Goal: Task Accomplishment & Management: Manage account settings

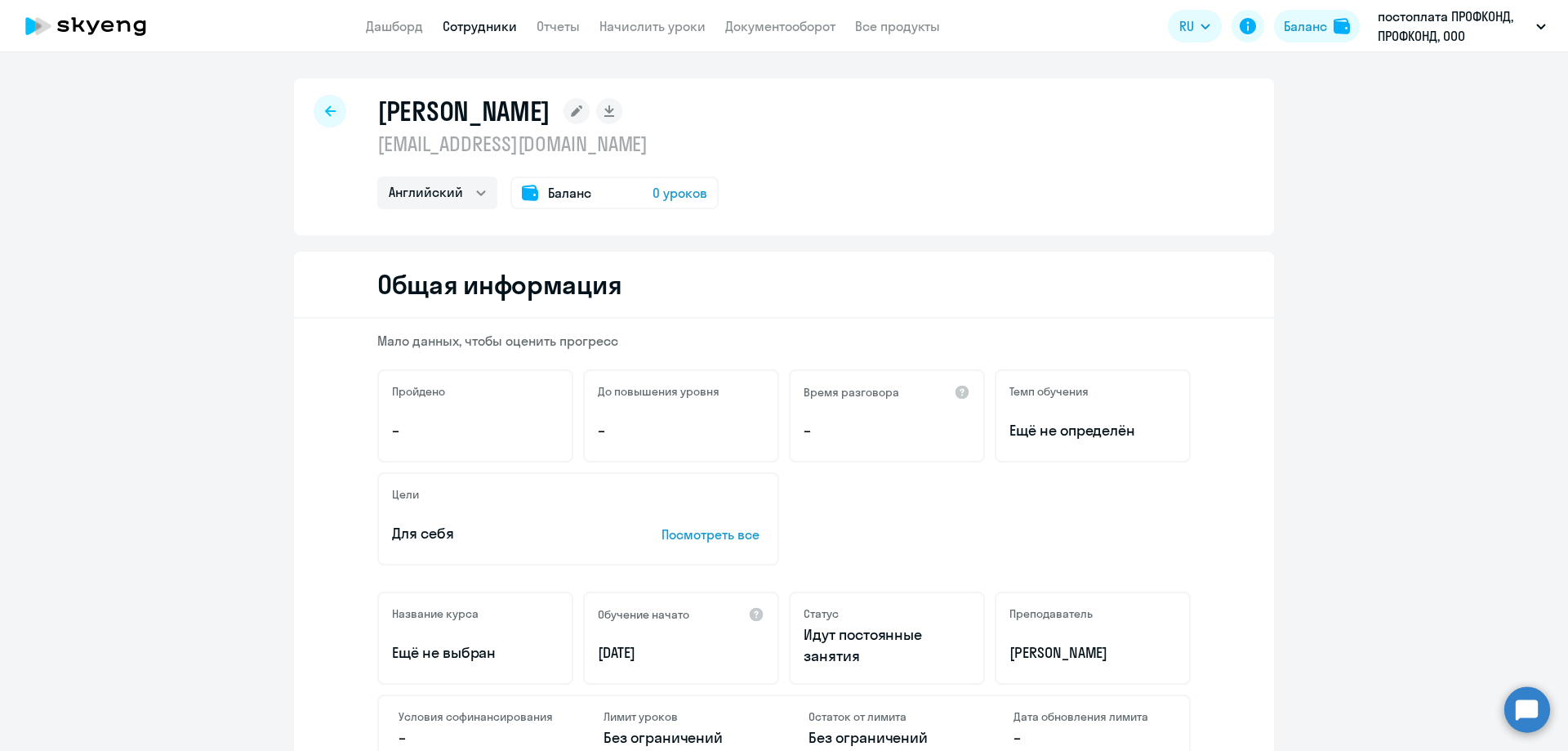
select select "english"
click at [325, 113] on icon at bounding box center [330, 110] width 11 height 12
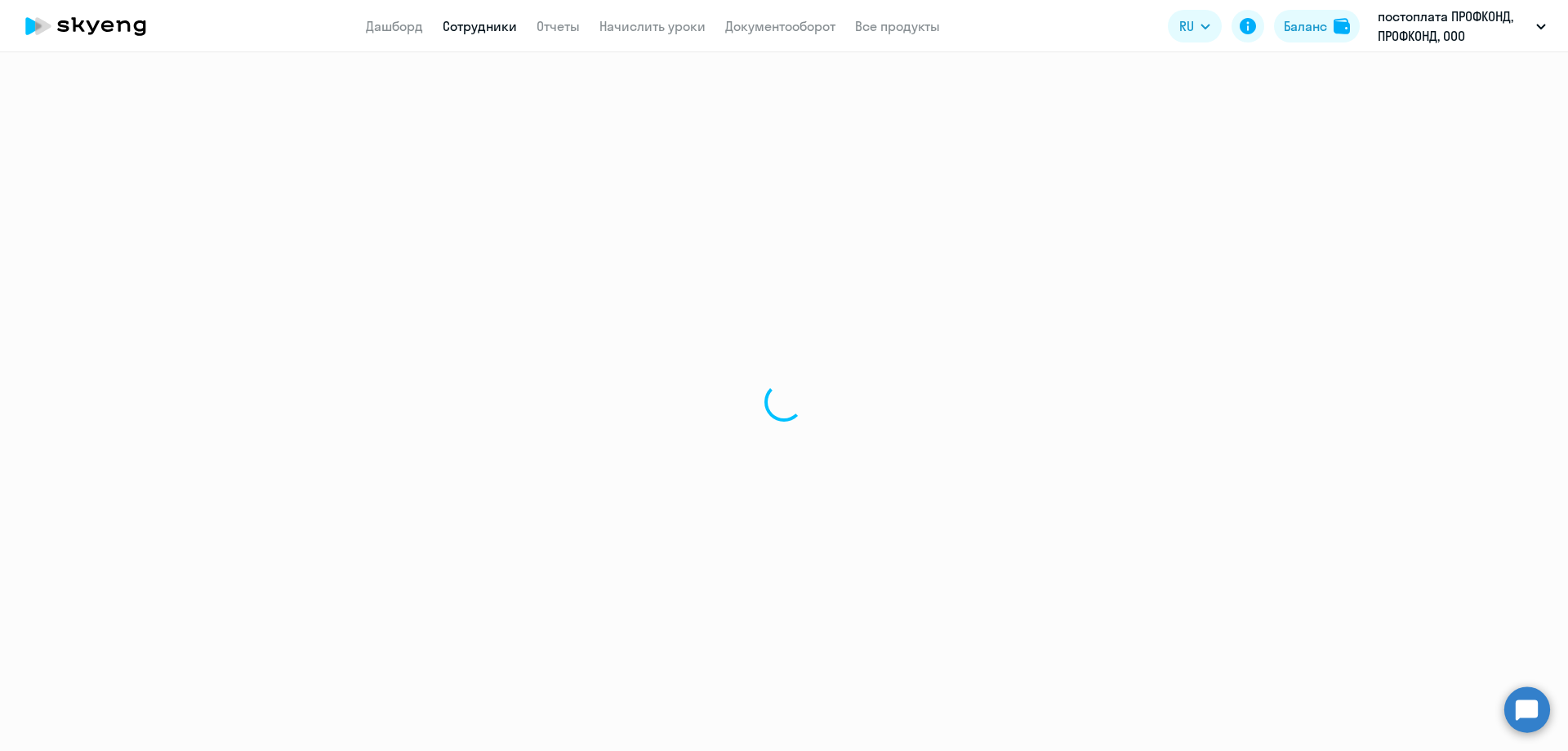
select select "30"
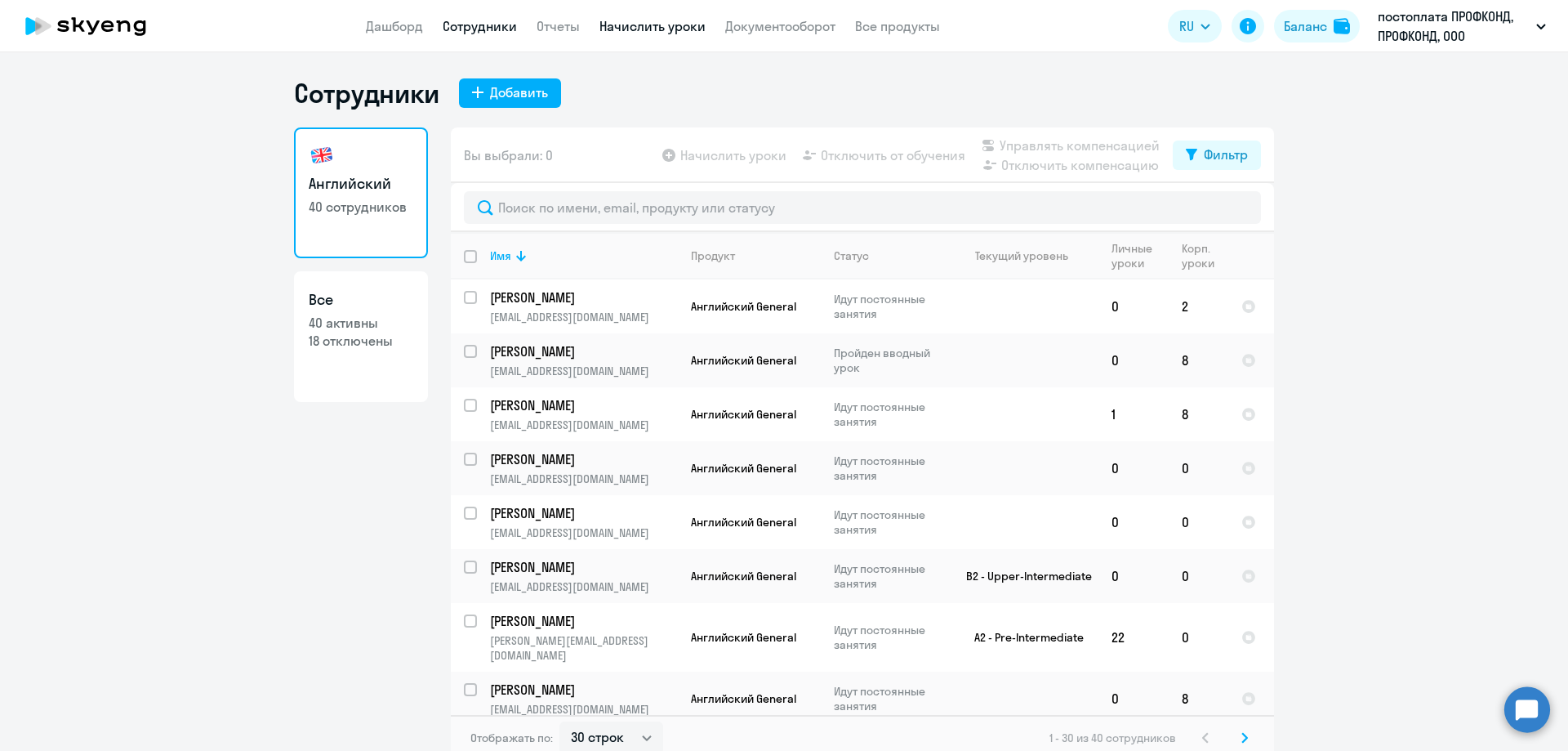
click at [657, 25] on link "Начислить уроки" at bounding box center [653, 26] width 106 height 16
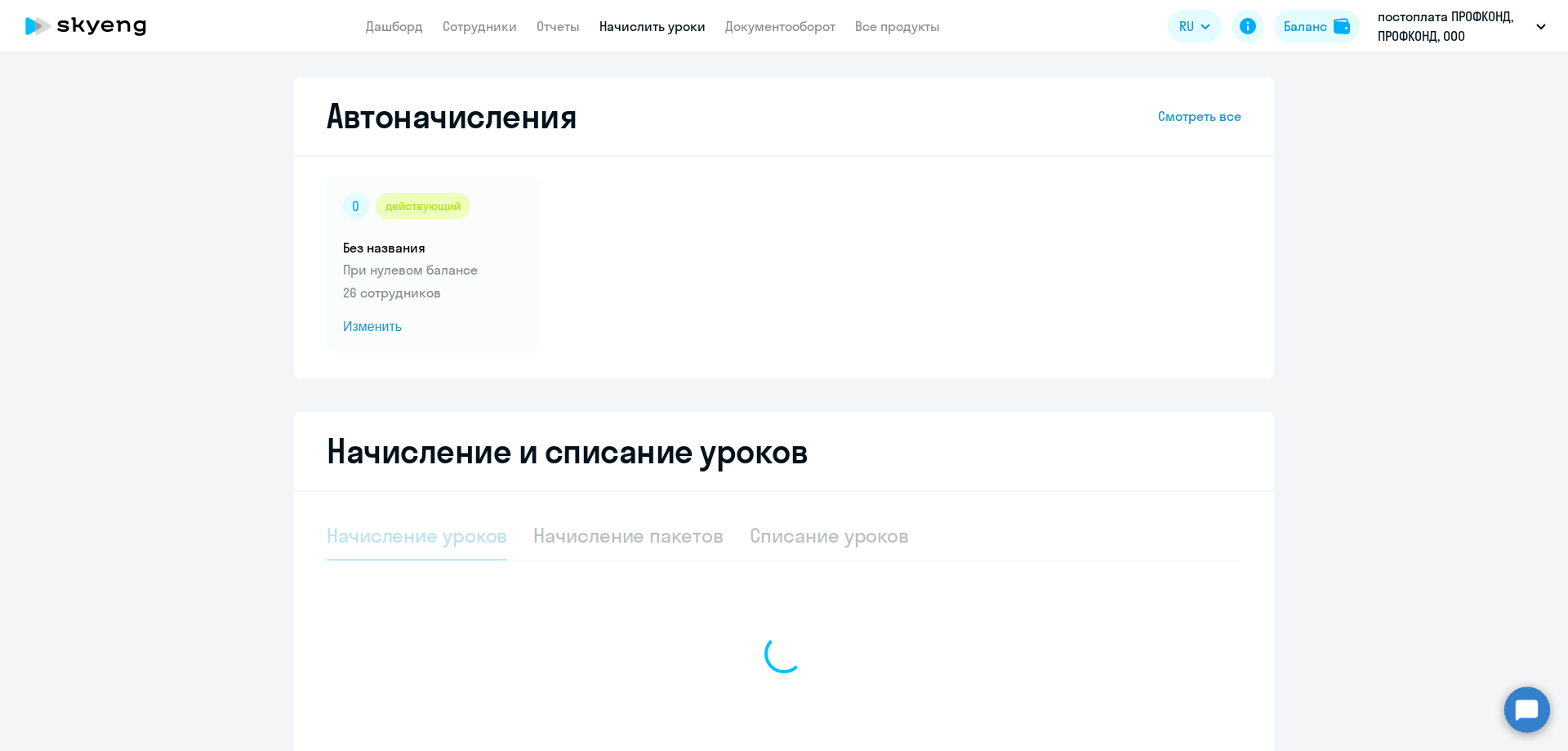
select select "10"
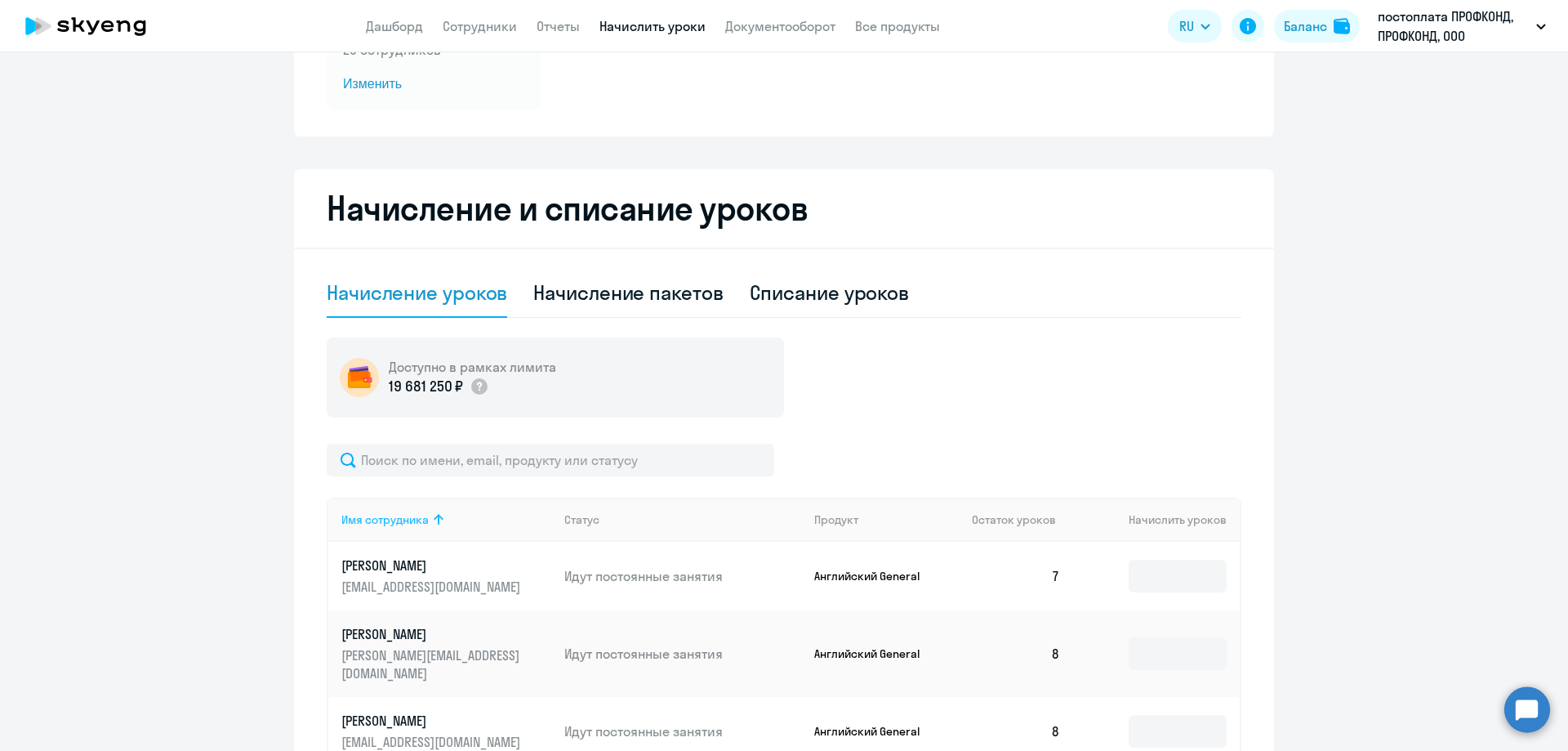
scroll to position [327, 0]
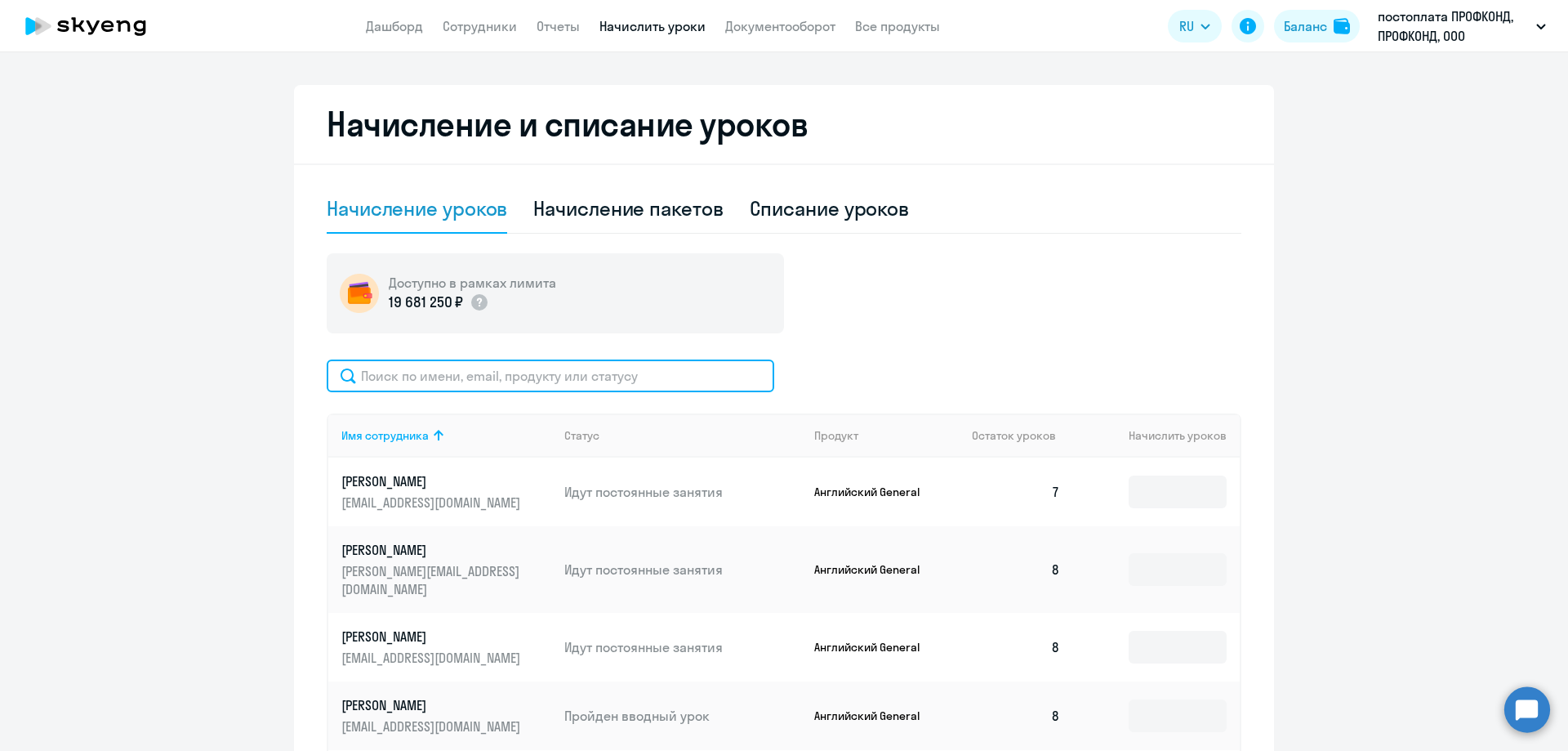
click at [437, 376] on input "text" at bounding box center [551, 376] width 447 height 32
type input "ф"
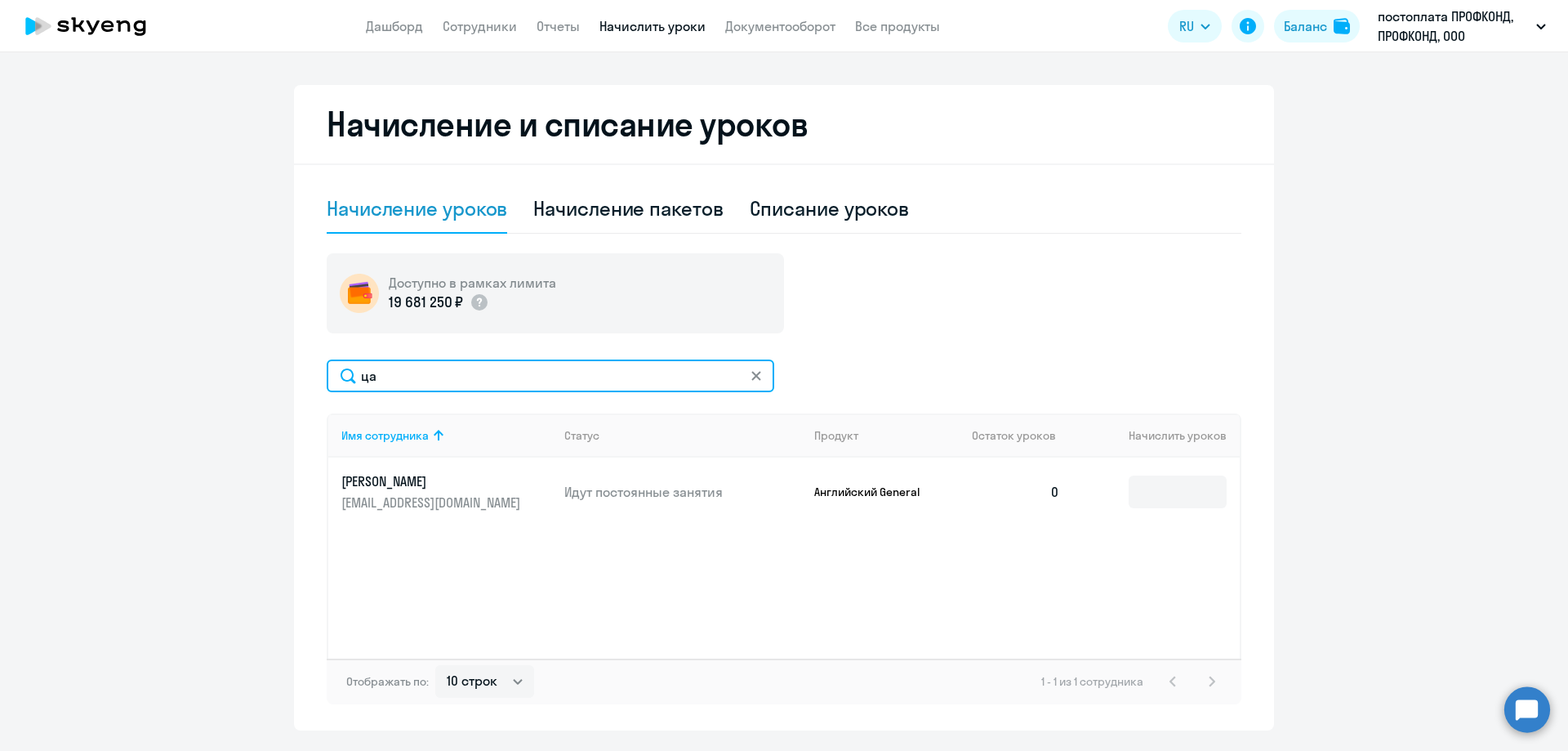
type input "ц"
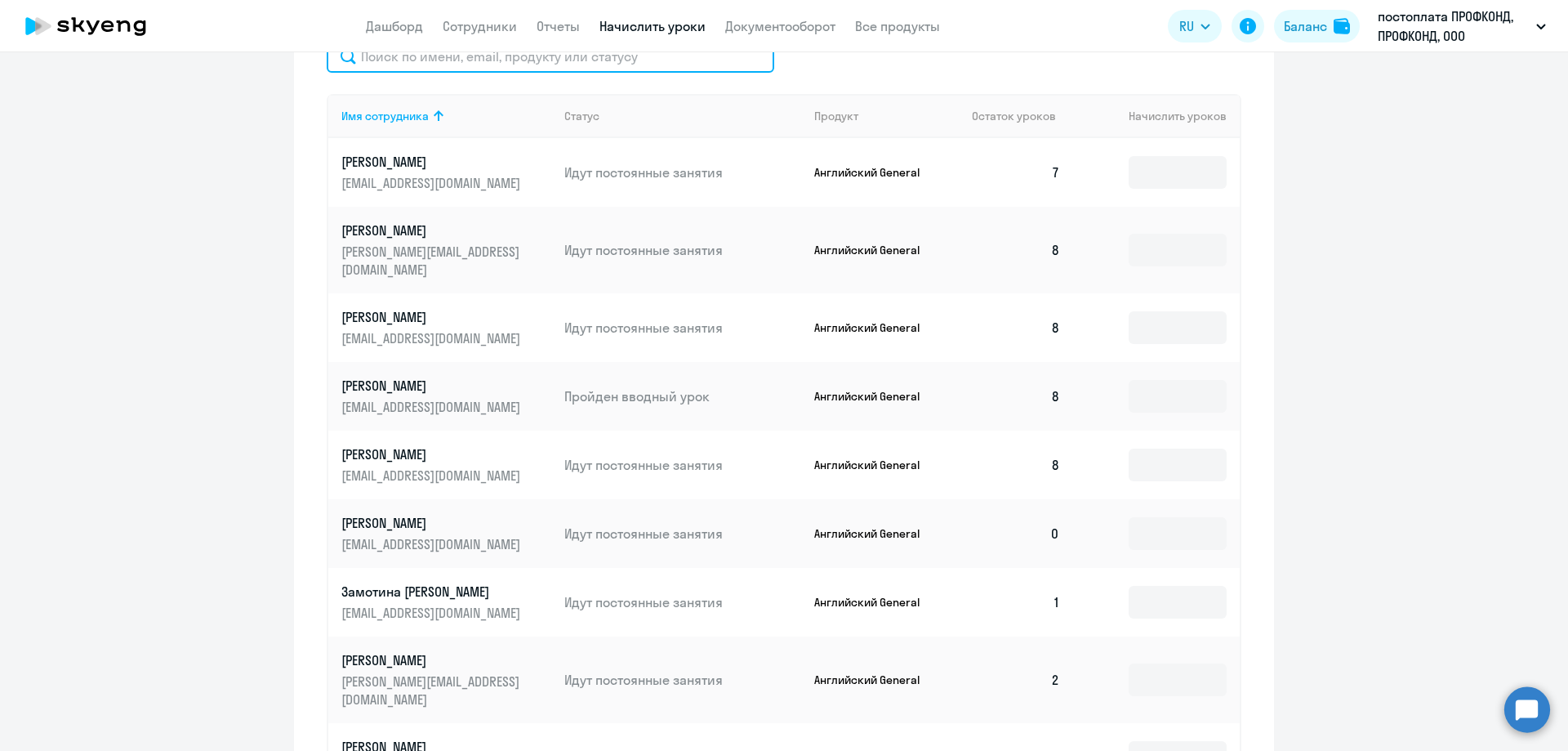
scroll to position [382, 0]
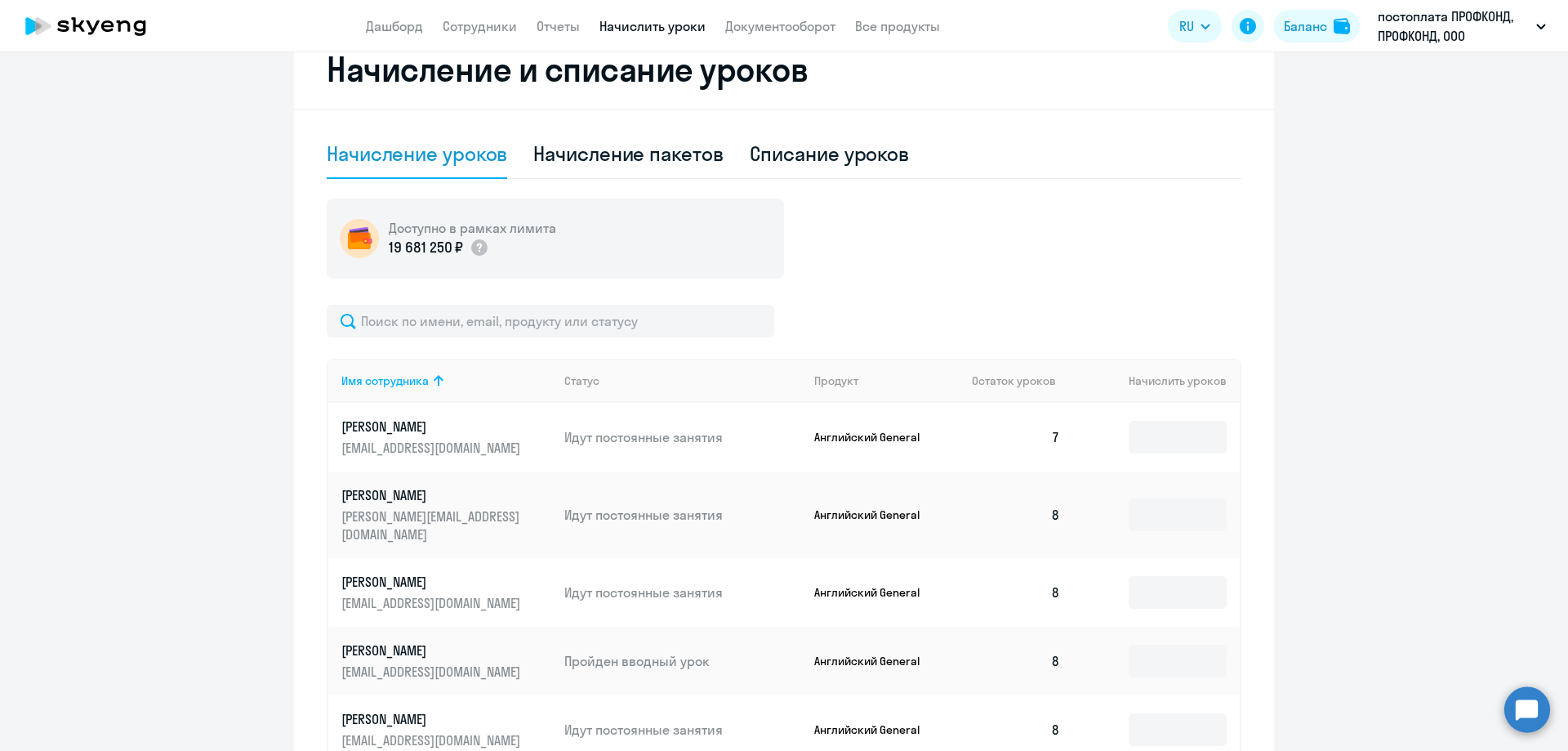
click at [367, 515] on p "[PERSON_NAME][EMAIL_ADDRESS][DOMAIN_NAME]" at bounding box center [433, 526] width 183 height 36
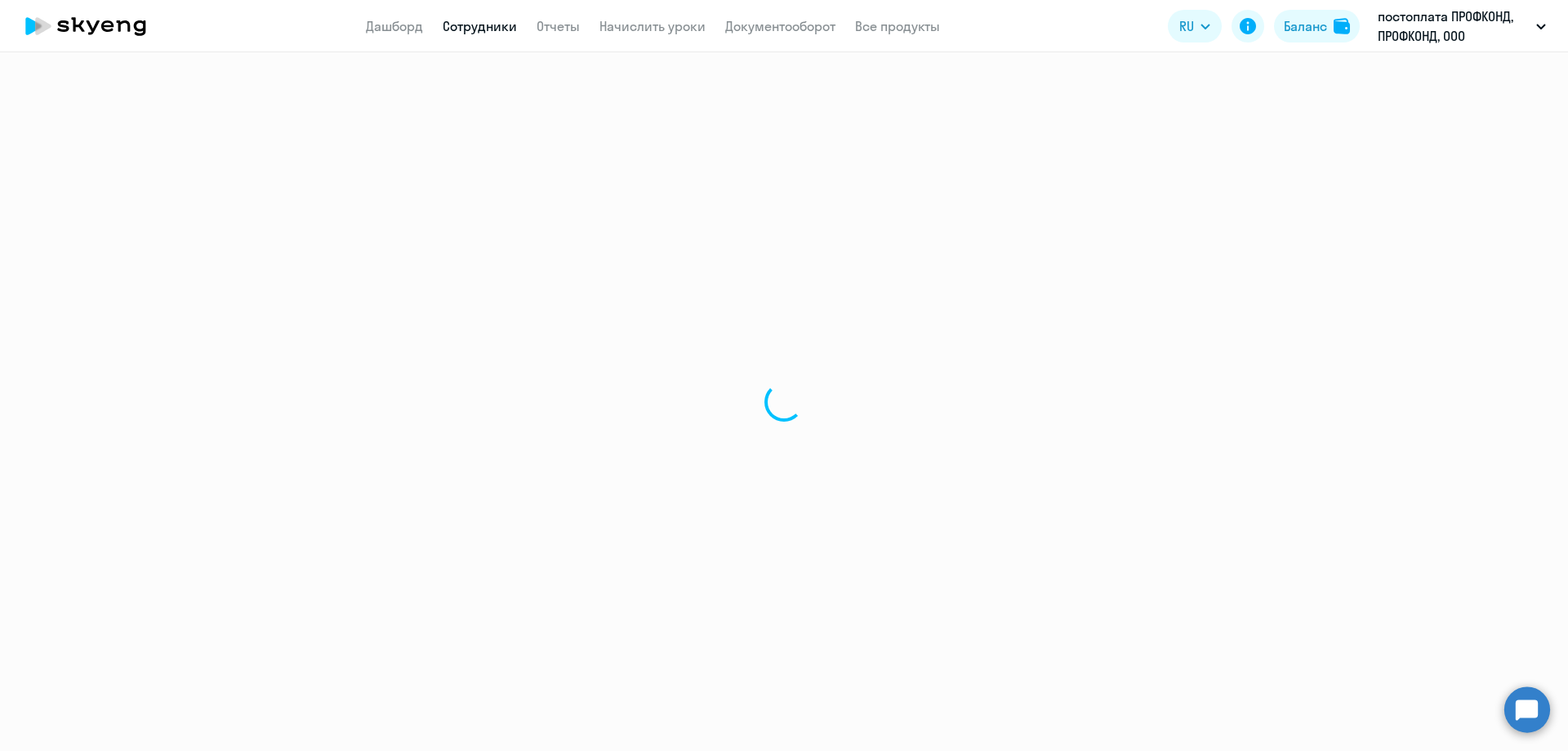
select select "english"
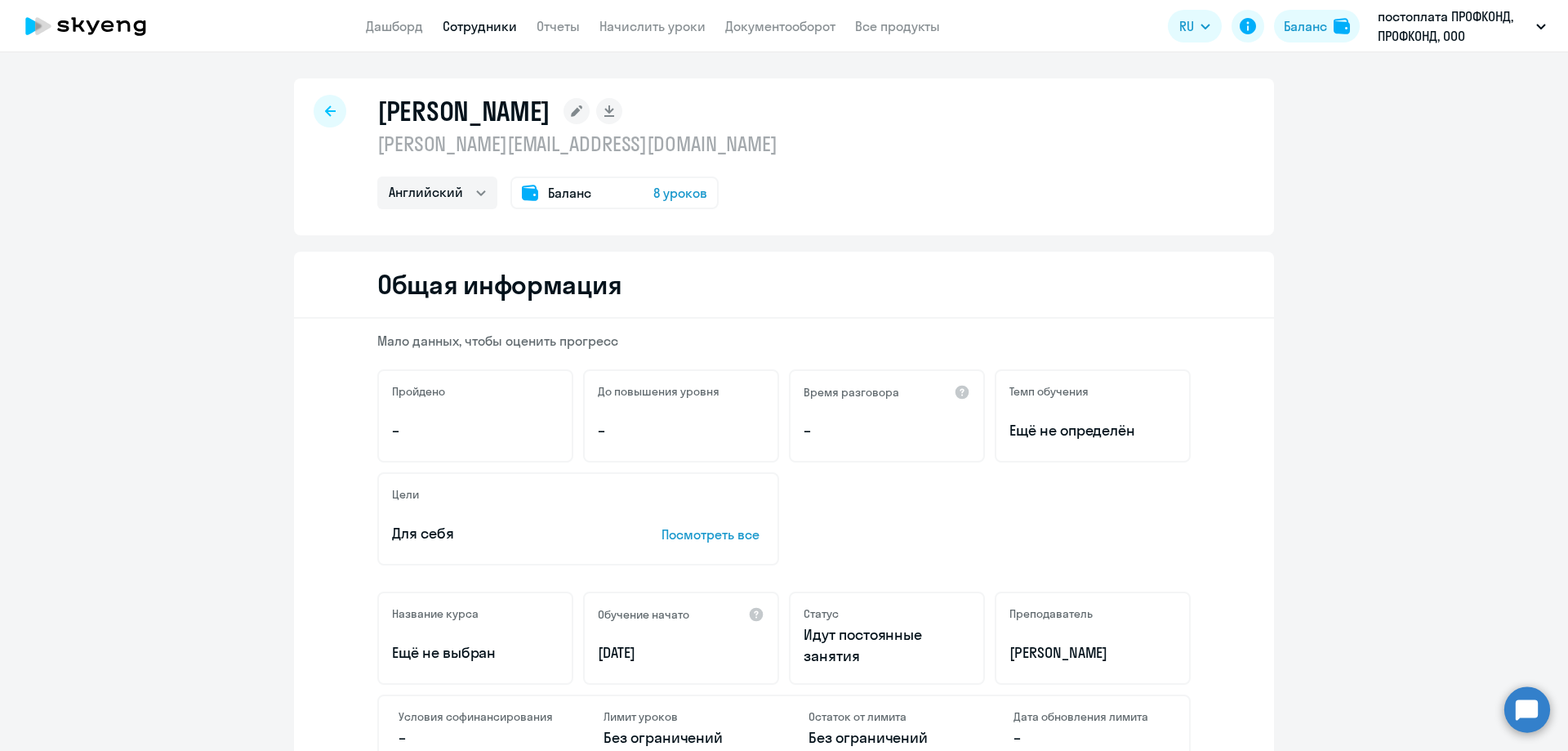
click at [323, 117] on div at bounding box center [330, 111] width 32 height 32
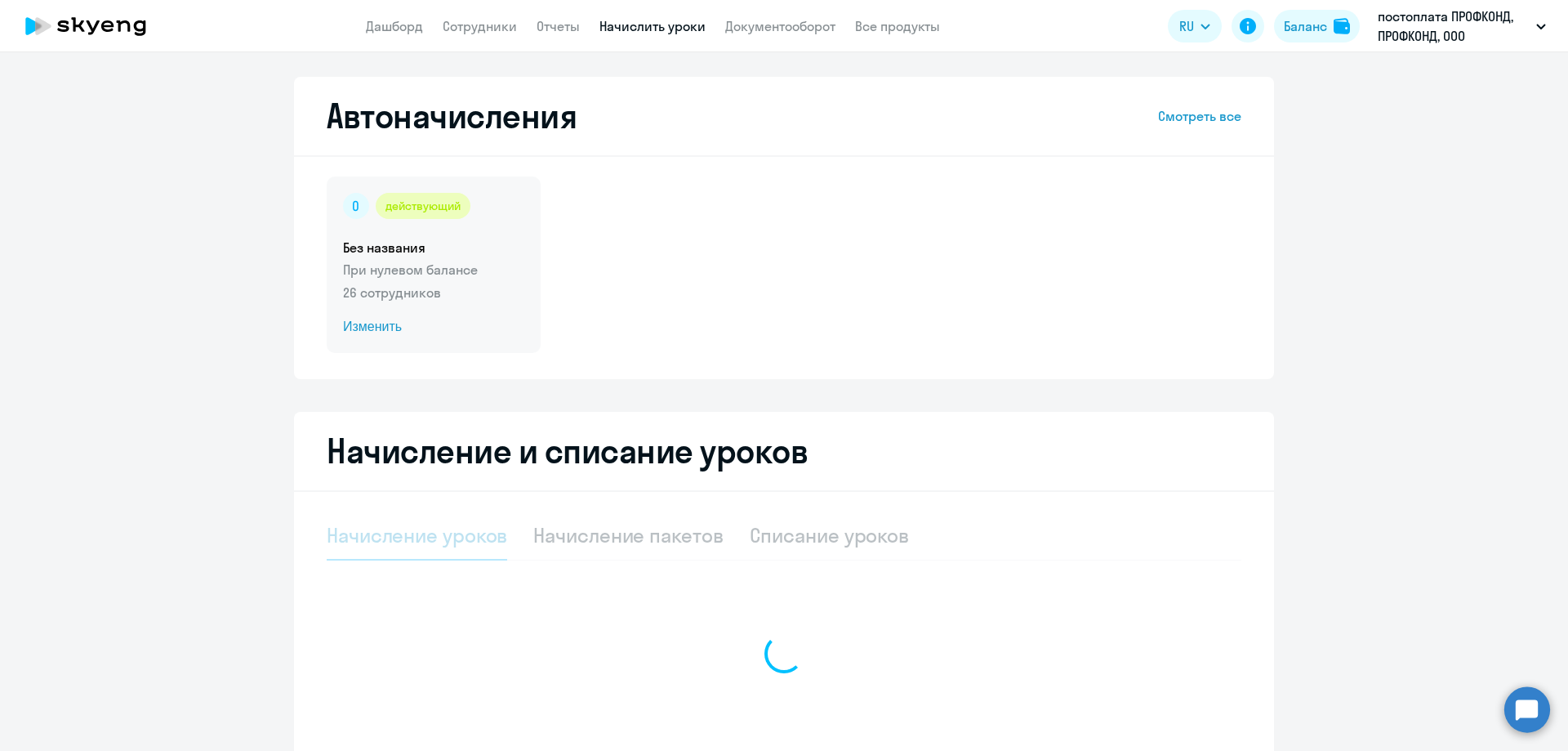
select select "10"
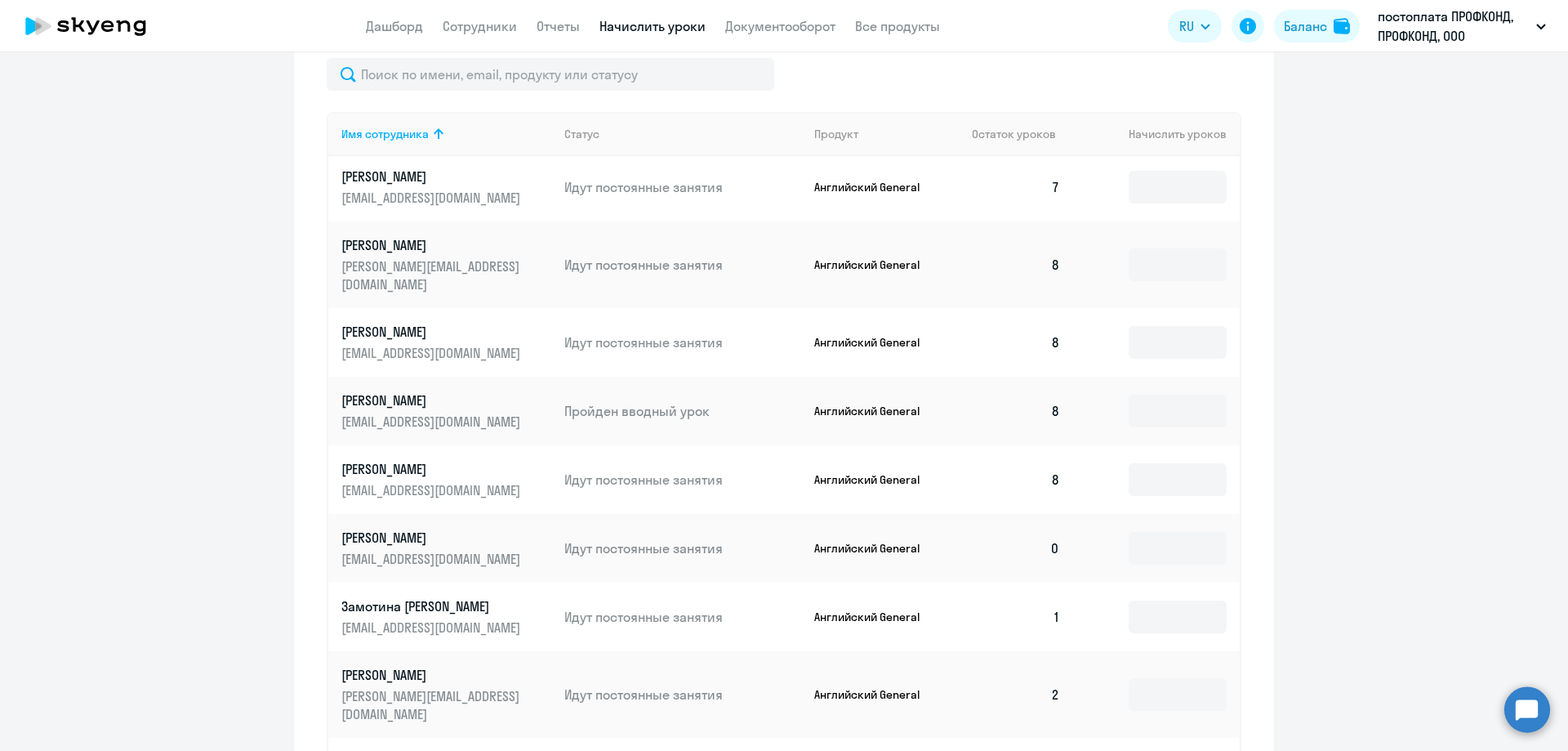
scroll to position [654, 0]
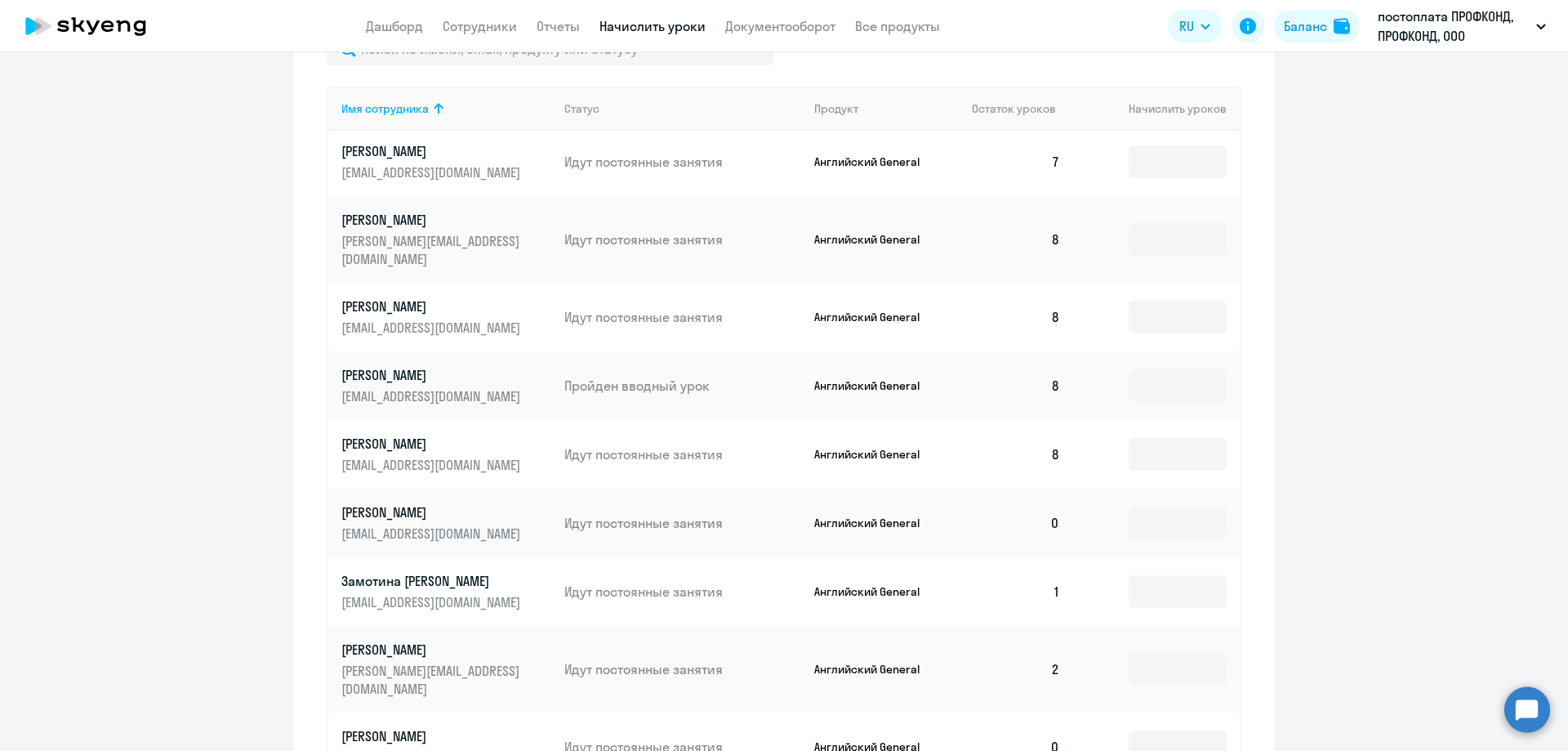
click at [233, 447] on ng-component "Автоначисления Смотреть все действующий Без названия При нулевом балансе 26 сот…" at bounding box center [784, 163] width 1568 height 1480
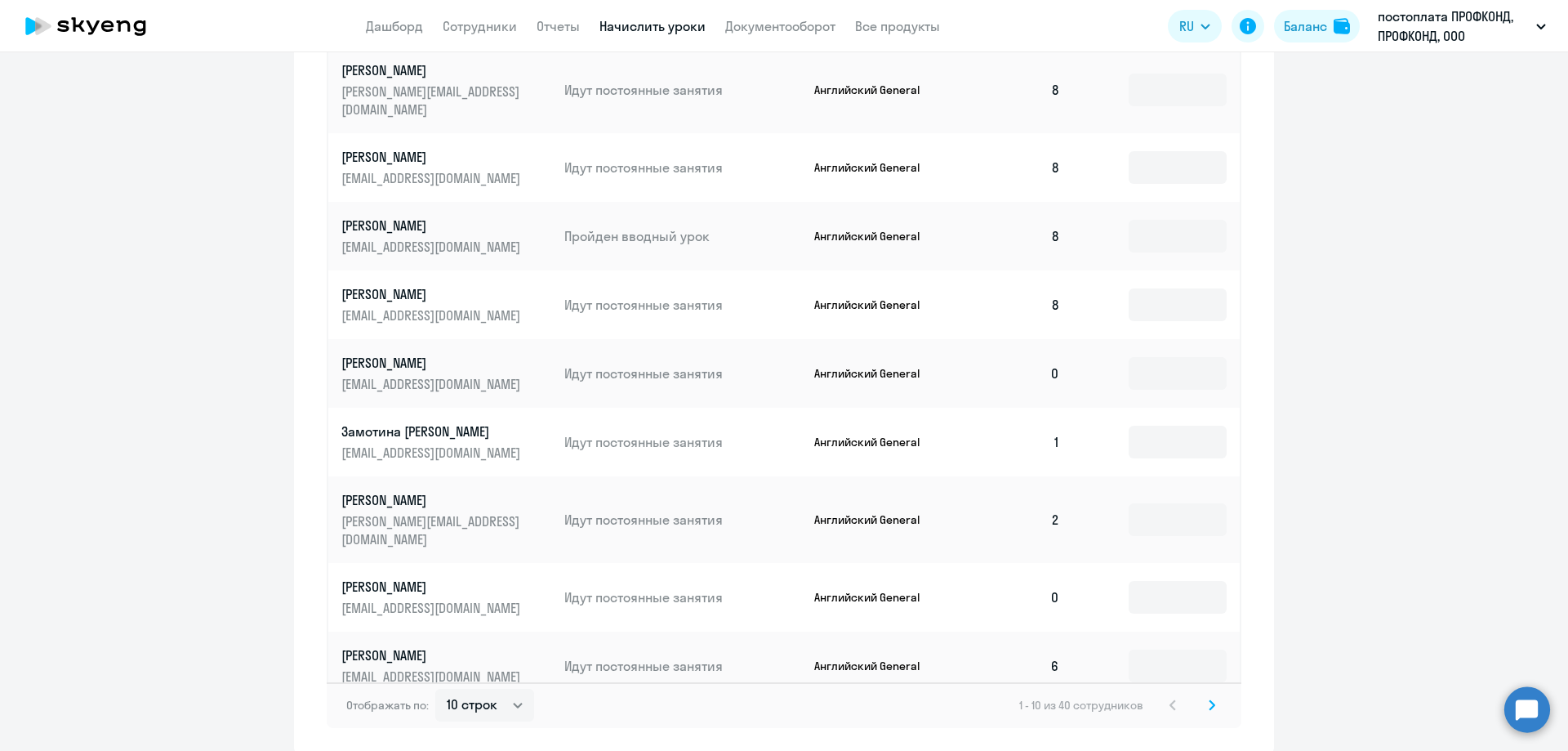
scroll to position [817, 0]
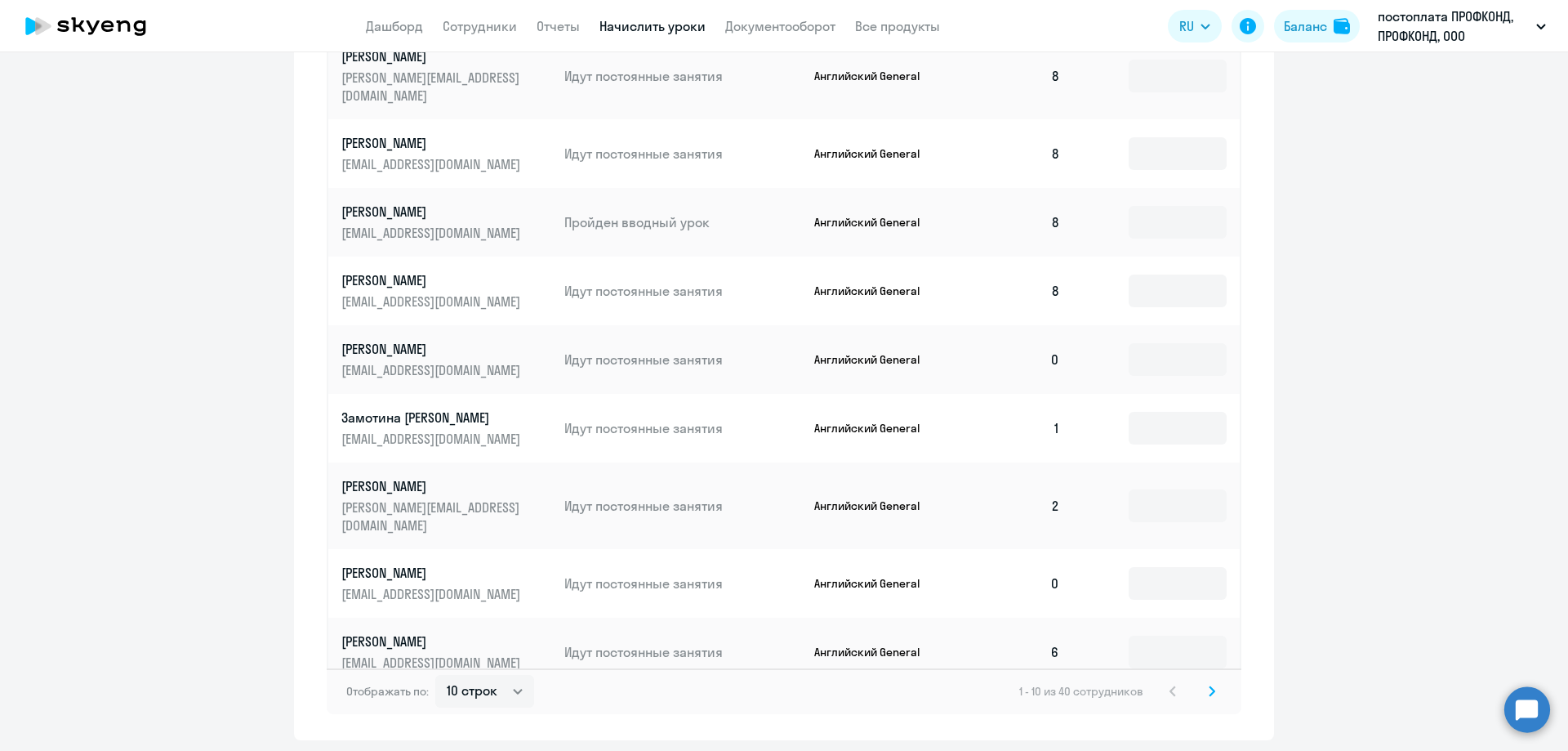
click at [391, 432] on p "[EMAIL_ADDRESS][DOMAIN_NAME]" at bounding box center [433, 438] width 183 height 18
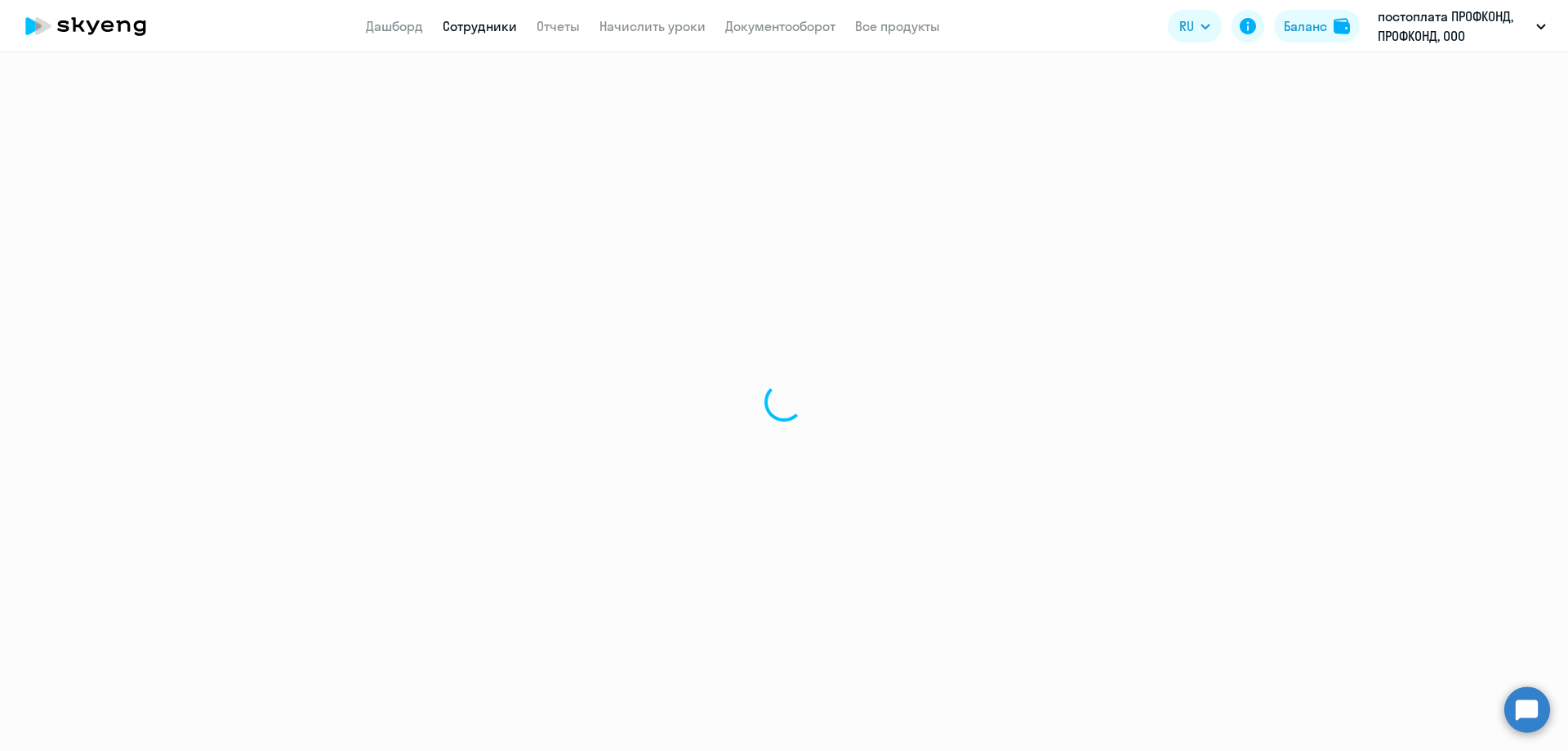
select select "english"
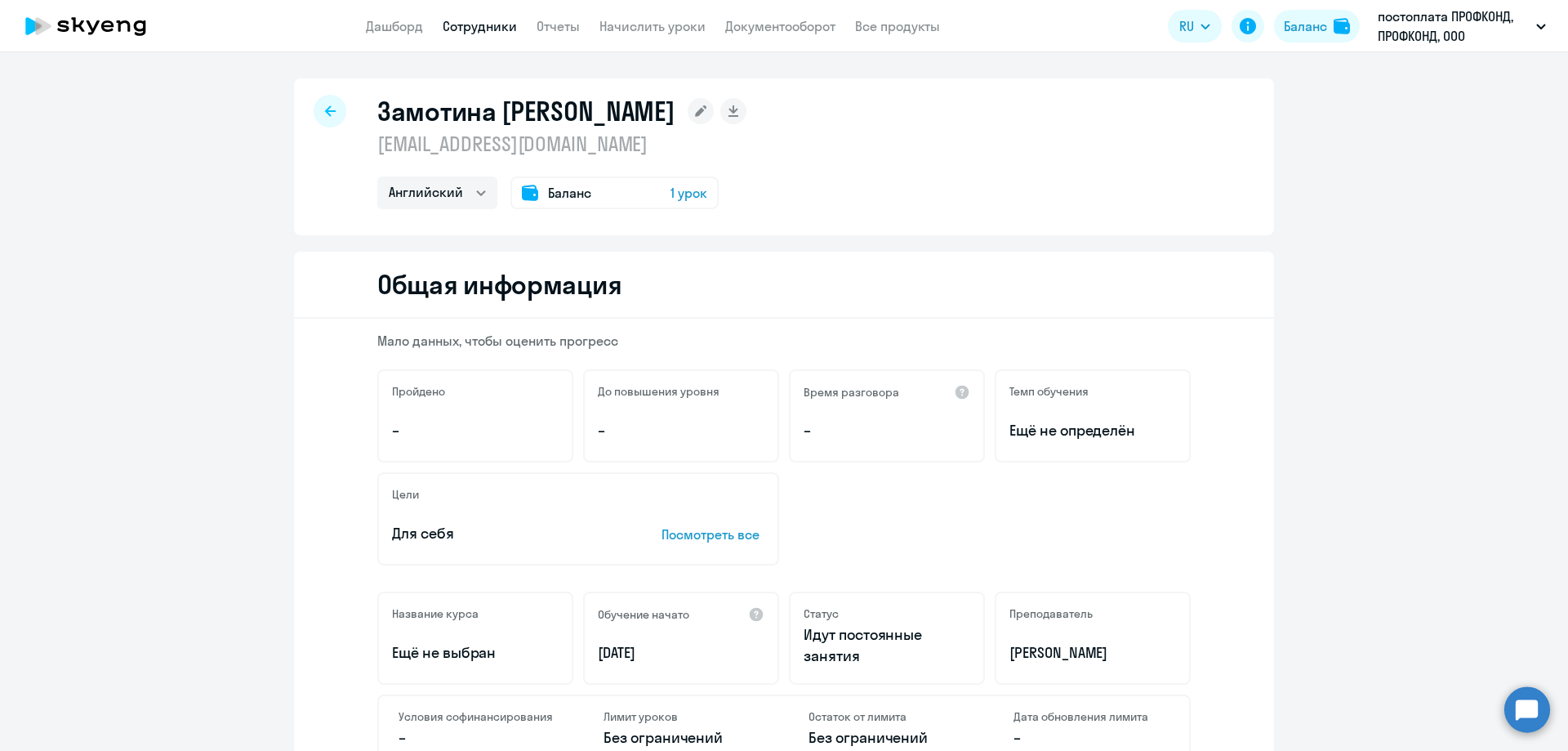
click at [325, 110] on icon at bounding box center [330, 110] width 11 height 11
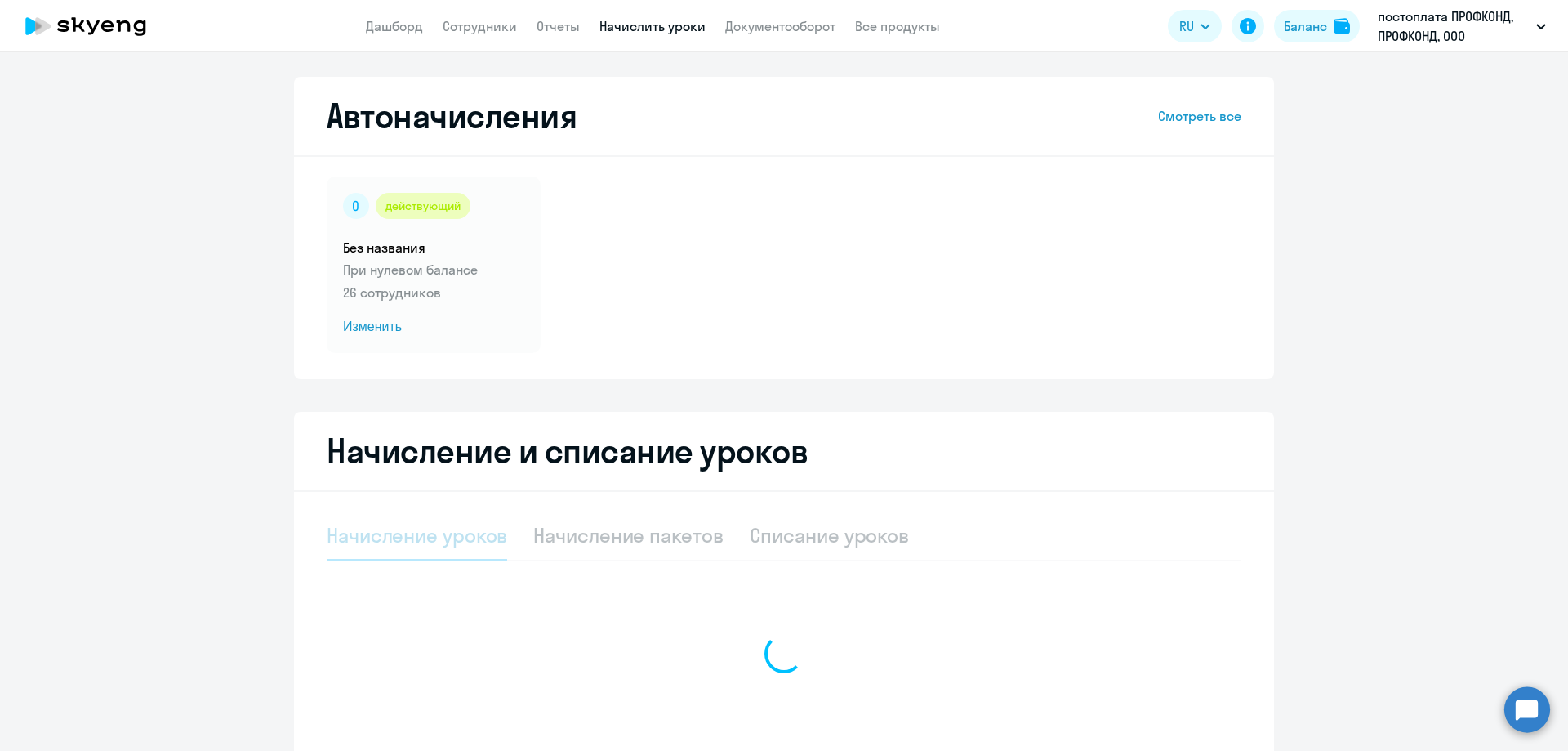
select select "10"
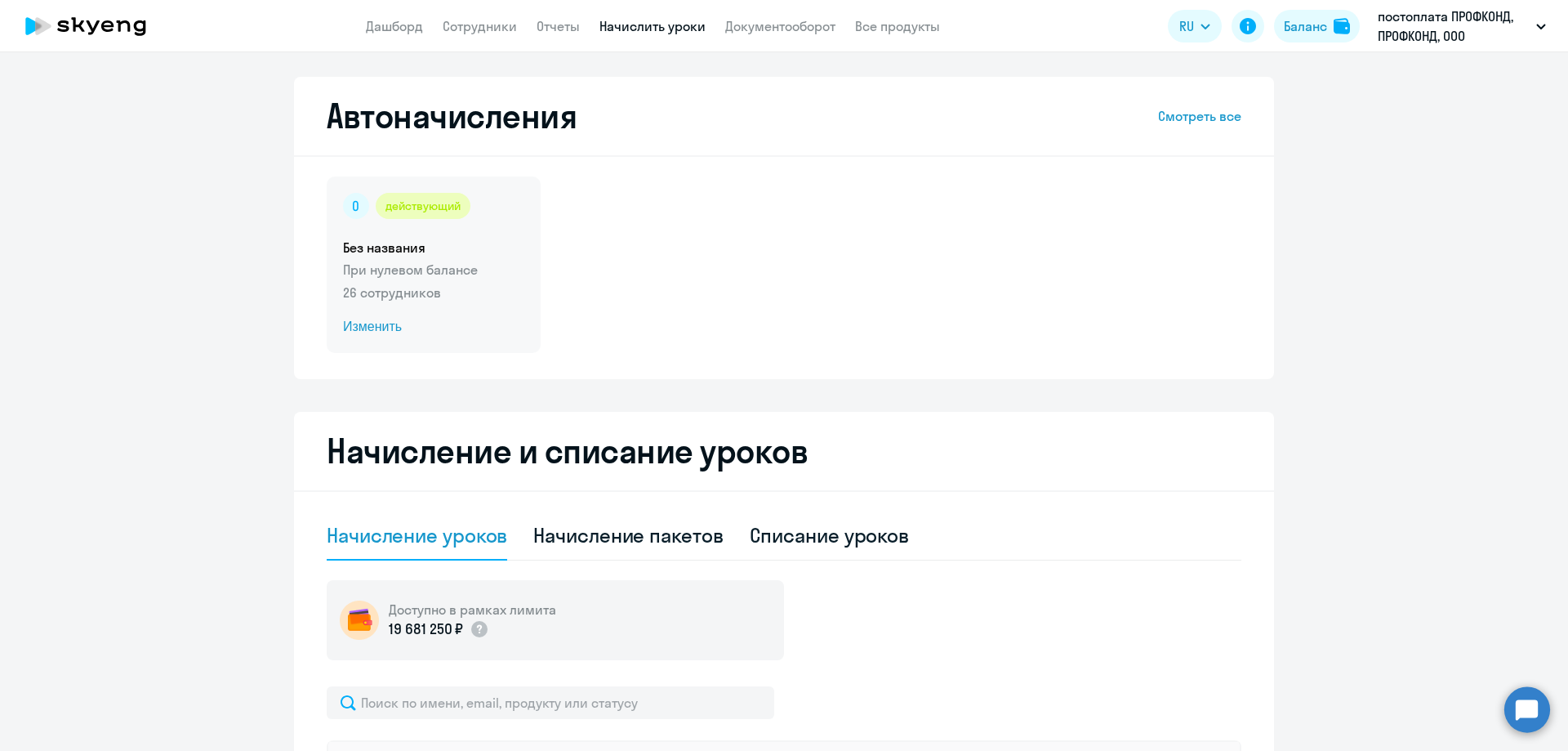
click at [413, 287] on p "26 сотрудников" at bounding box center [434, 293] width 181 height 20
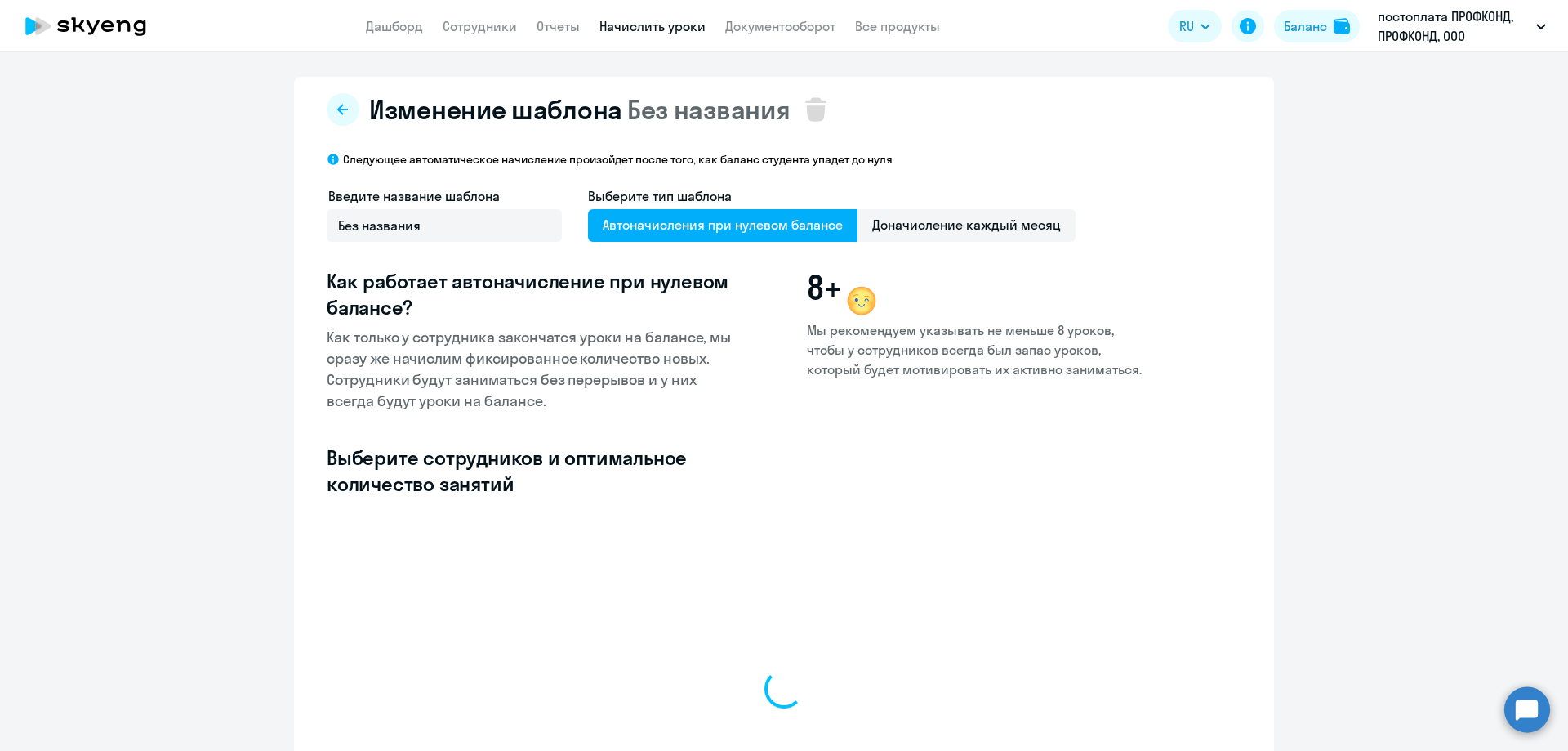
select select "10"
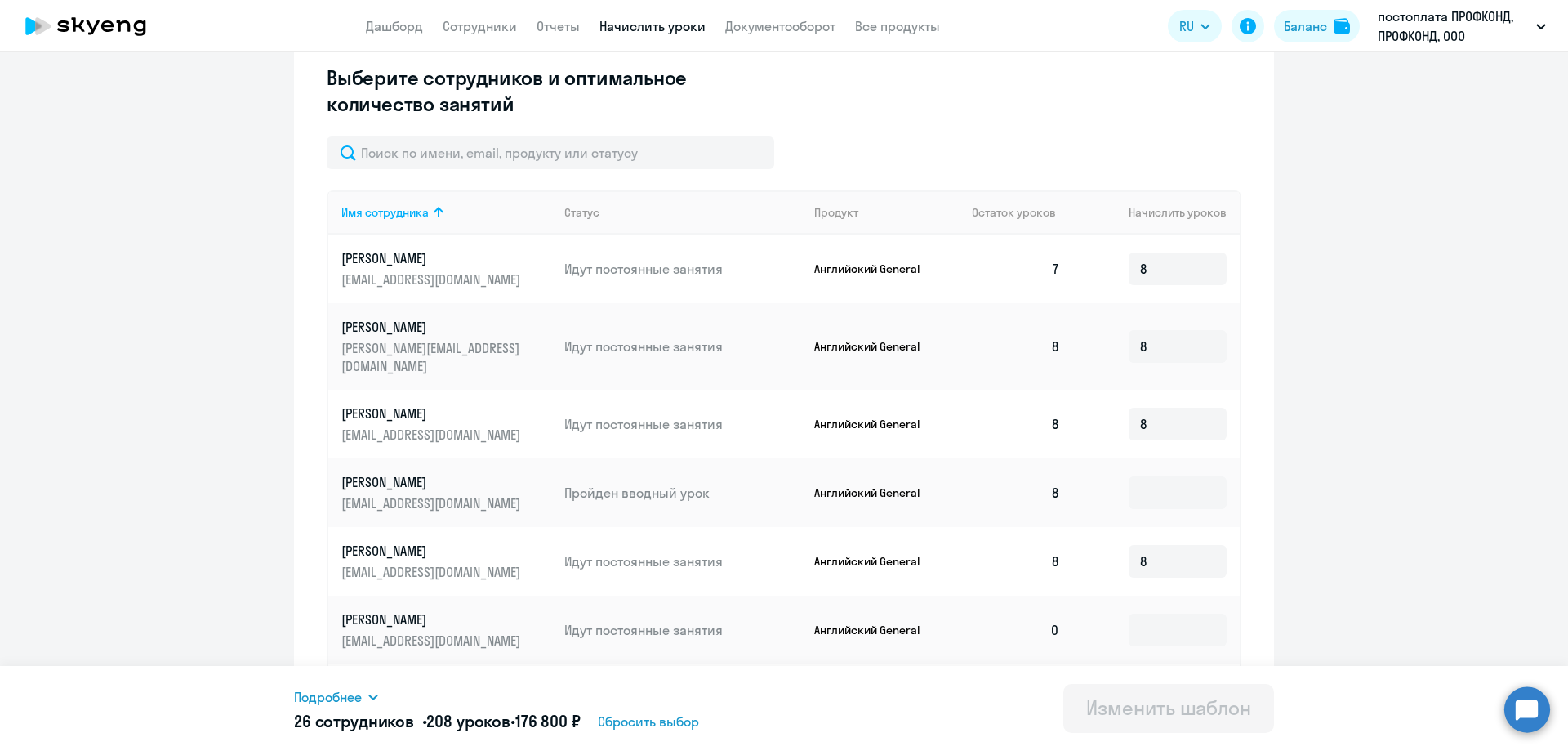
scroll to position [409, 0]
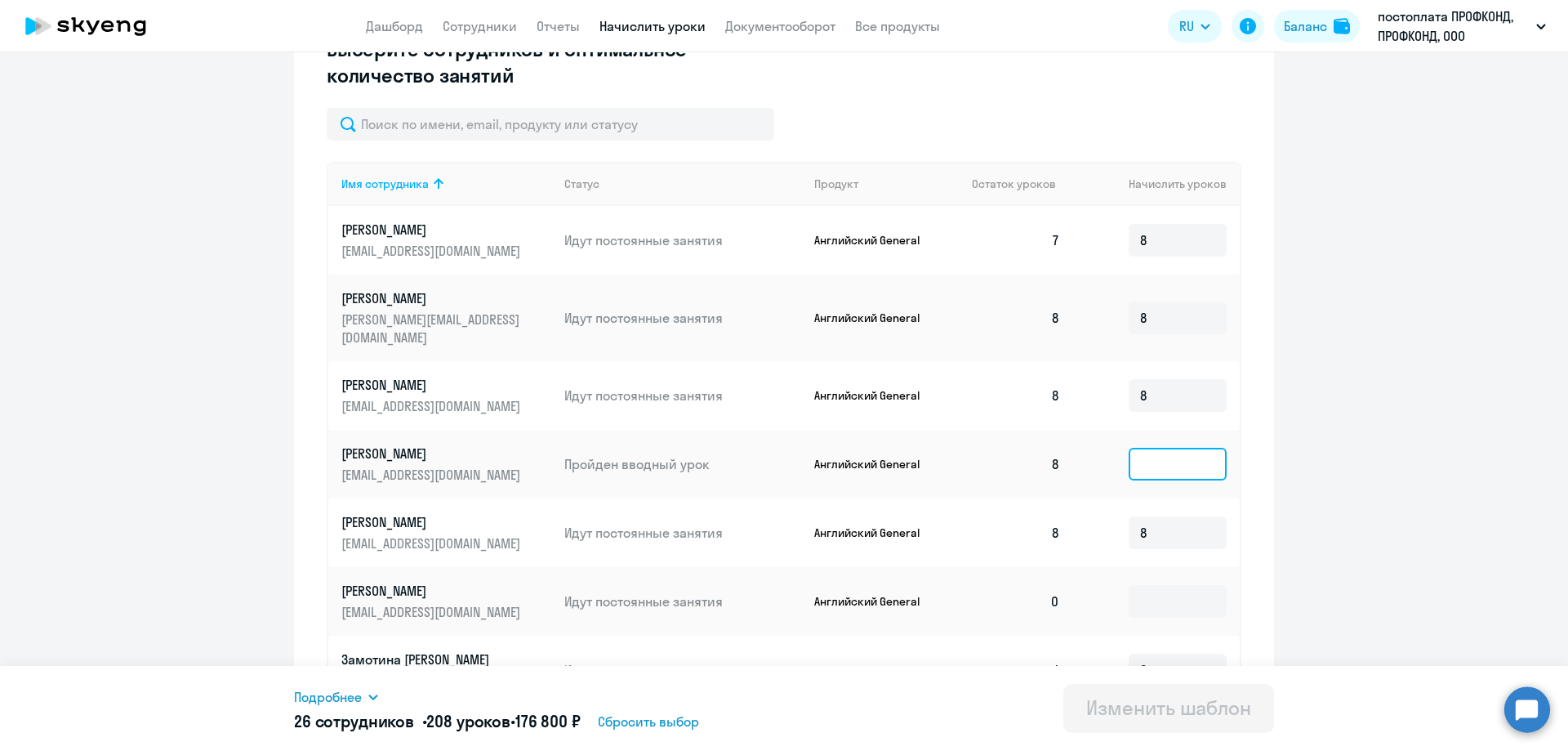
click at [1132, 464] on input at bounding box center [1177, 464] width 98 height 32
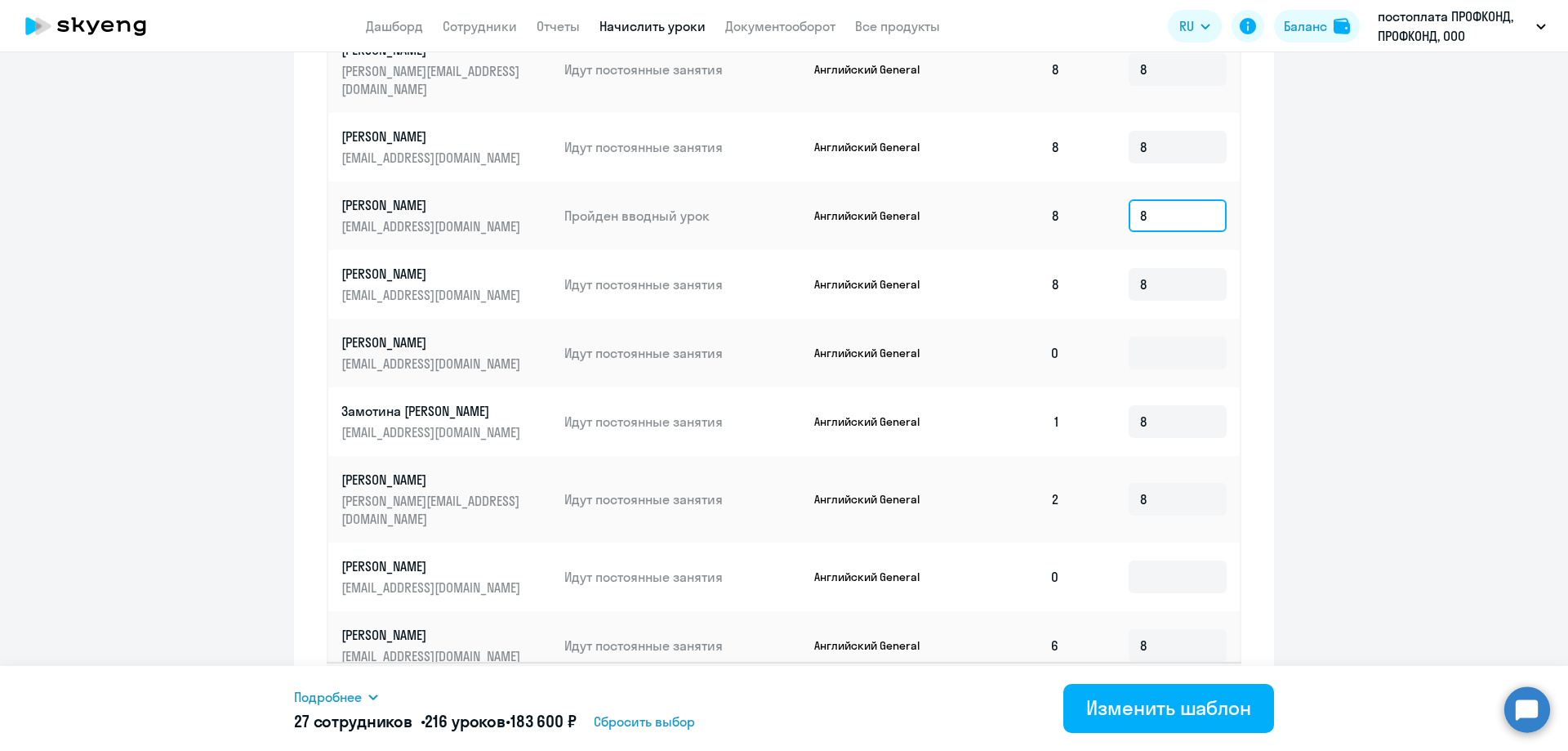
scroll to position [702, 0]
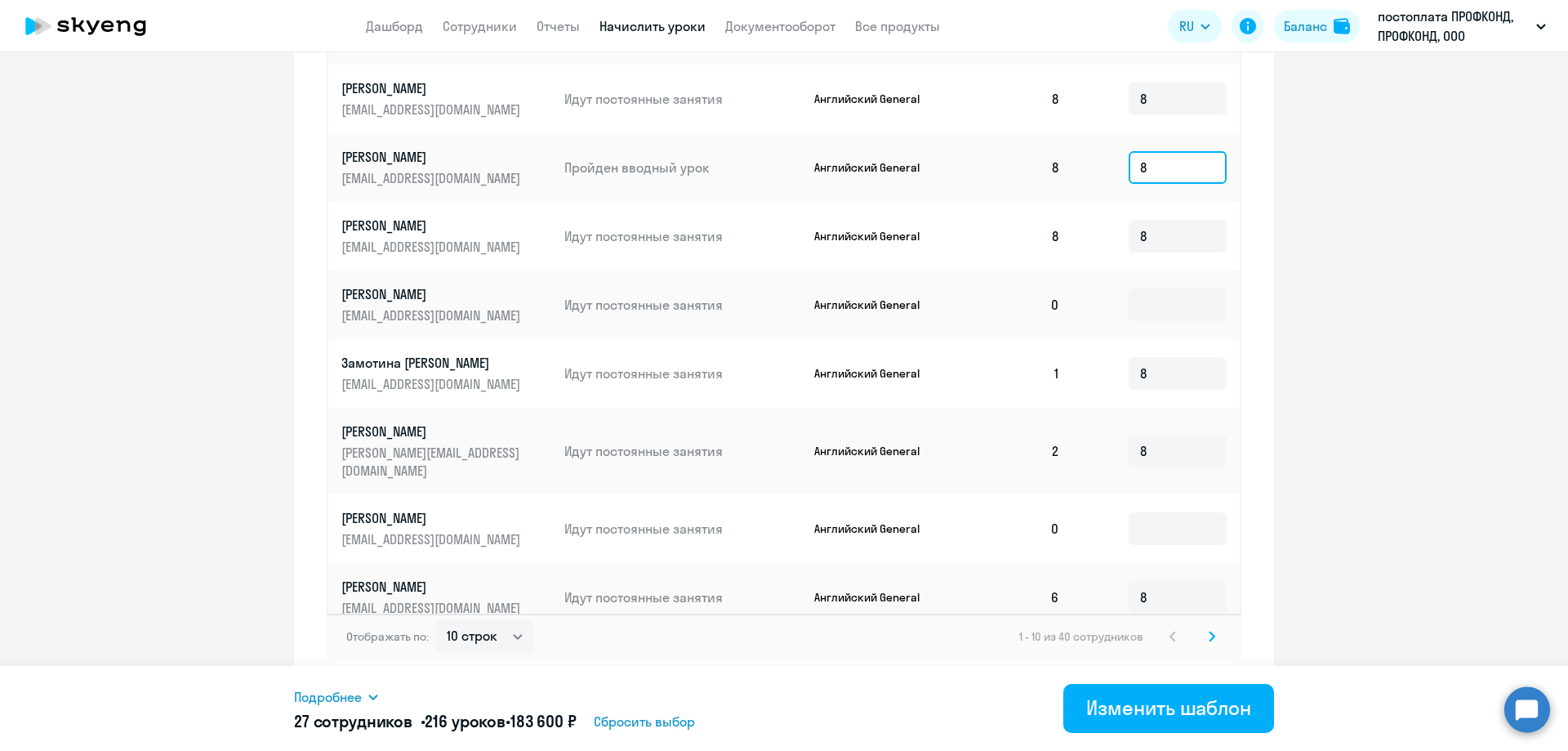
type input "8"
click at [1212, 641] on svg-icon at bounding box center [1212, 637] width 20 height 20
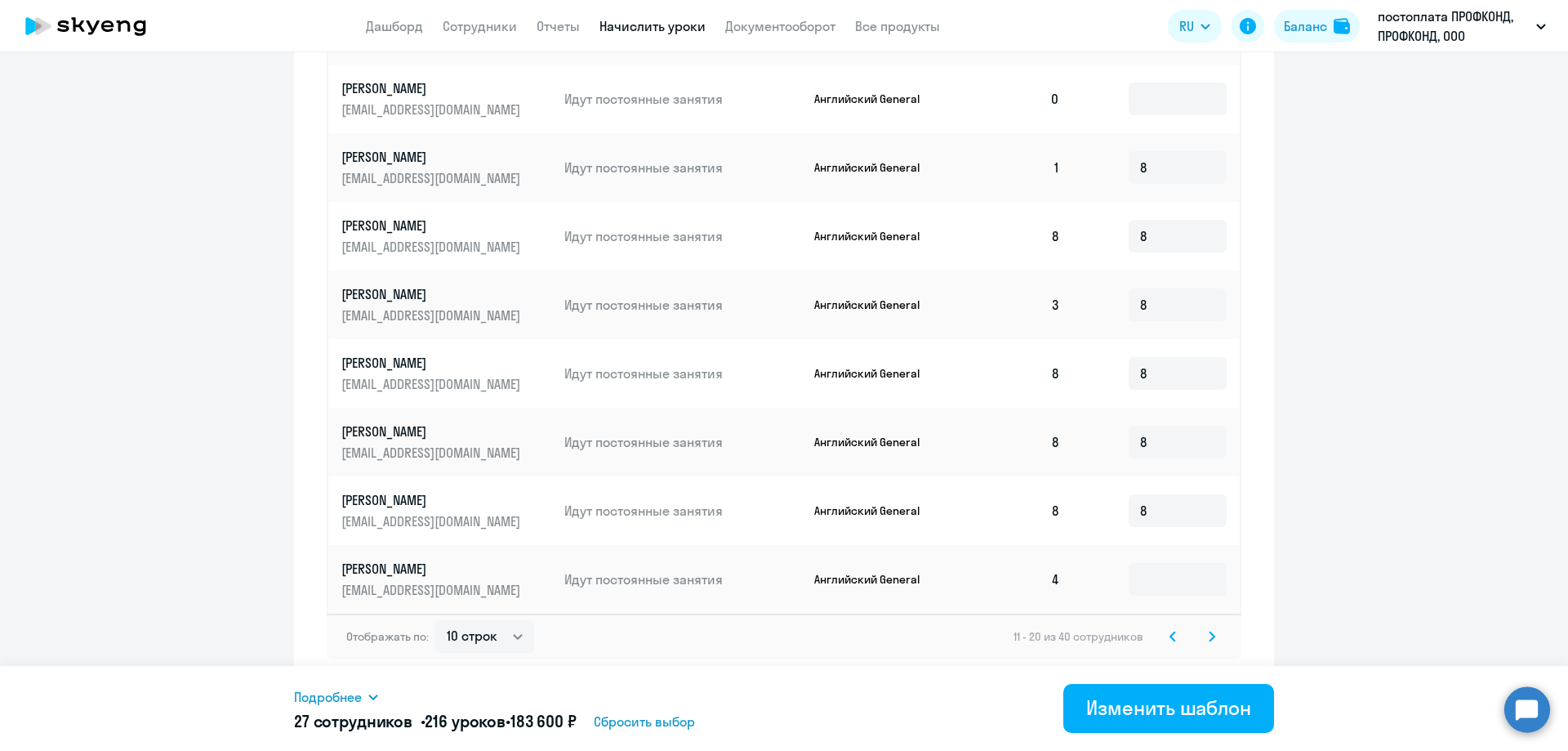
click at [1211, 637] on svg-icon at bounding box center [1212, 637] width 20 height 20
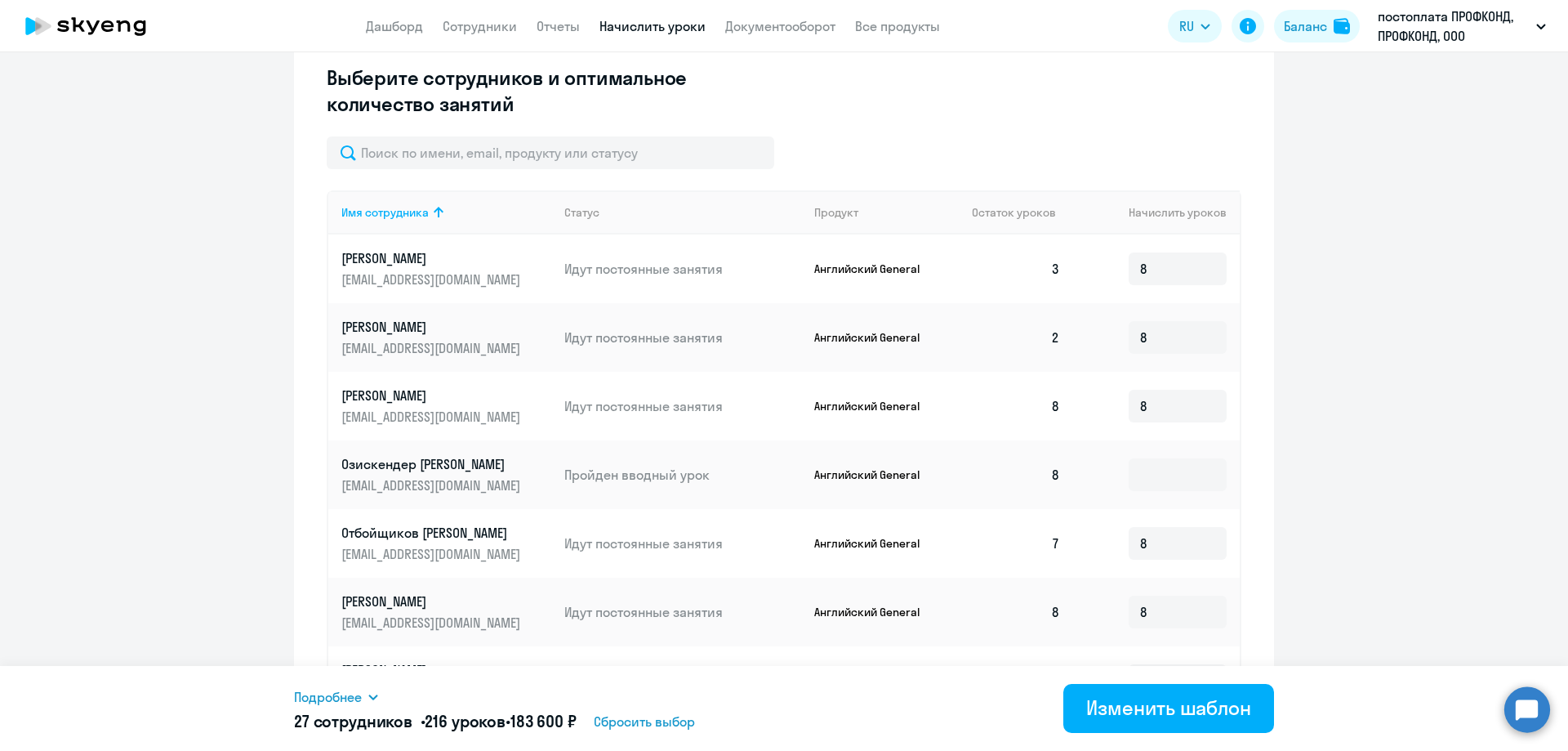
scroll to position [375, 0]
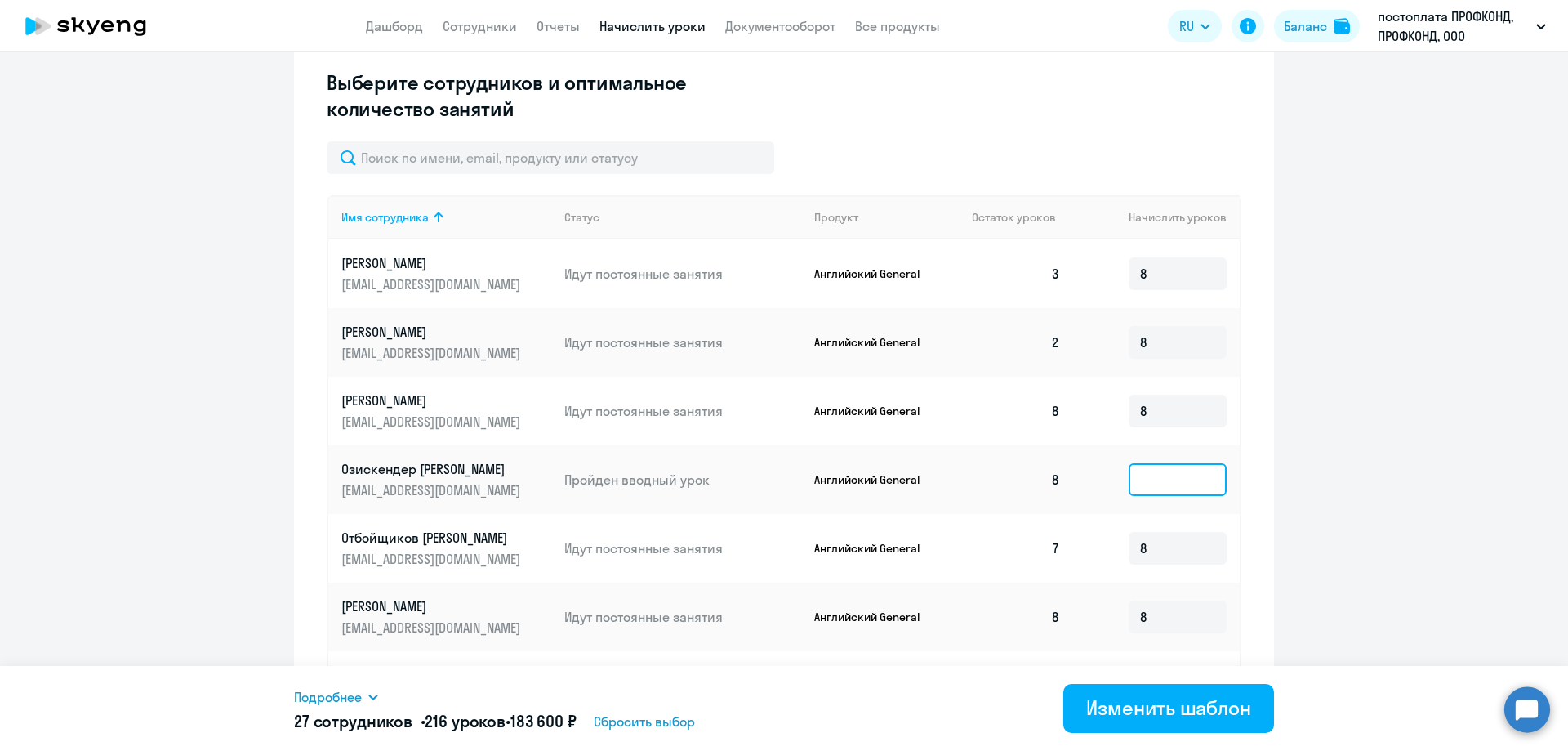
click at [1130, 489] on input at bounding box center [1177, 480] width 98 height 32
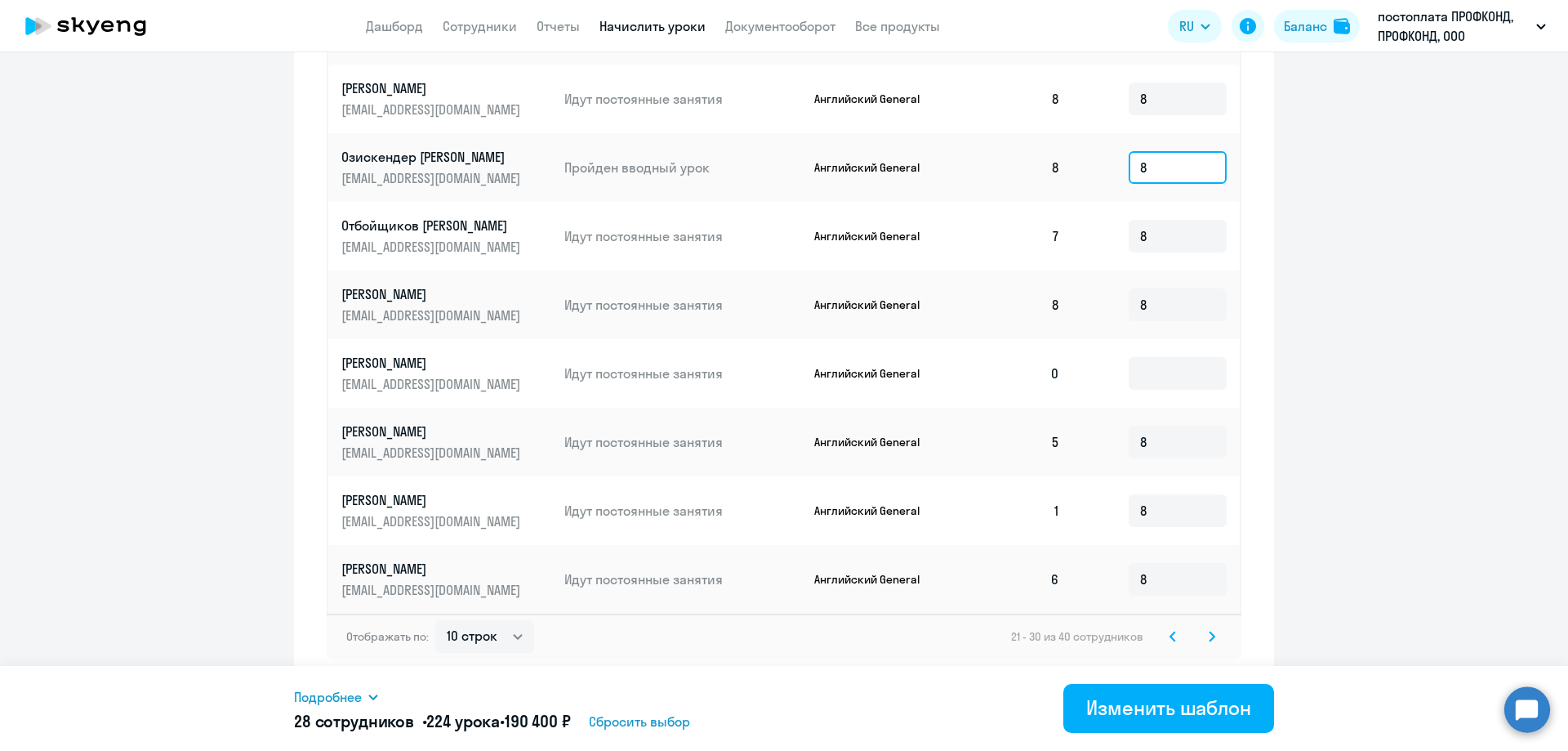
scroll to position [702, 0]
type input "8"
click at [1211, 632] on svg-icon at bounding box center [1212, 637] width 20 height 20
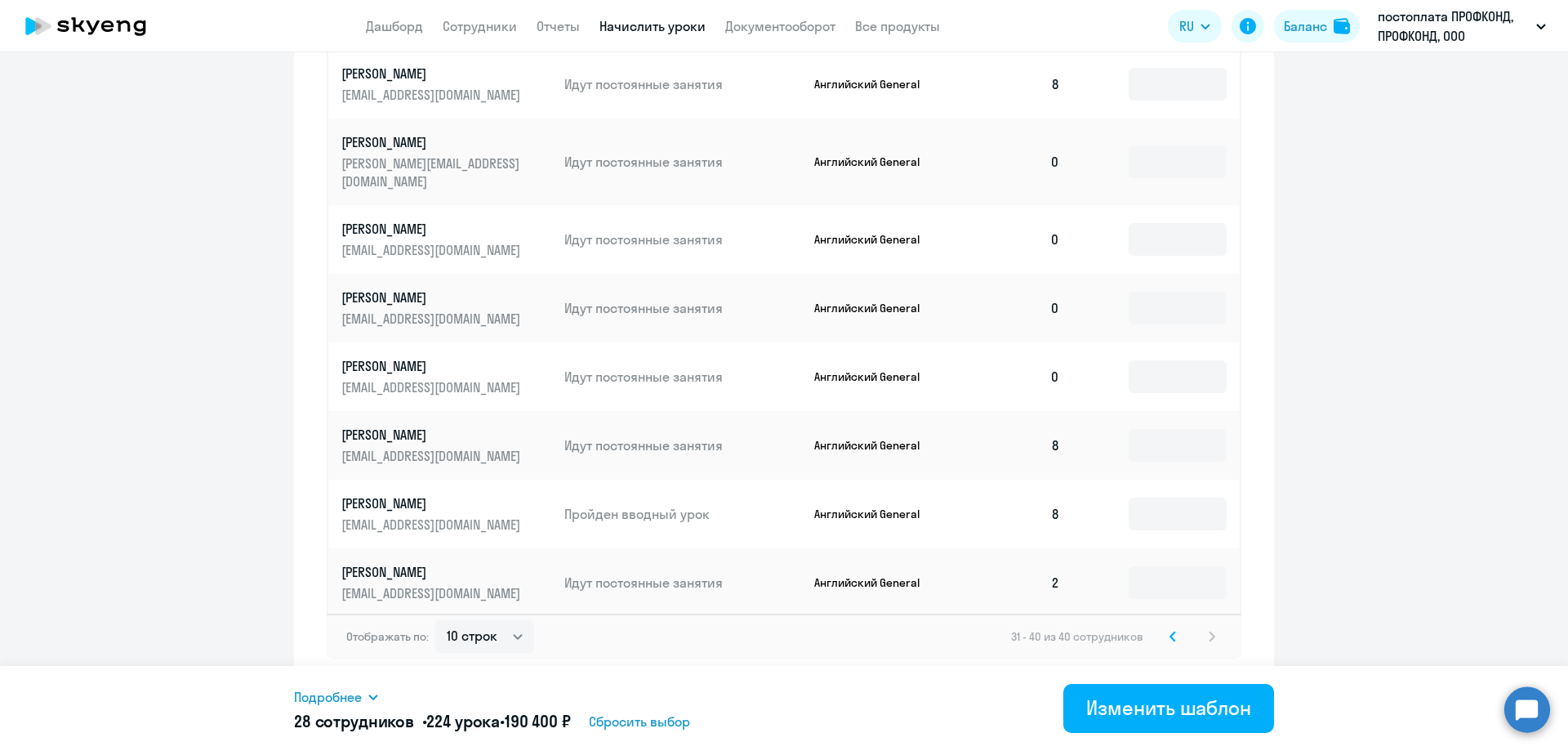
type input "8"
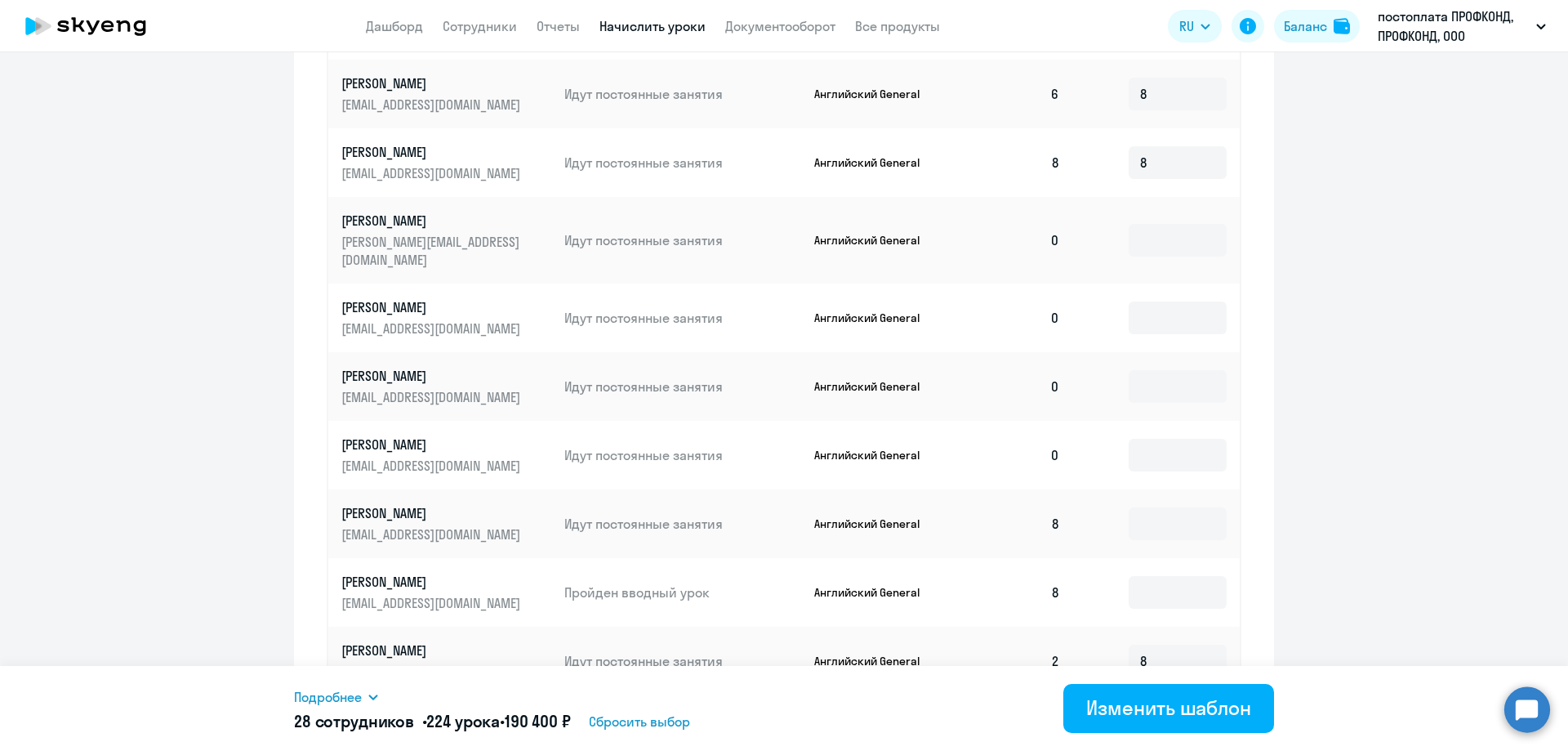
scroll to position [702, 0]
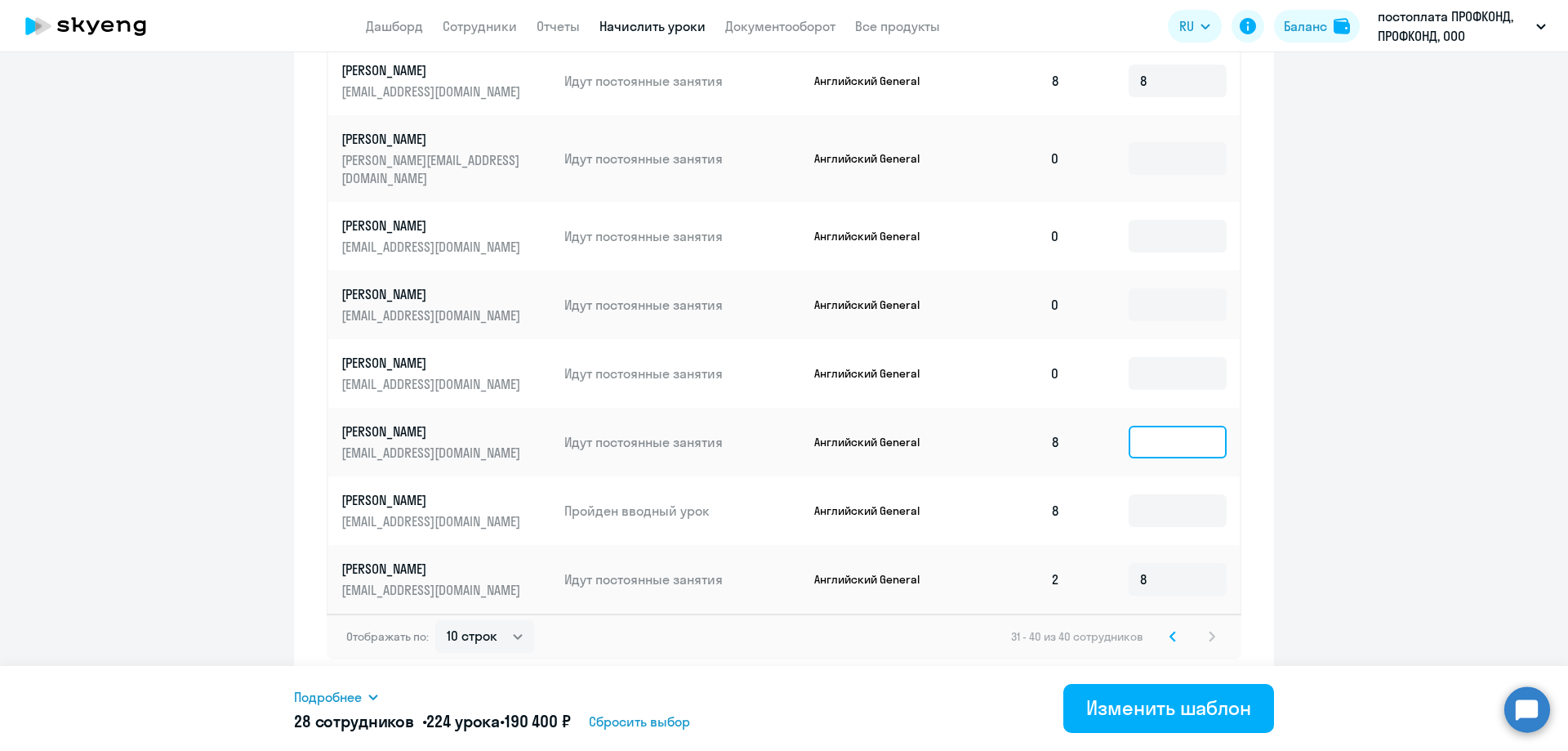
click at [1145, 449] on input at bounding box center [1177, 442] width 98 height 32
type input "8"
click at [1139, 512] on input at bounding box center [1177, 510] width 98 height 32
type input "8"
click at [1170, 637] on icon at bounding box center [1172, 636] width 4 height 9
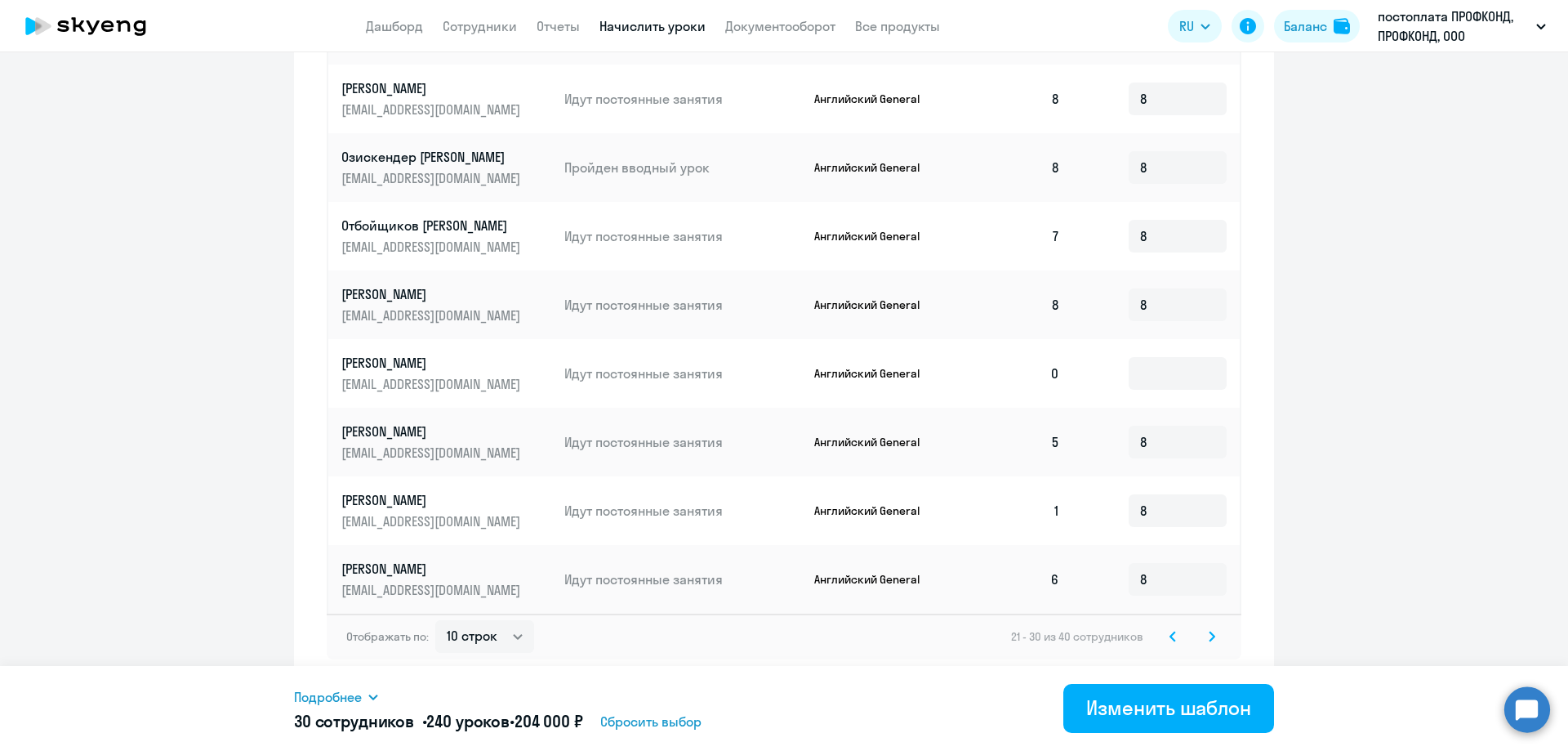
click at [1163, 633] on svg-icon at bounding box center [1173, 637] width 20 height 20
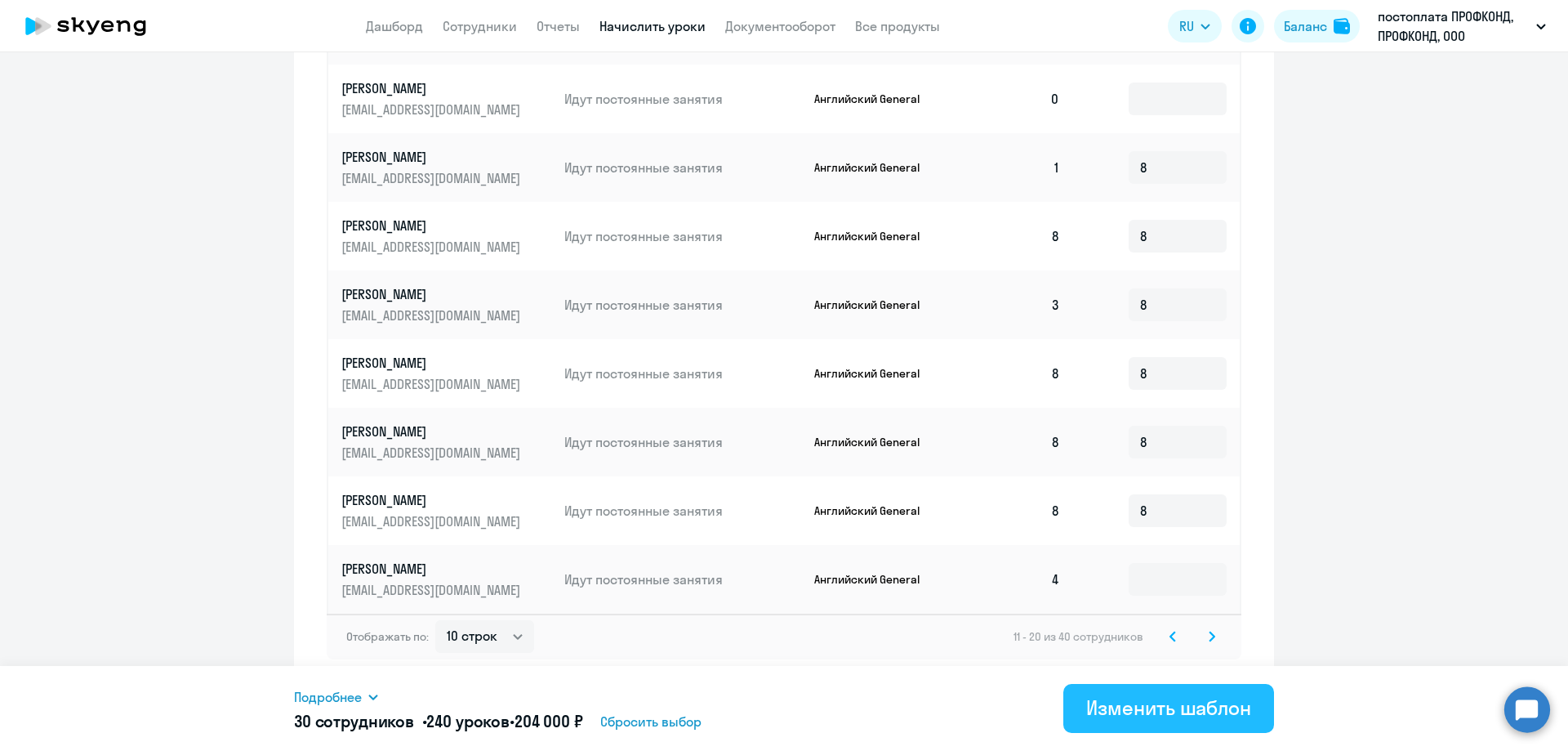
click at [1114, 725] on button "Изменить шаблон" at bounding box center [1168, 708] width 211 height 49
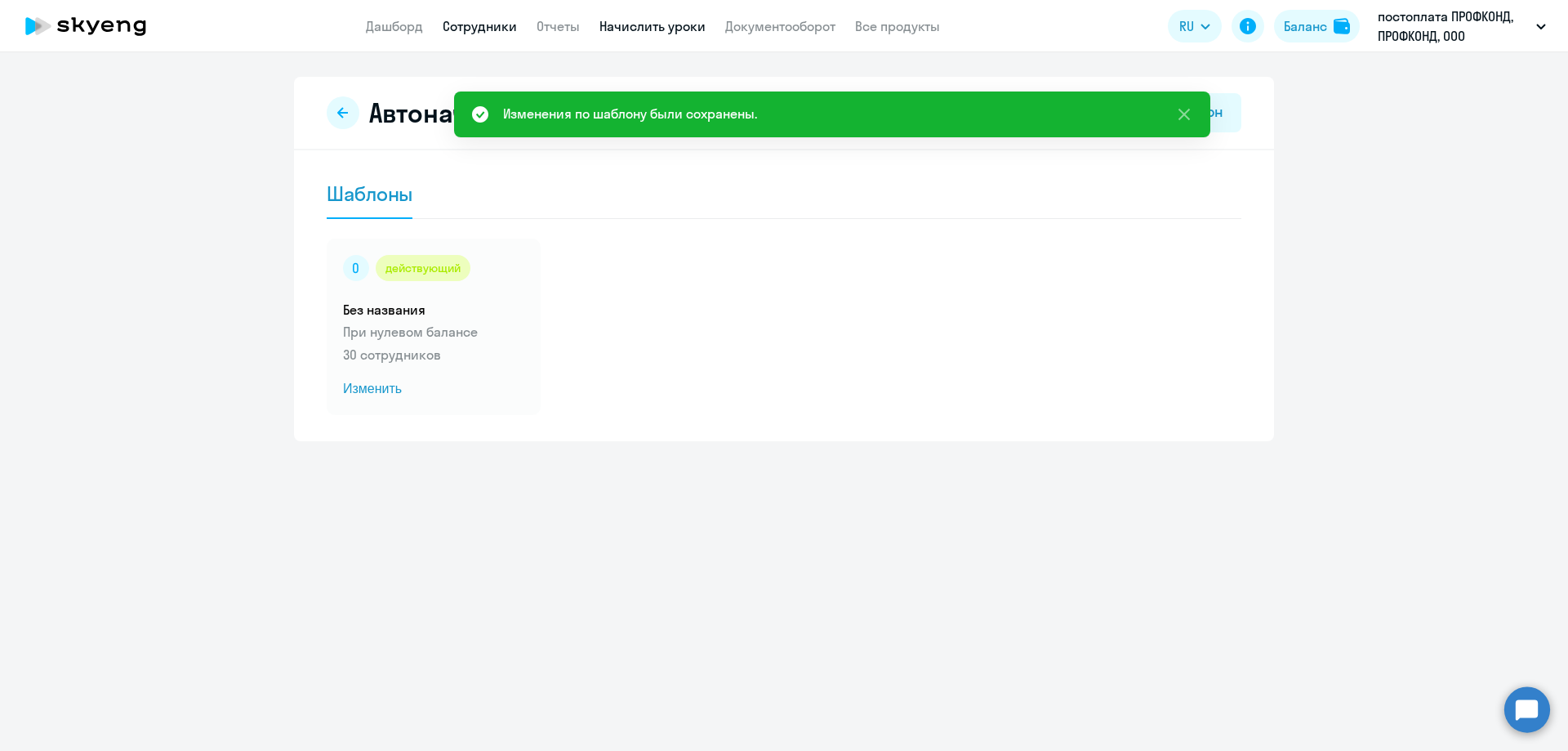
click at [451, 22] on link "Сотрудники" at bounding box center [480, 26] width 75 height 16
select select "30"
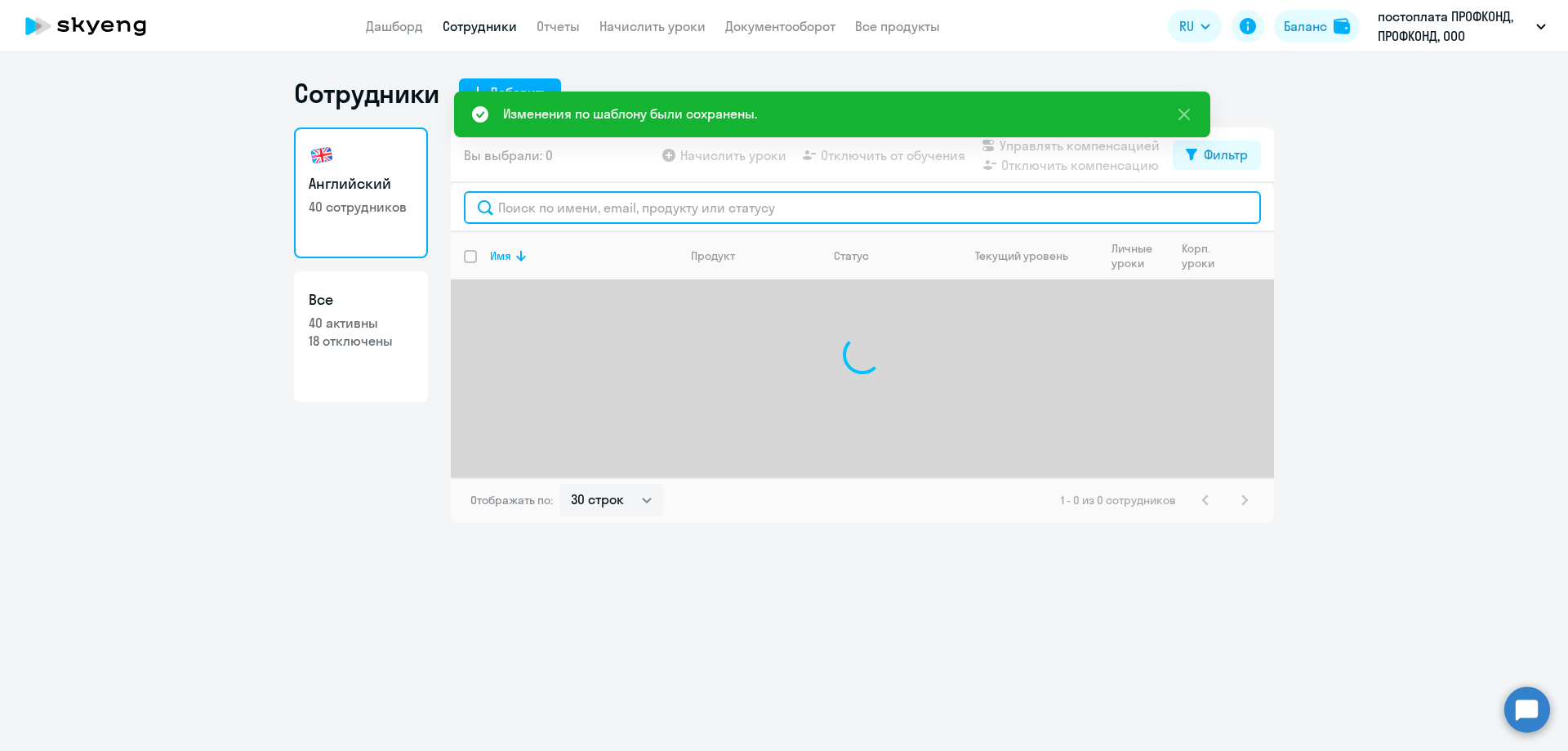
click at [507, 212] on input "text" at bounding box center [863, 208] width 797 height 32
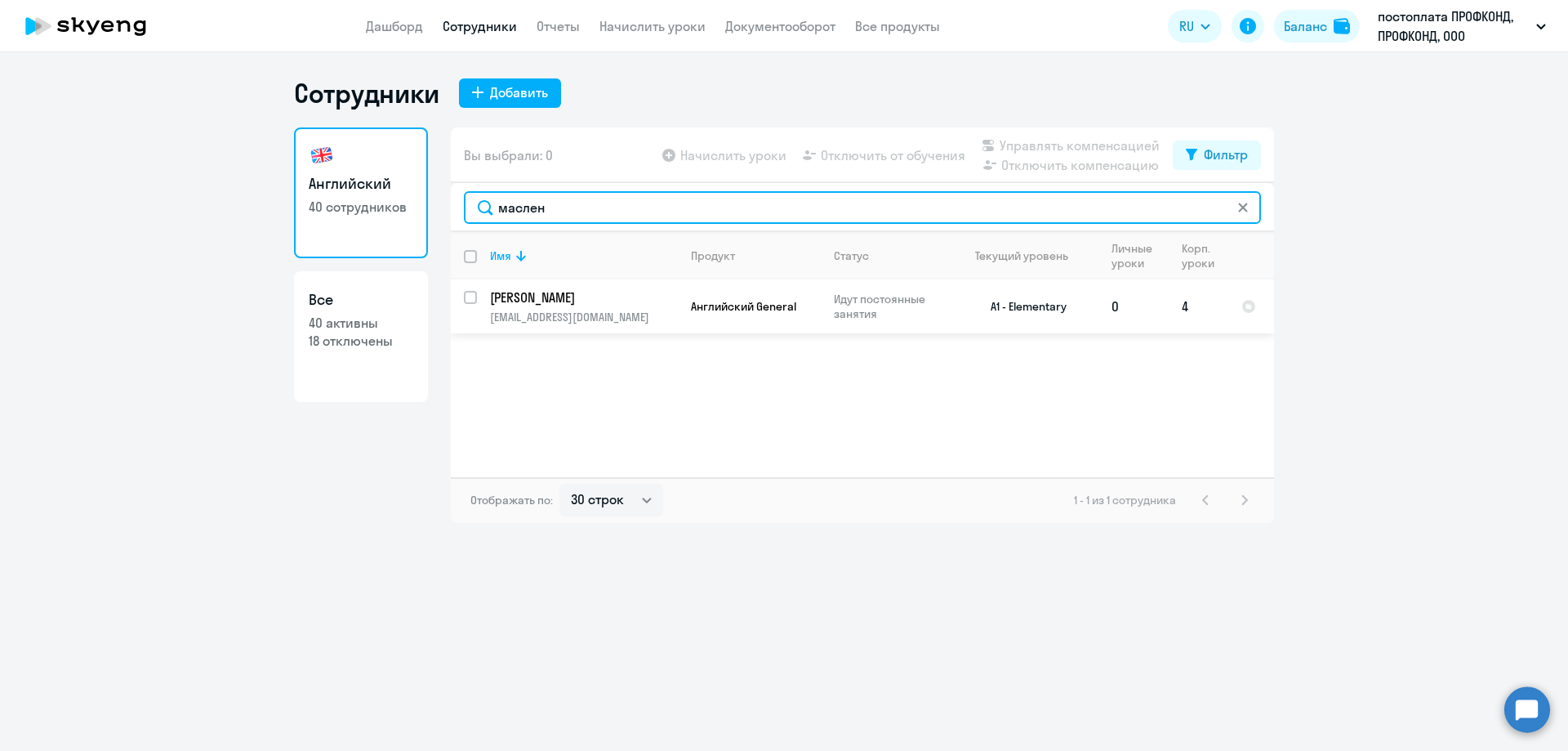
type input "маслен"
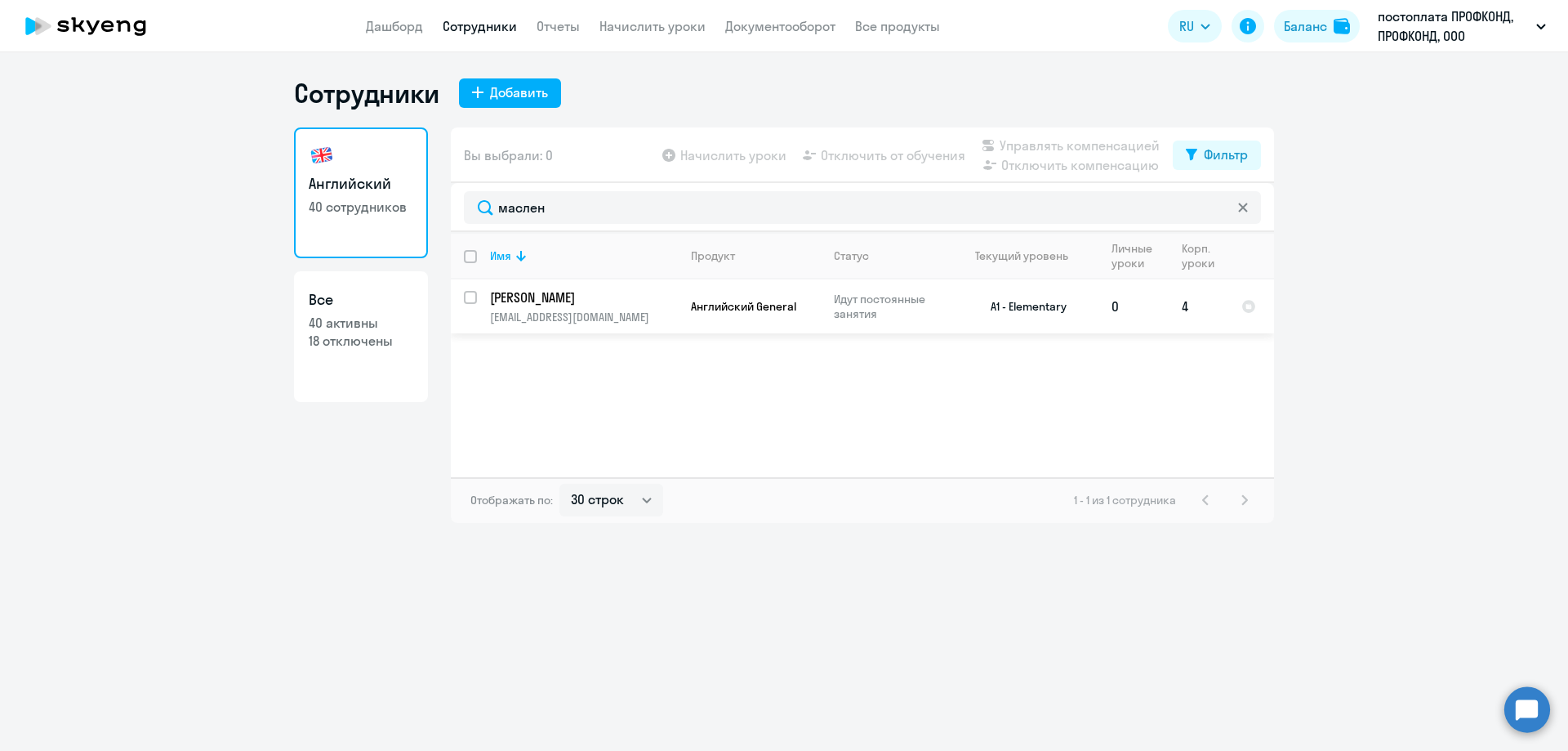
click at [539, 291] on p "[PERSON_NAME]" at bounding box center [583, 297] width 185 height 18
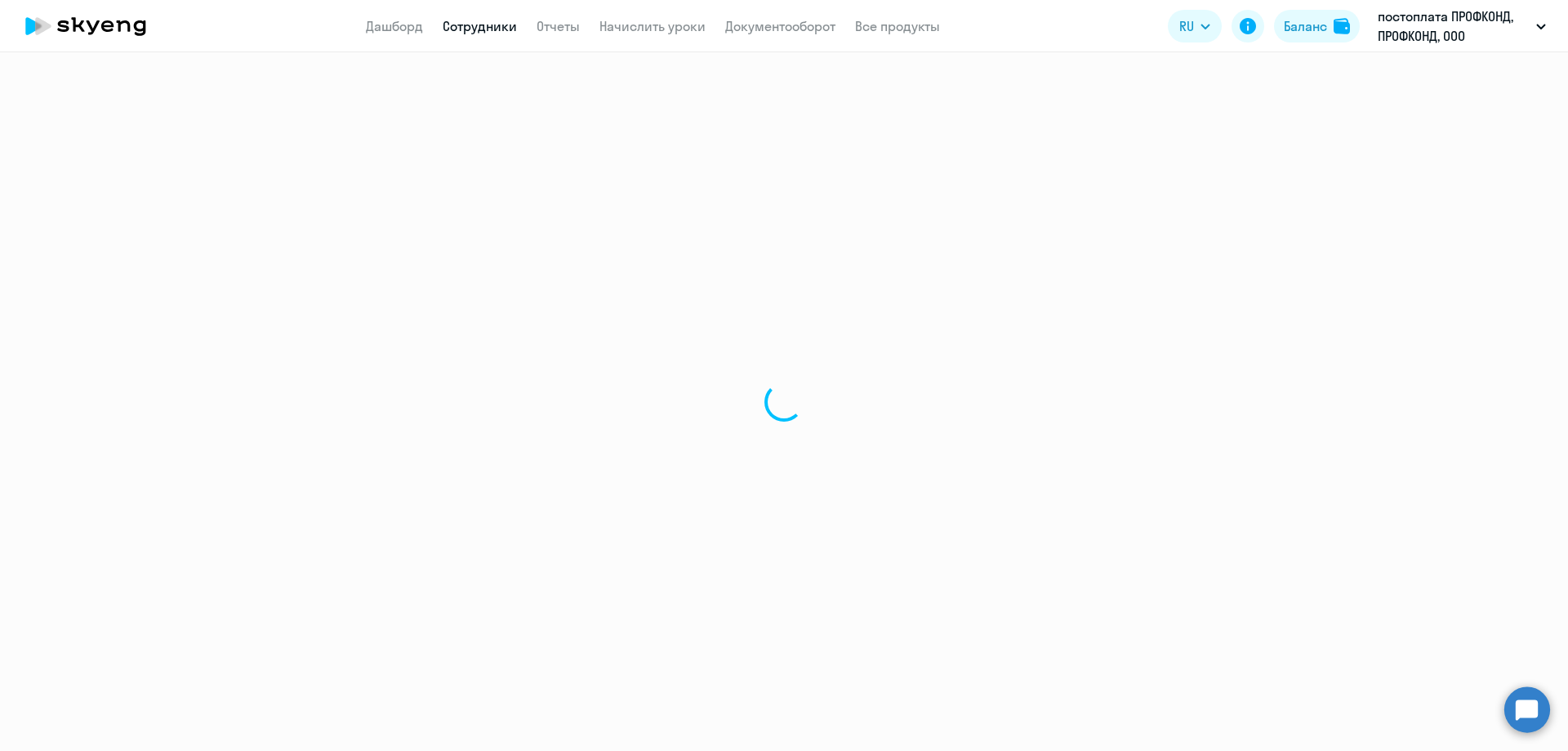
select select "english"
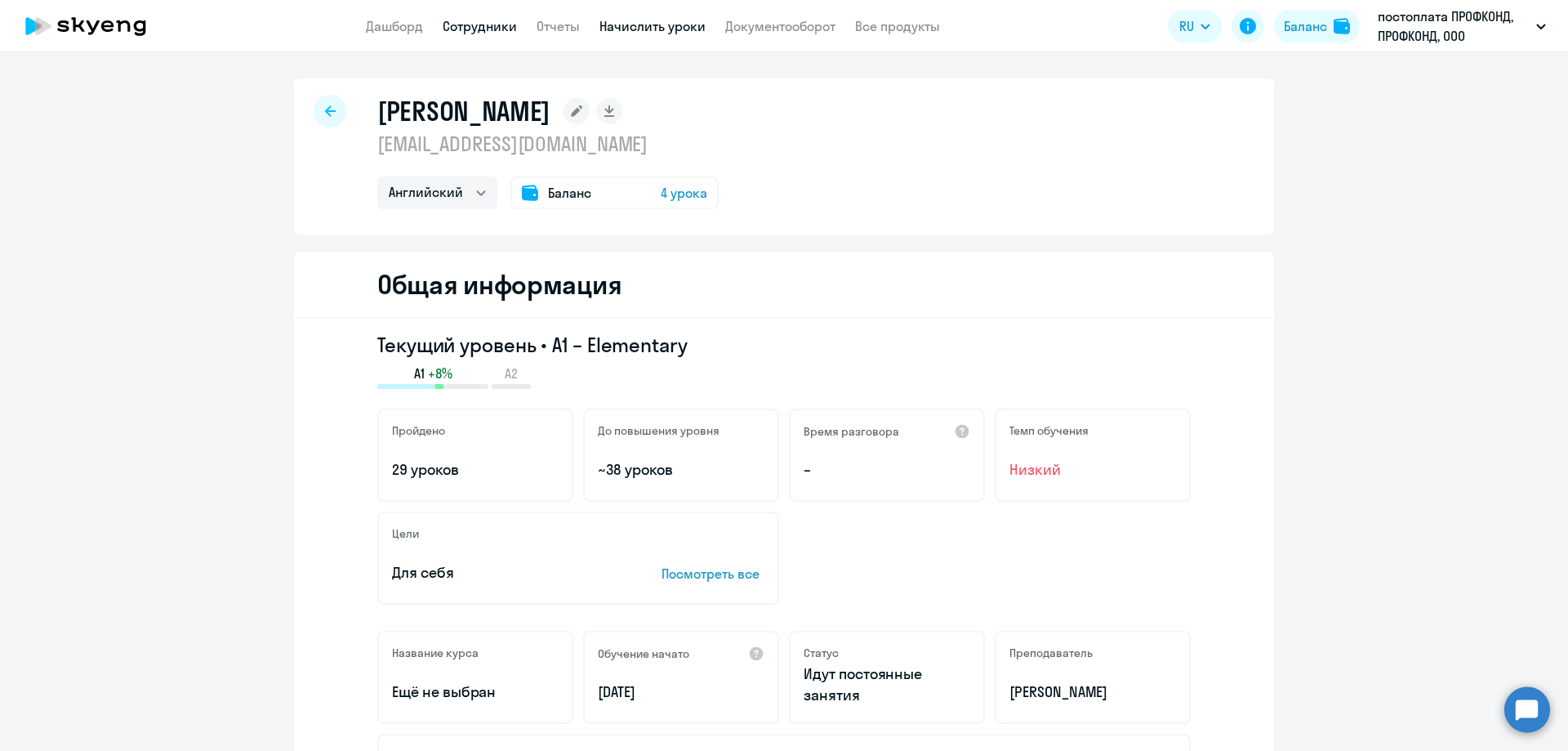
click at [664, 31] on link "Начислить уроки" at bounding box center [653, 26] width 106 height 16
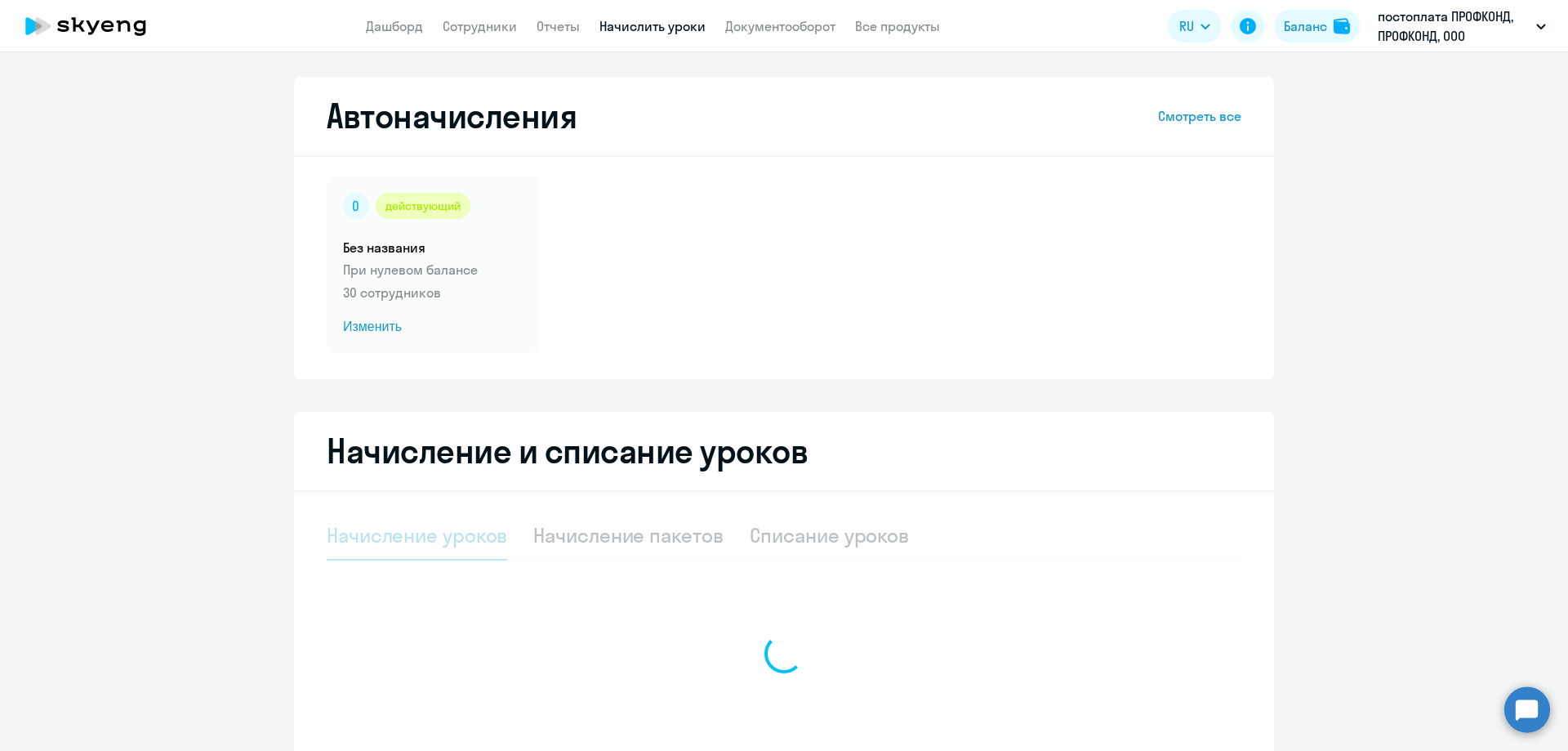
select select "10"
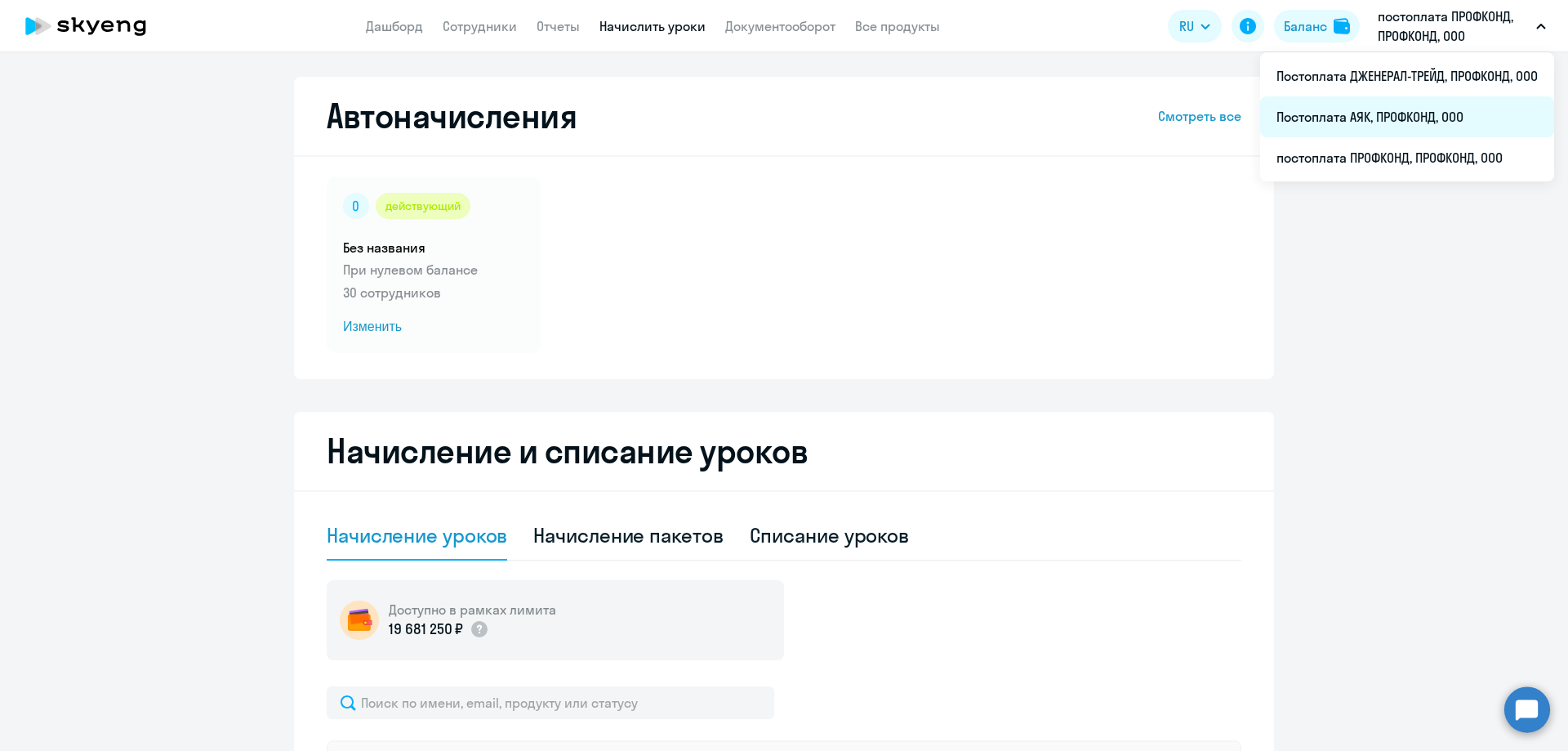
click at [1382, 108] on li "Постоплата АЯК, ПРОФКОНД, ООО" at bounding box center [1406, 116] width 294 height 40
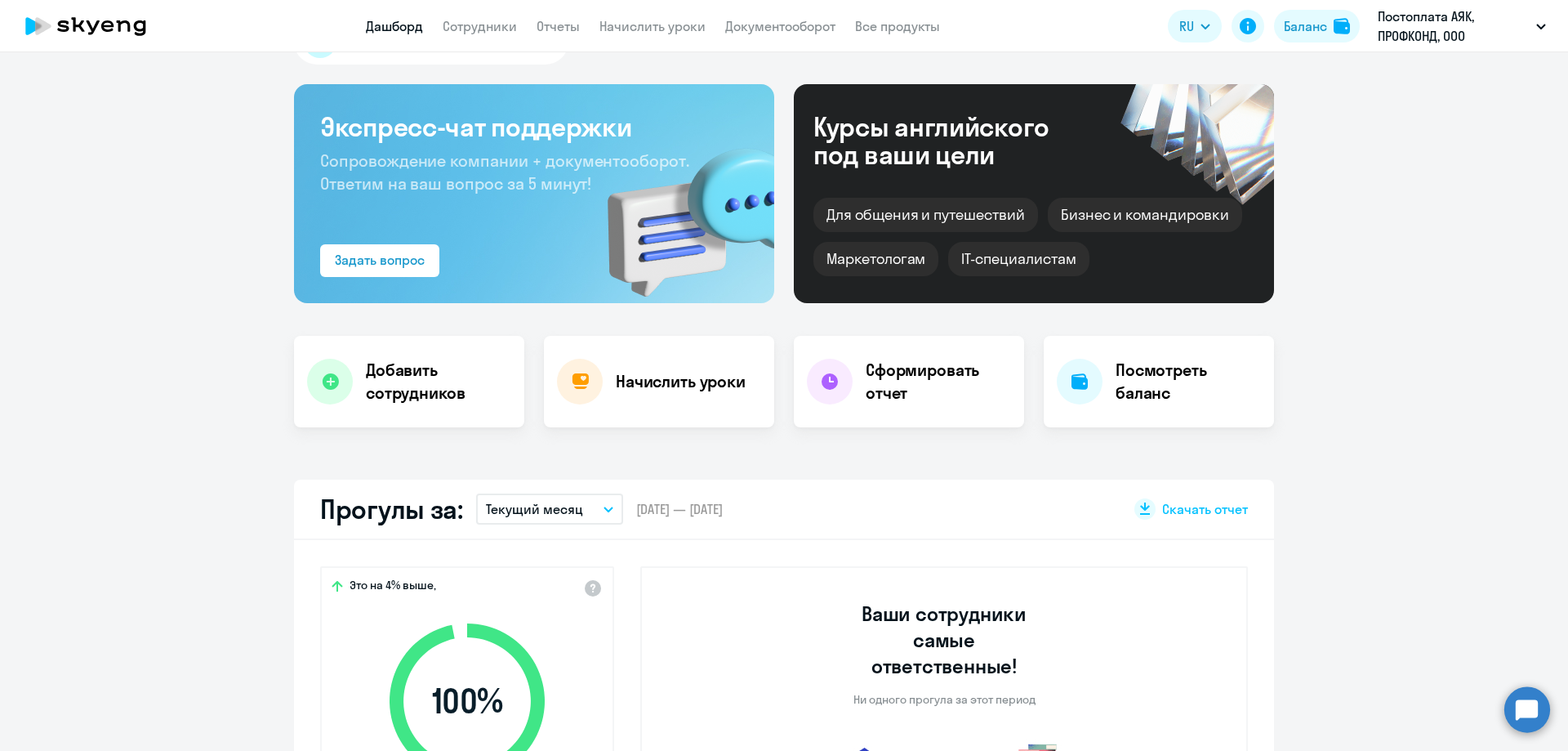
scroll to position [82, 0]
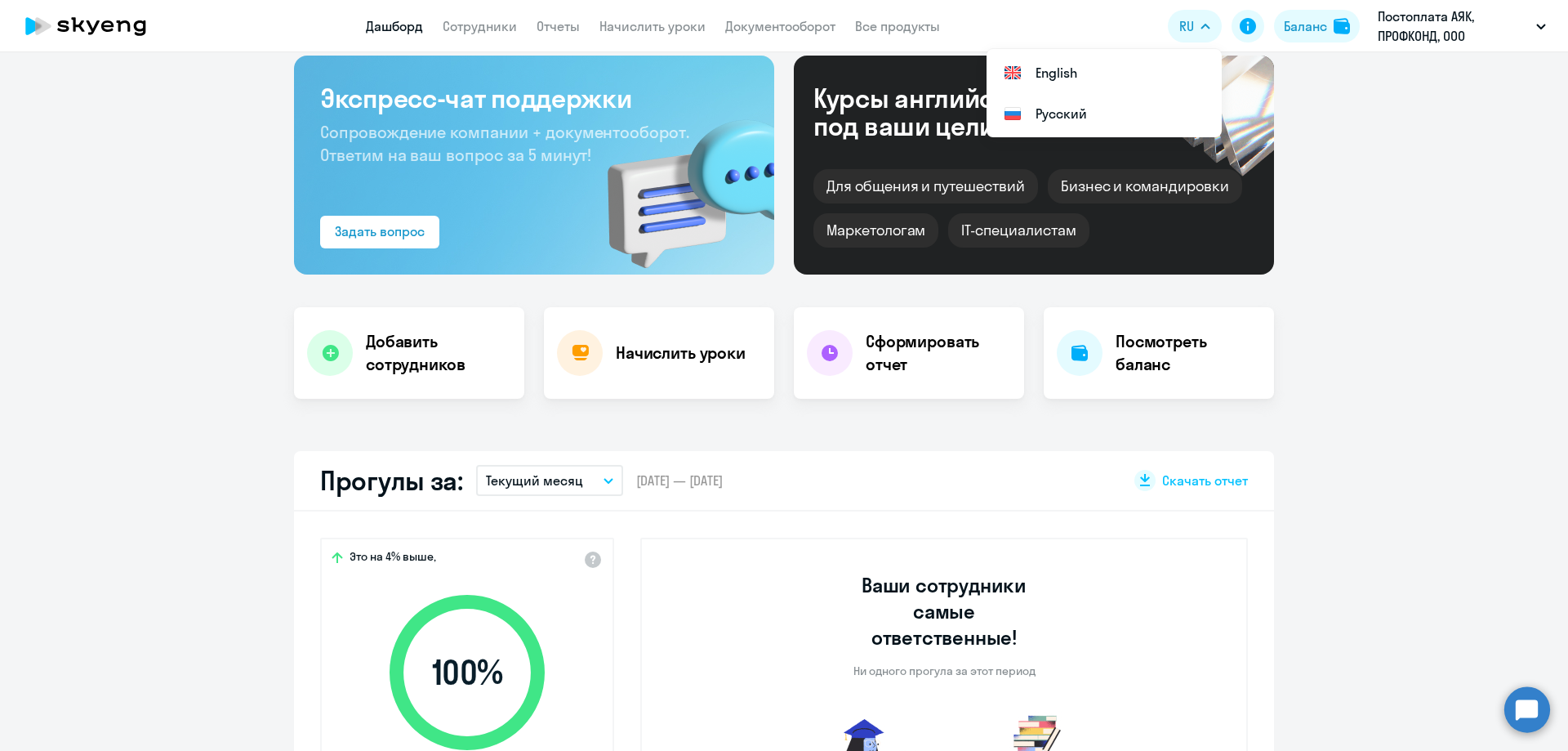
select select "30"
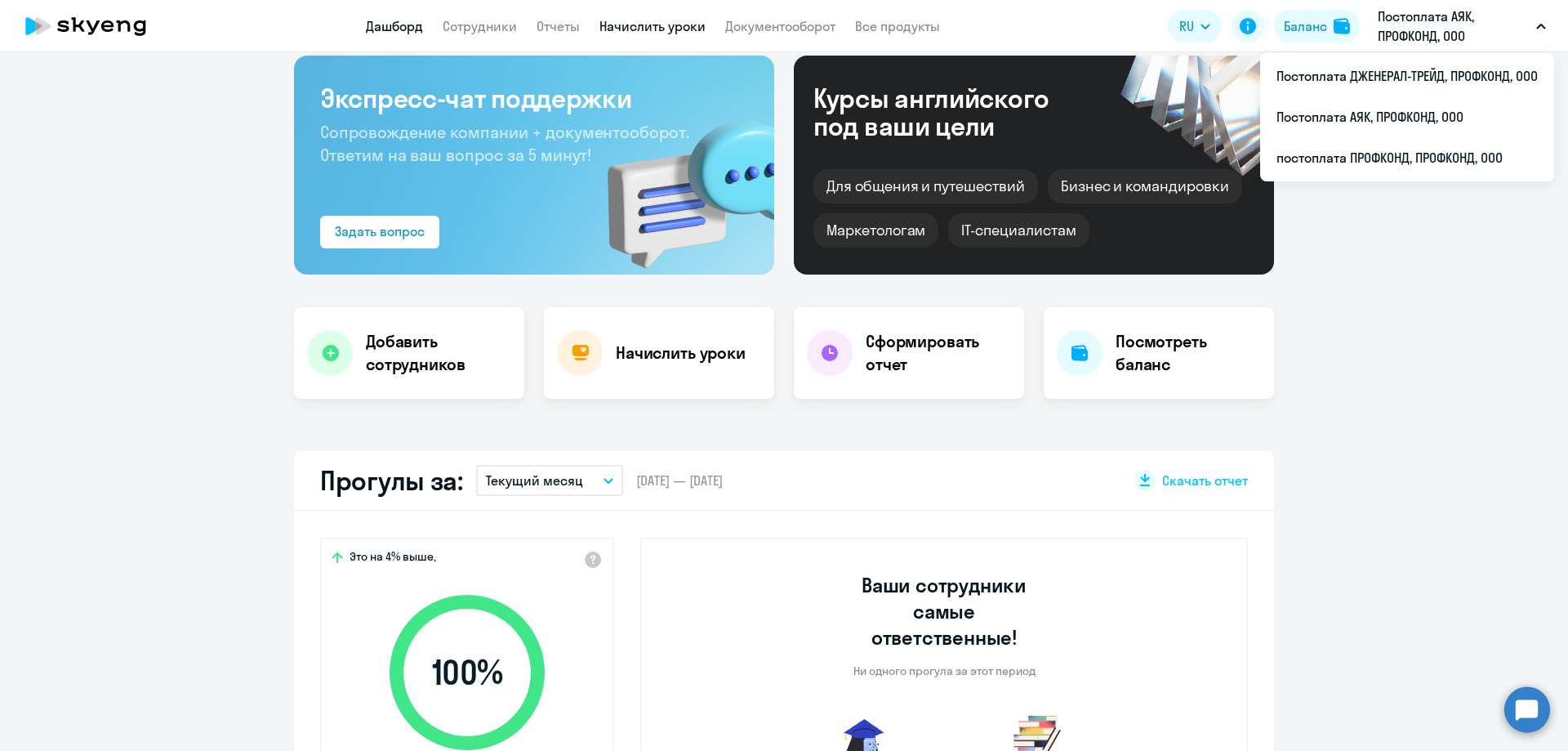
click at [637, 31] on link "Начислить уроки" at bounding box center [653, 26] width 106 height 16
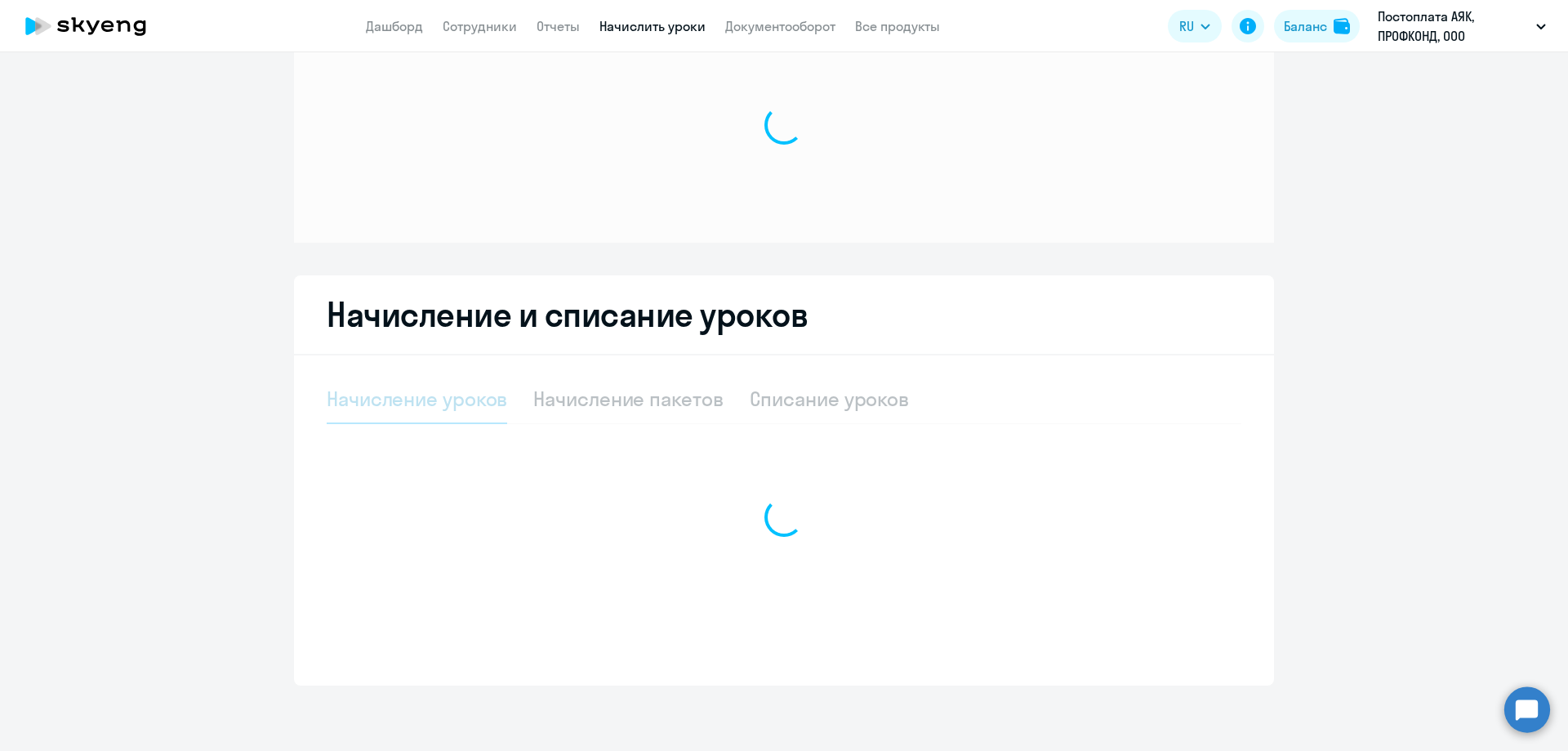
scroll to position [69, 0]
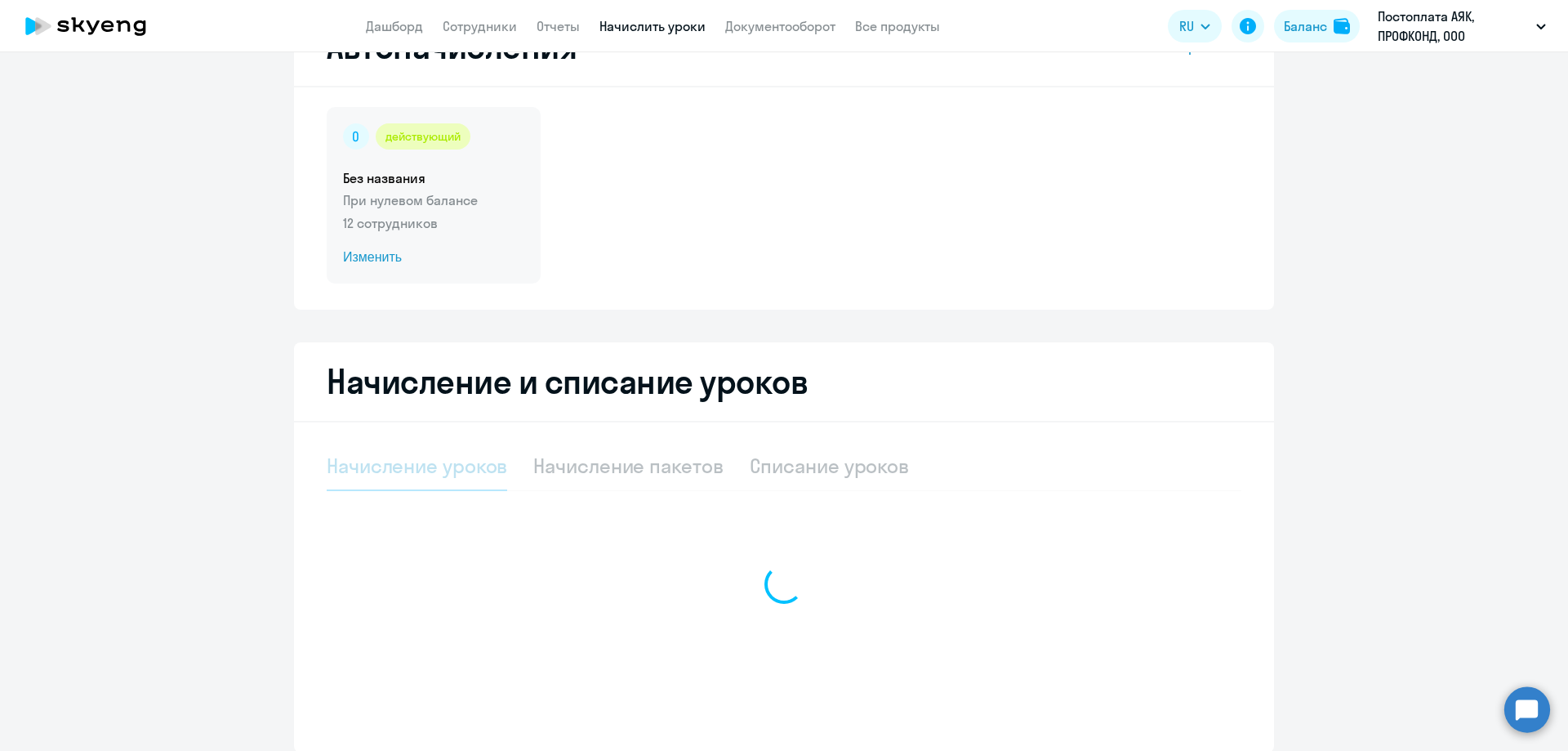
select select "10"
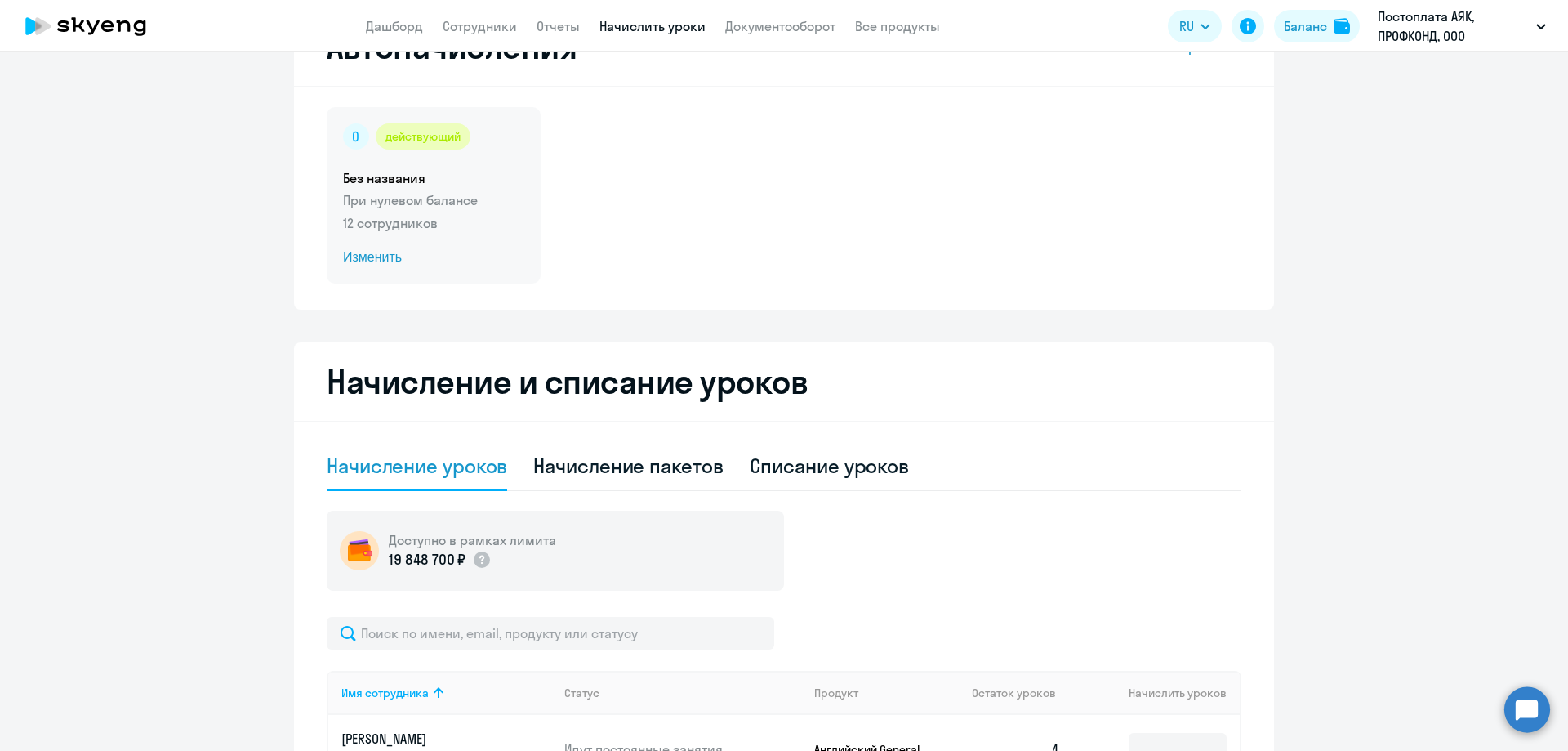
click at [388, 225] on p "12 сотрудников" at bounding box center [434, 223] width 181 height 20
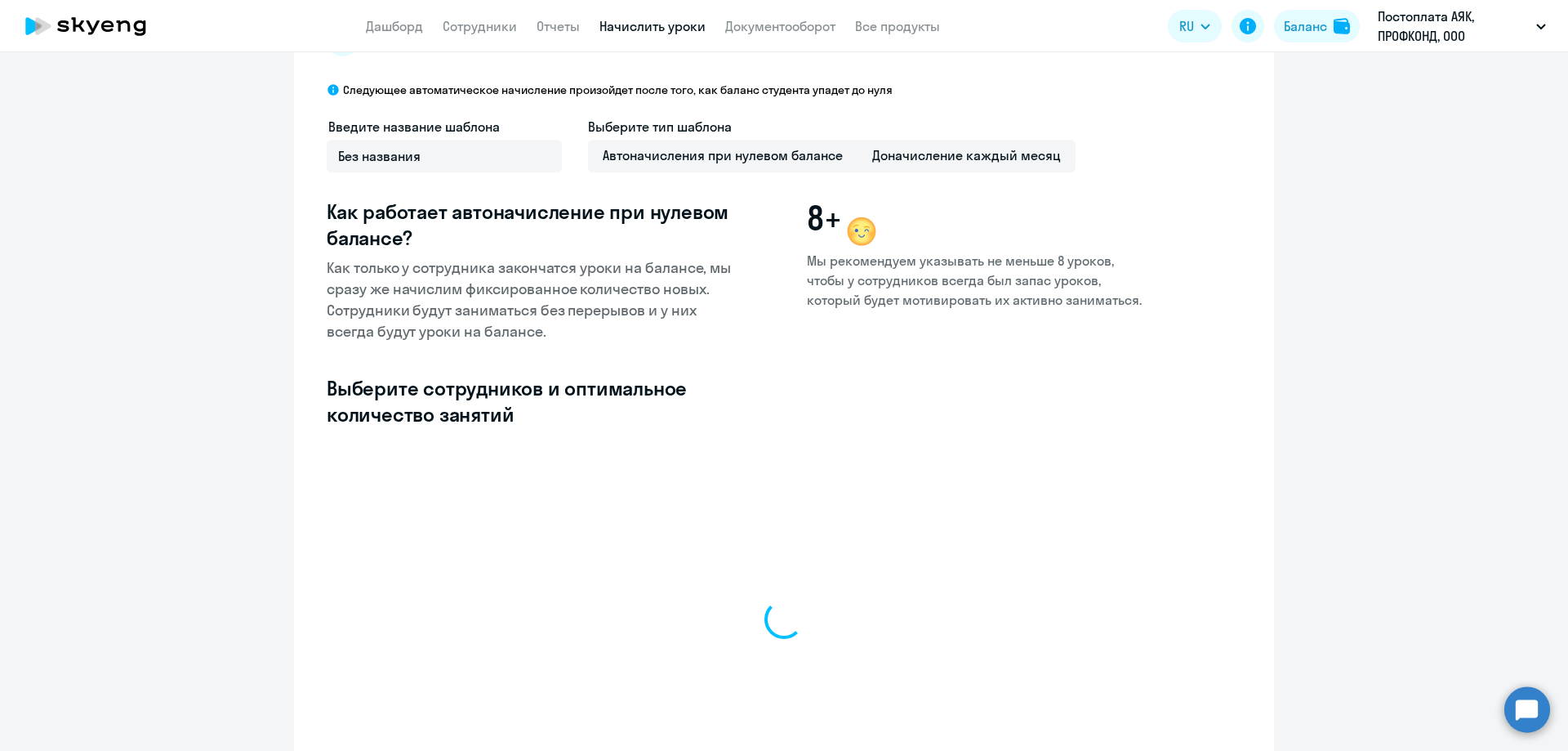
select select "10"
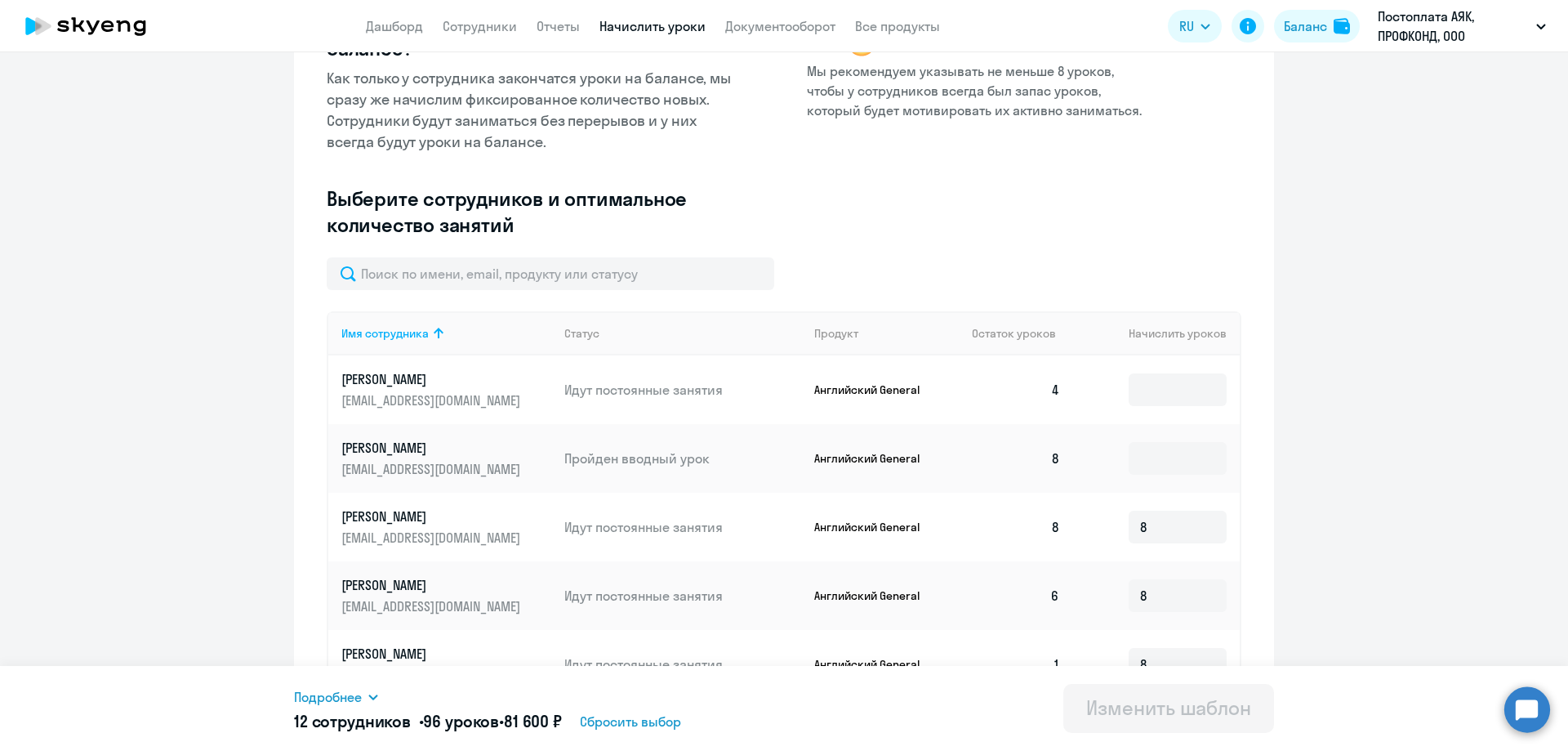
scroll to position [314, 0]
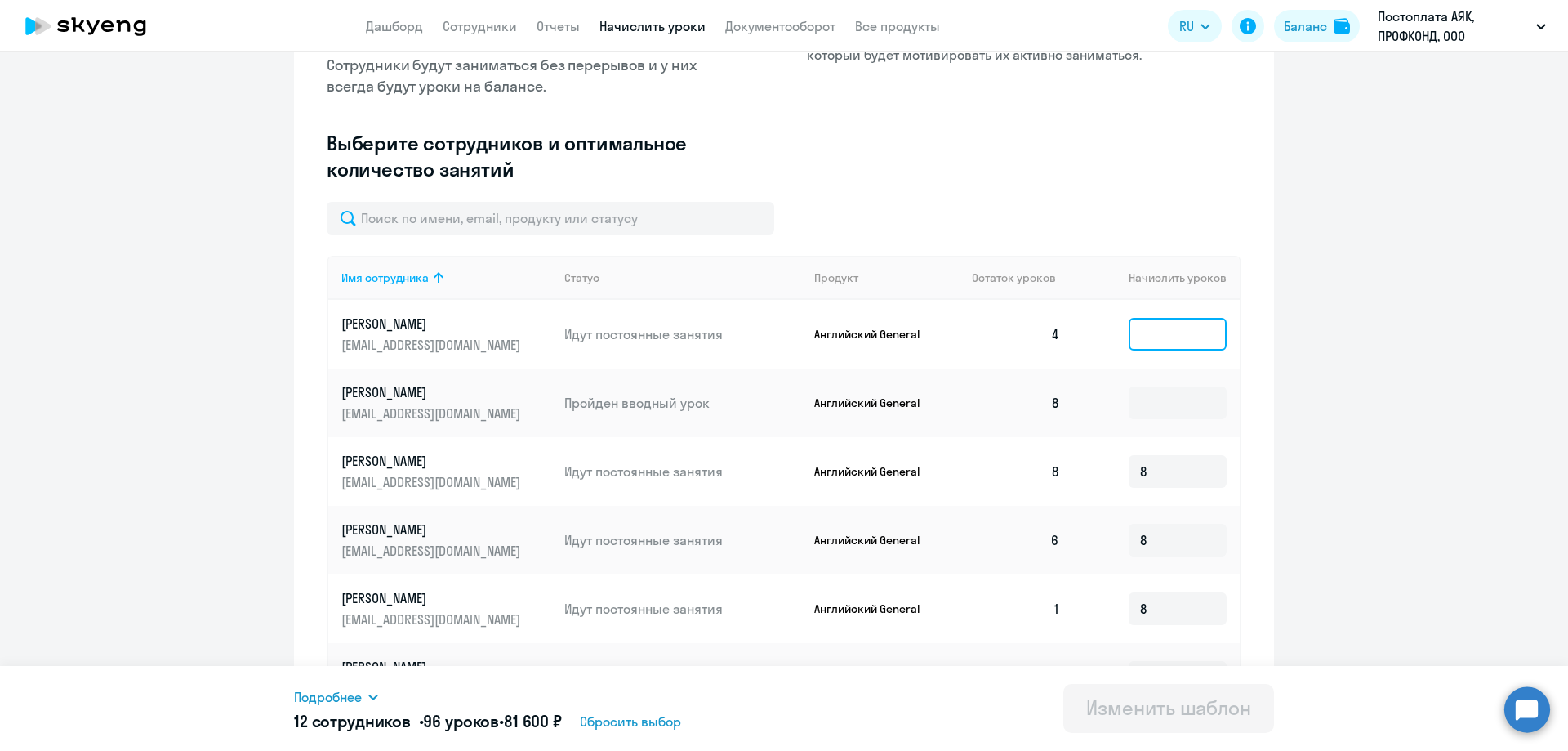
click at [1154, 340] on input at bounding box center [1177, 334] width 98 height 32
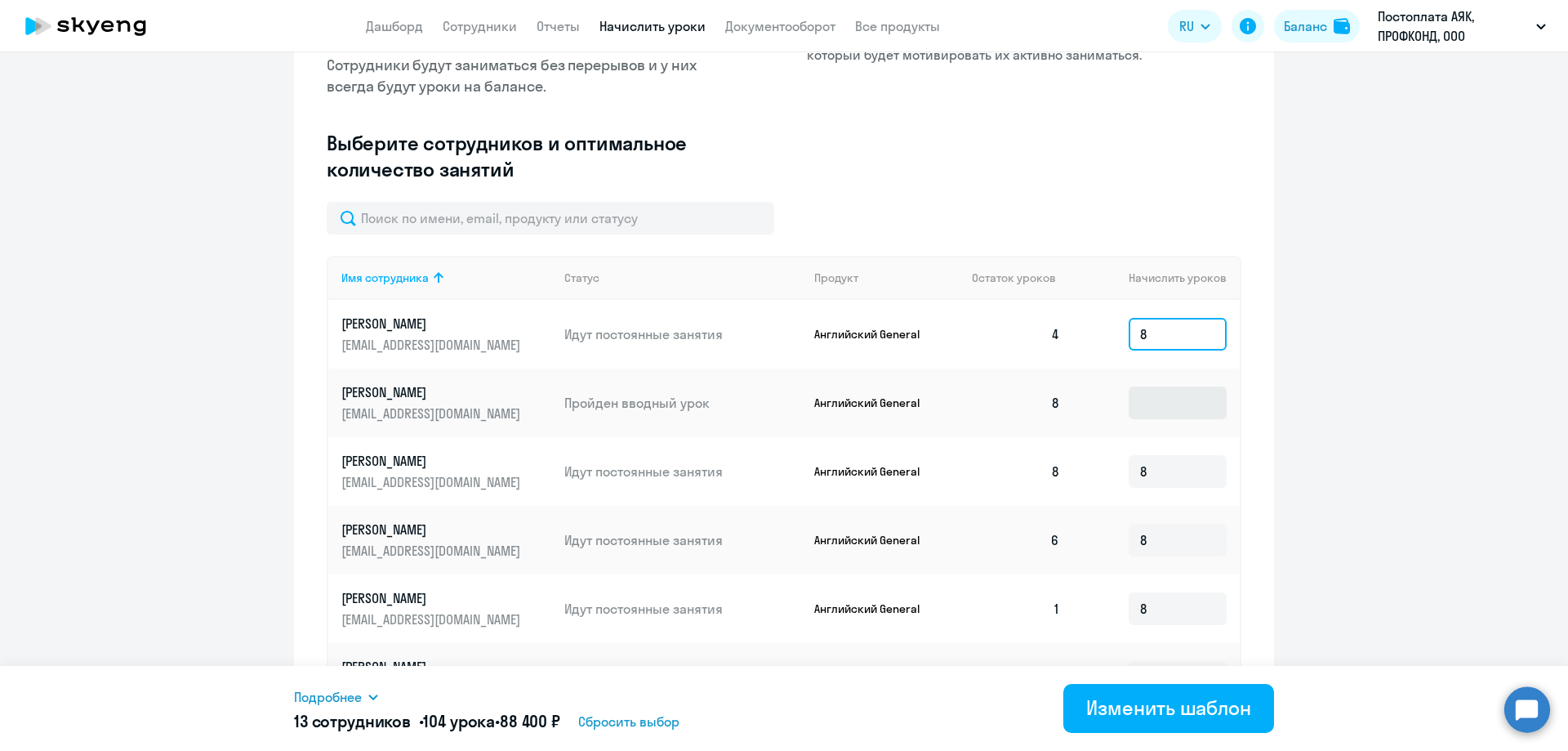
type input "8"
click at [1179, 405] on input at bounding box center [1177, 402] width 98 height 32
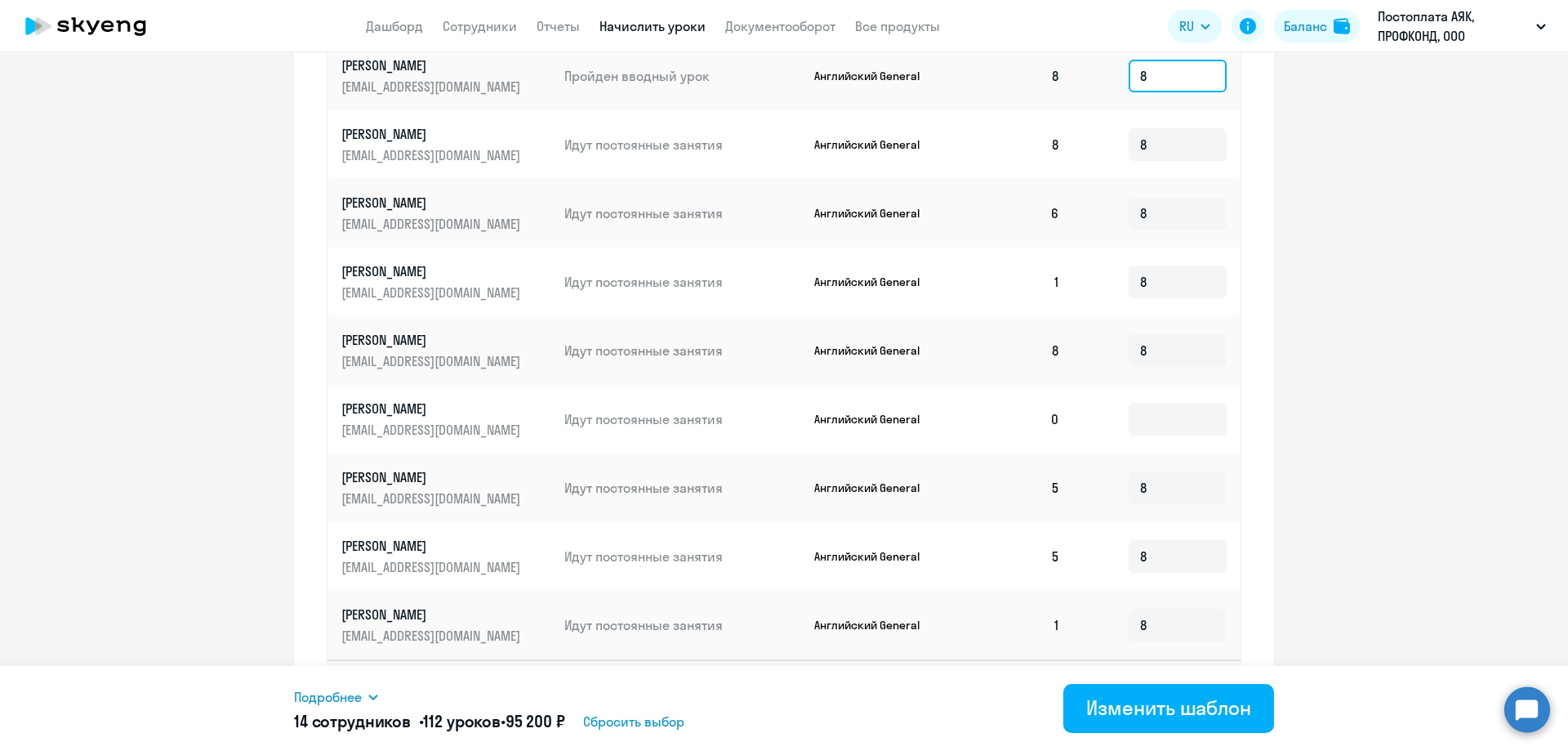
scroll to position [702, 0]
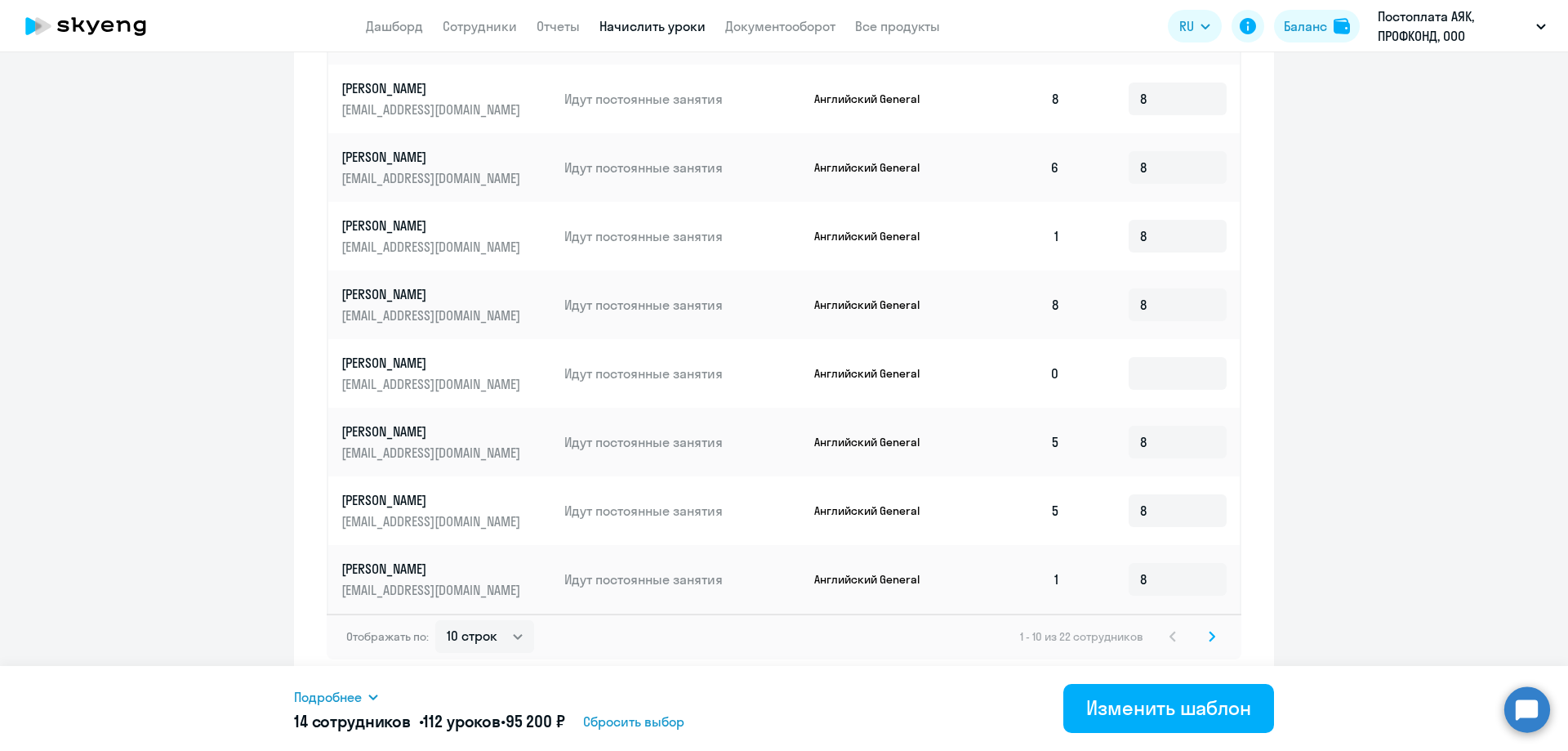
type input "8"
click at [1210, 633] on icon at bounding box center [1211, 636] width 4 height 9
click at [1209, 636] on icon at bounding box center [1211, 636] width 6 height 12
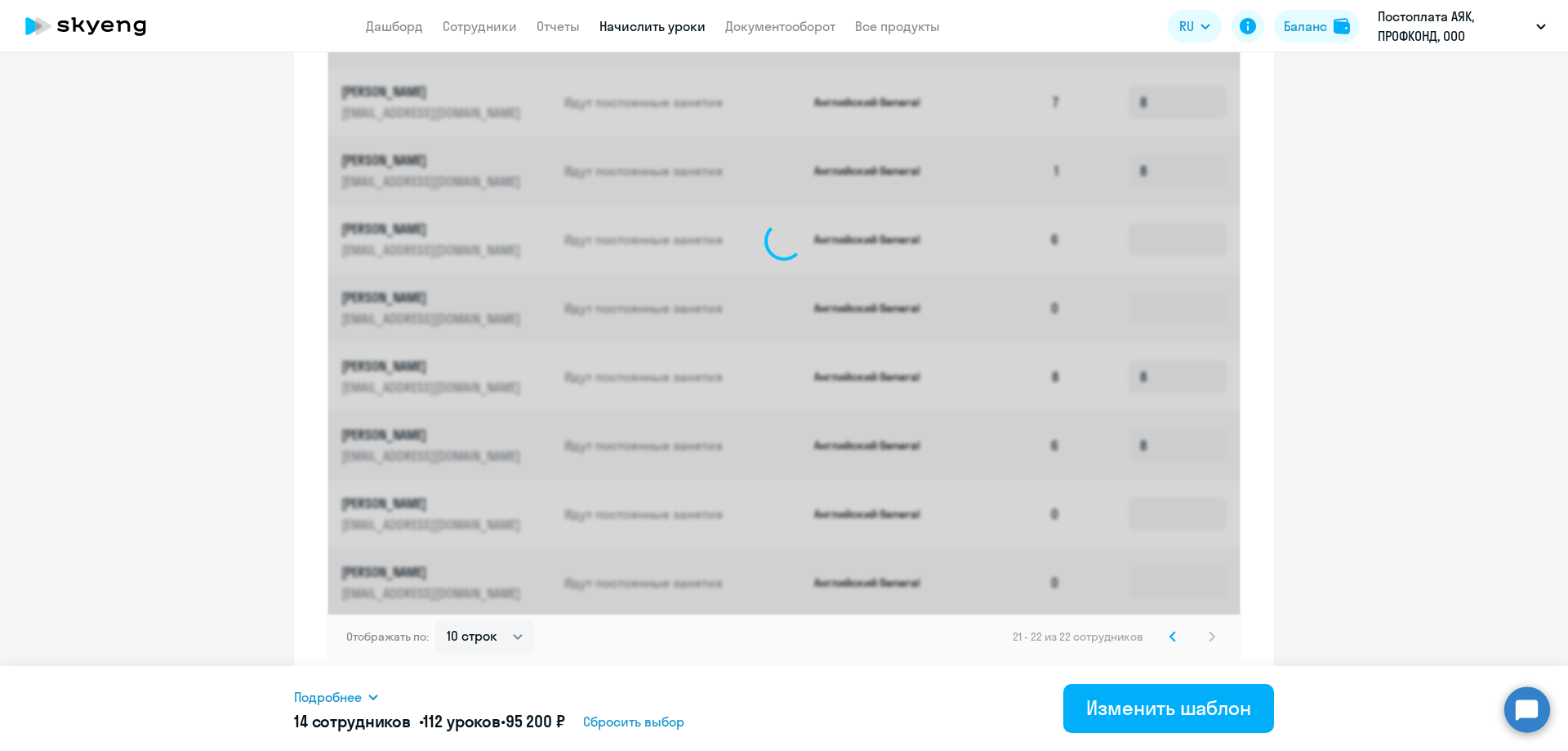
scroll to position [202, 0]
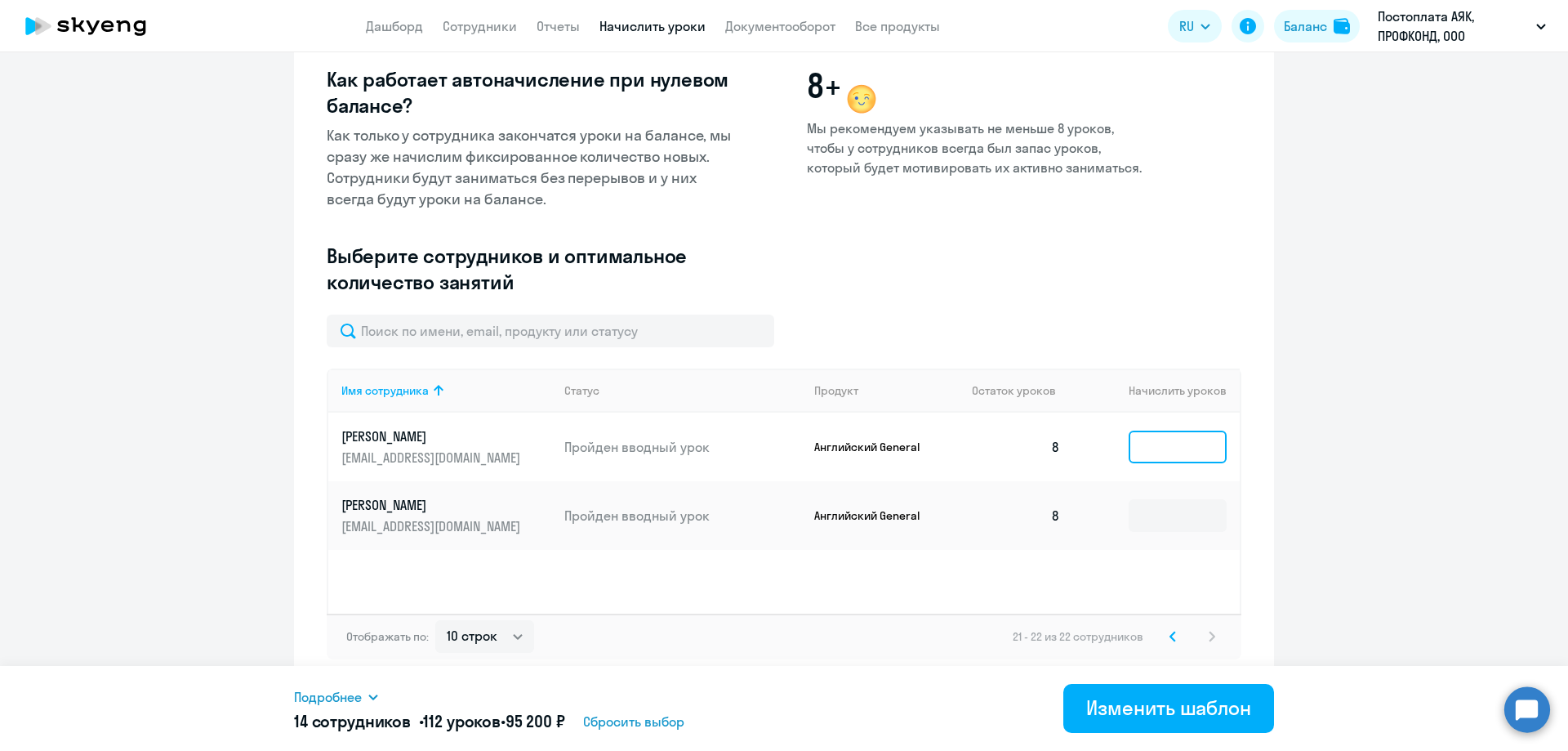
click at [1144, 455] on input at bounding box center [1177, 446] width 98 height 32
type input "8"
click at [1158, 518] on input at bounding box center [1177, 516] width 98 height 32
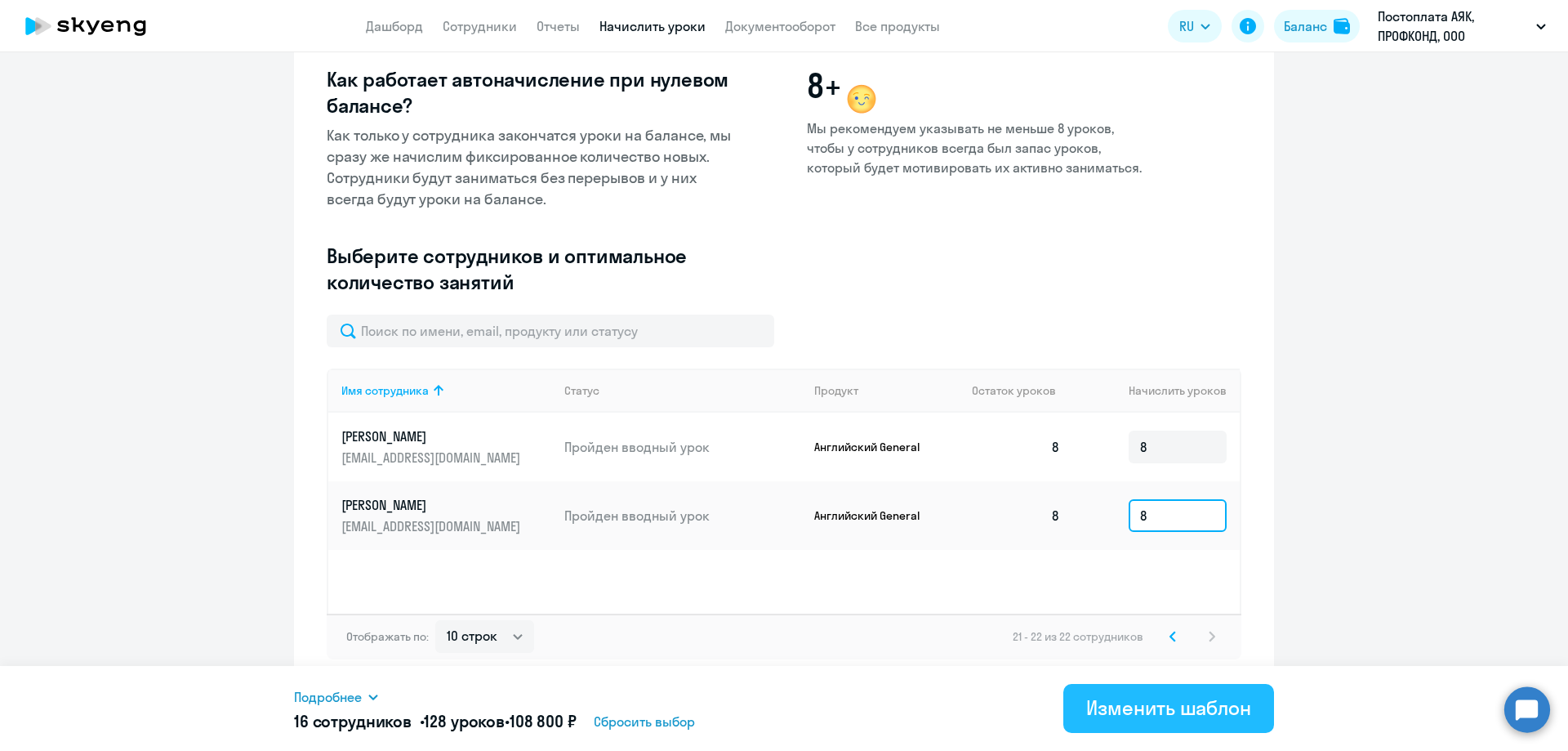
type input "8"
click at [1178, 700] on div "Изменить шаблон" at bounding box center [1169, 707] width 165 height 26
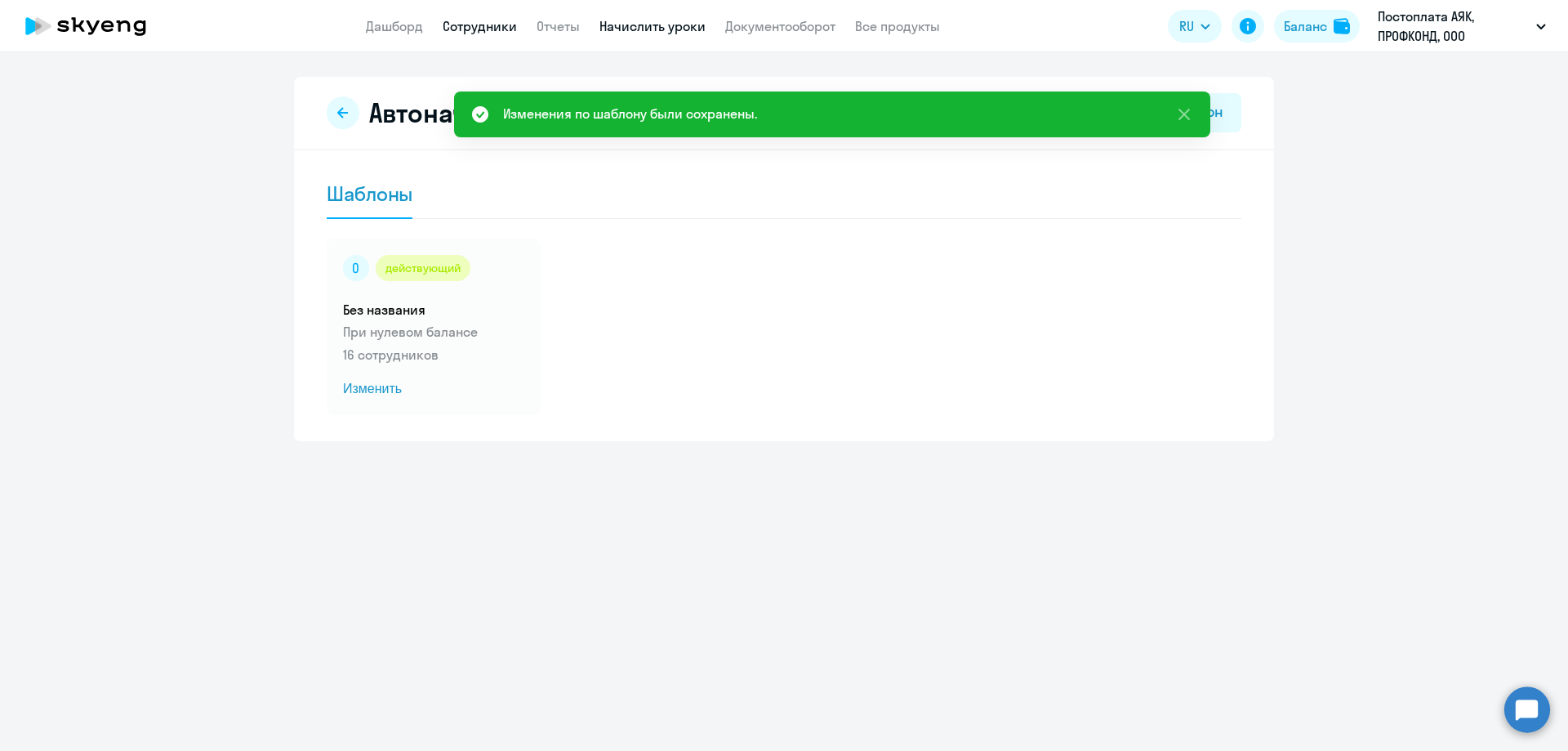
click at [479, 27] on link "Сотрудники" at bounding box center [480, 26] width 75 height 16
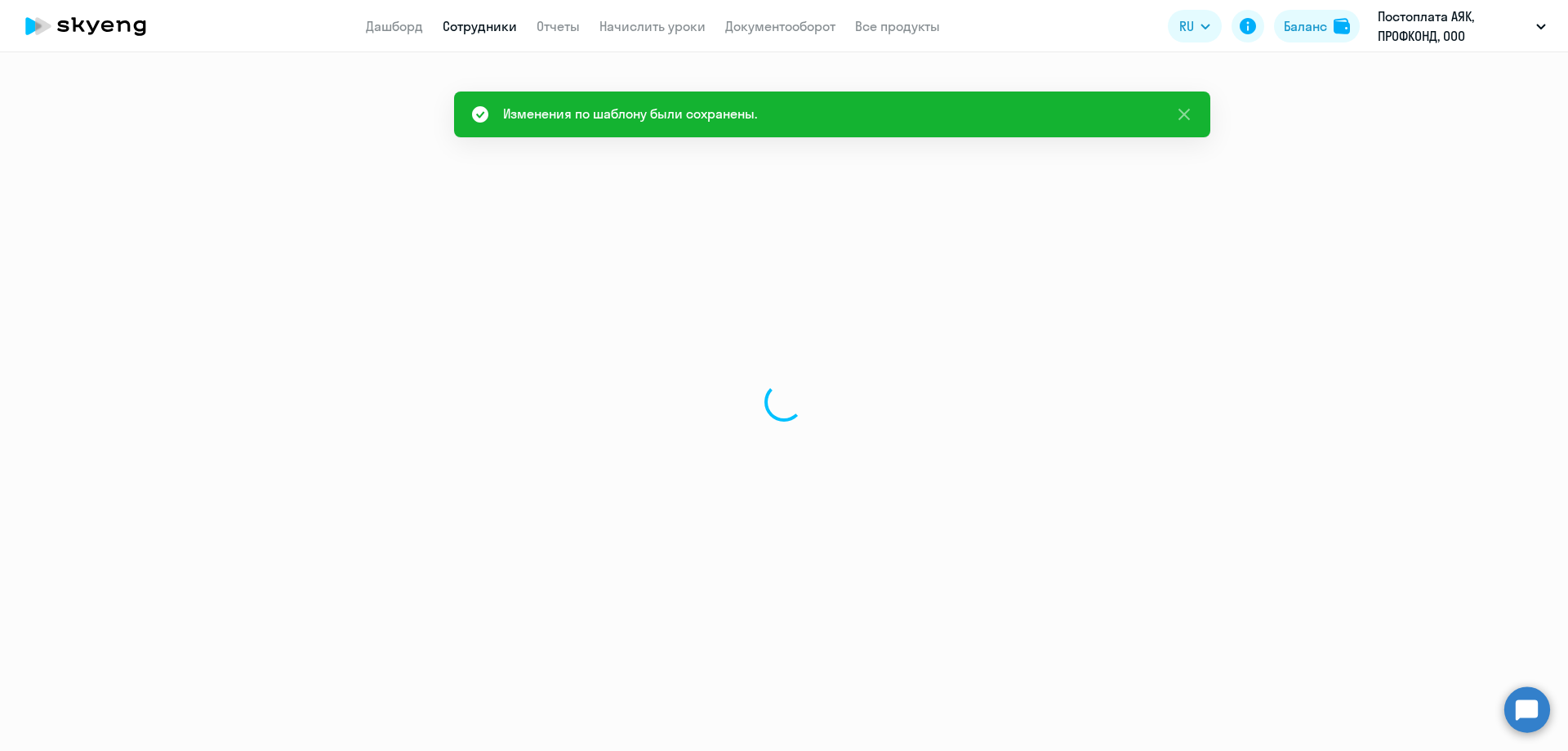
select select "30"
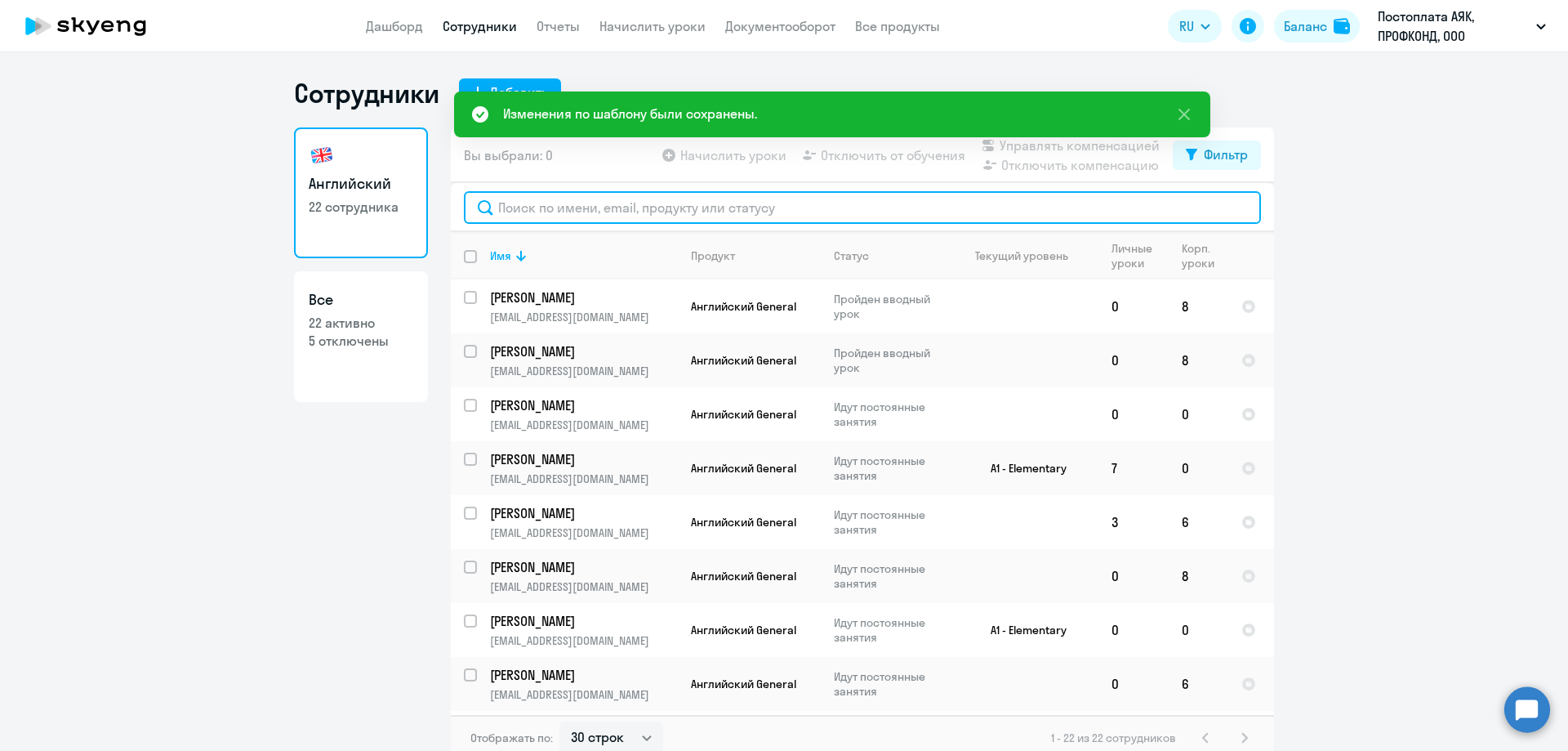
click at [560, 208] on input "text" at bounding box center [863, 208] width 797 height 32
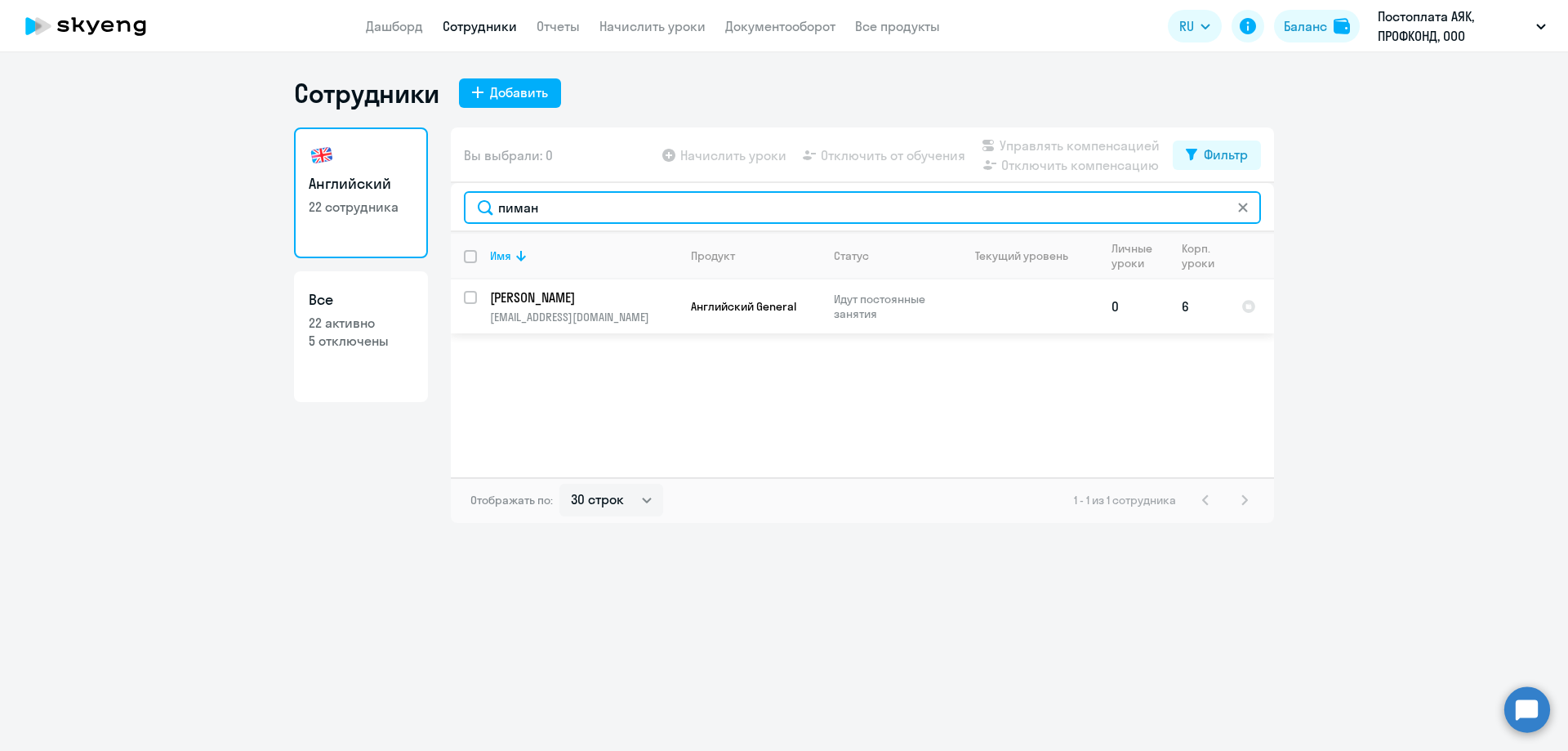
type input "пиман"
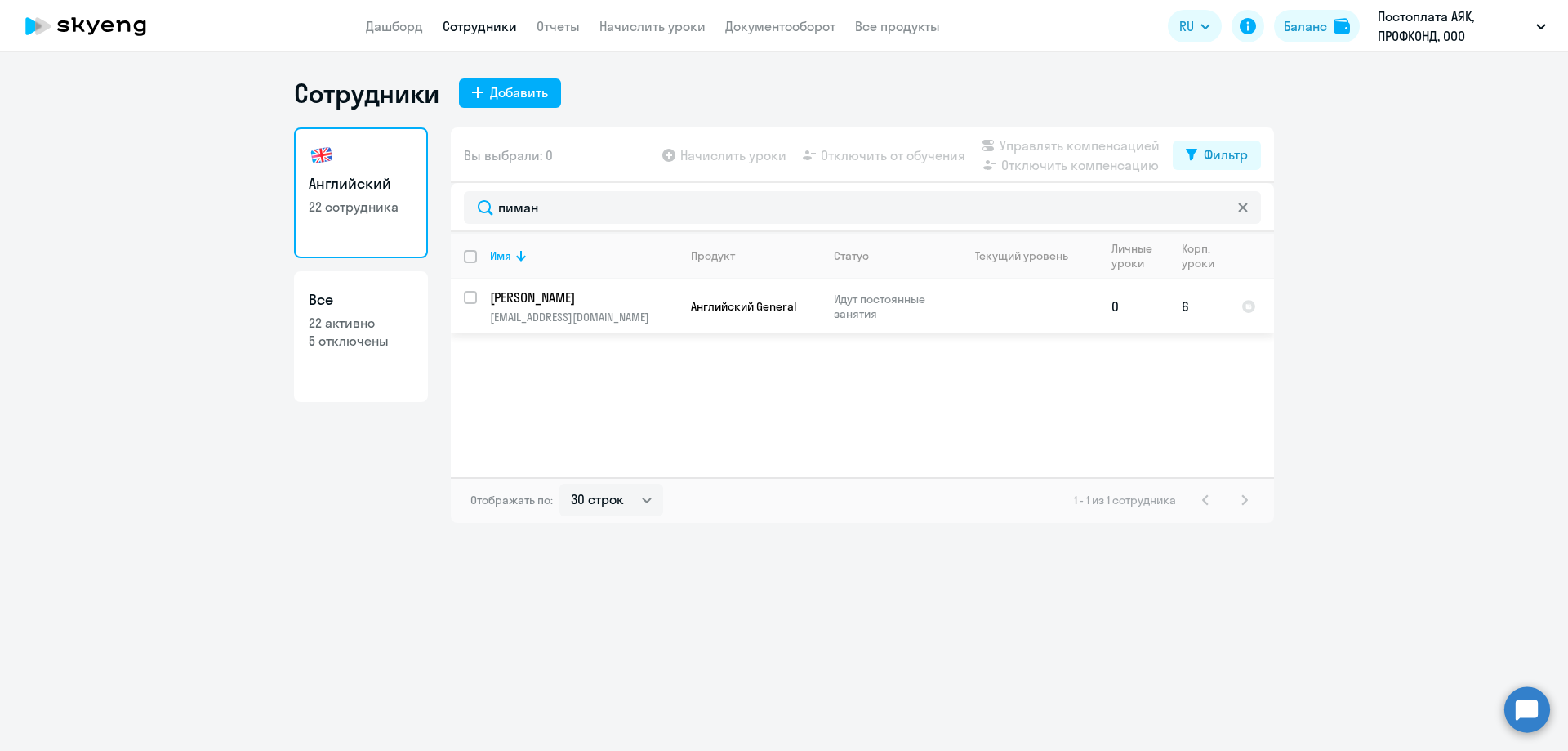
click at [539, 302] on p "[PERSON_NAME]" at bounding box center [583, 297] width 185 height 18
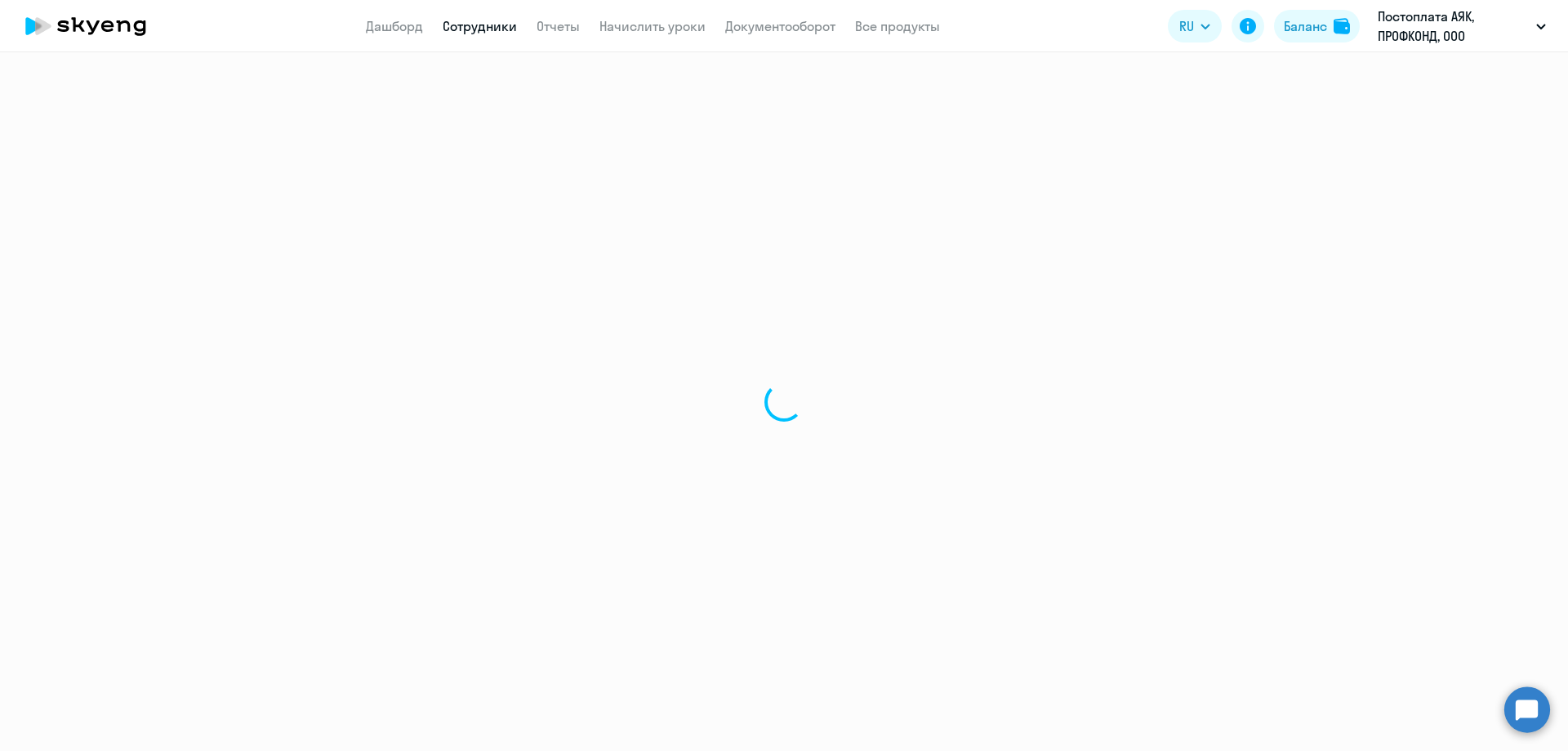
select select "english"
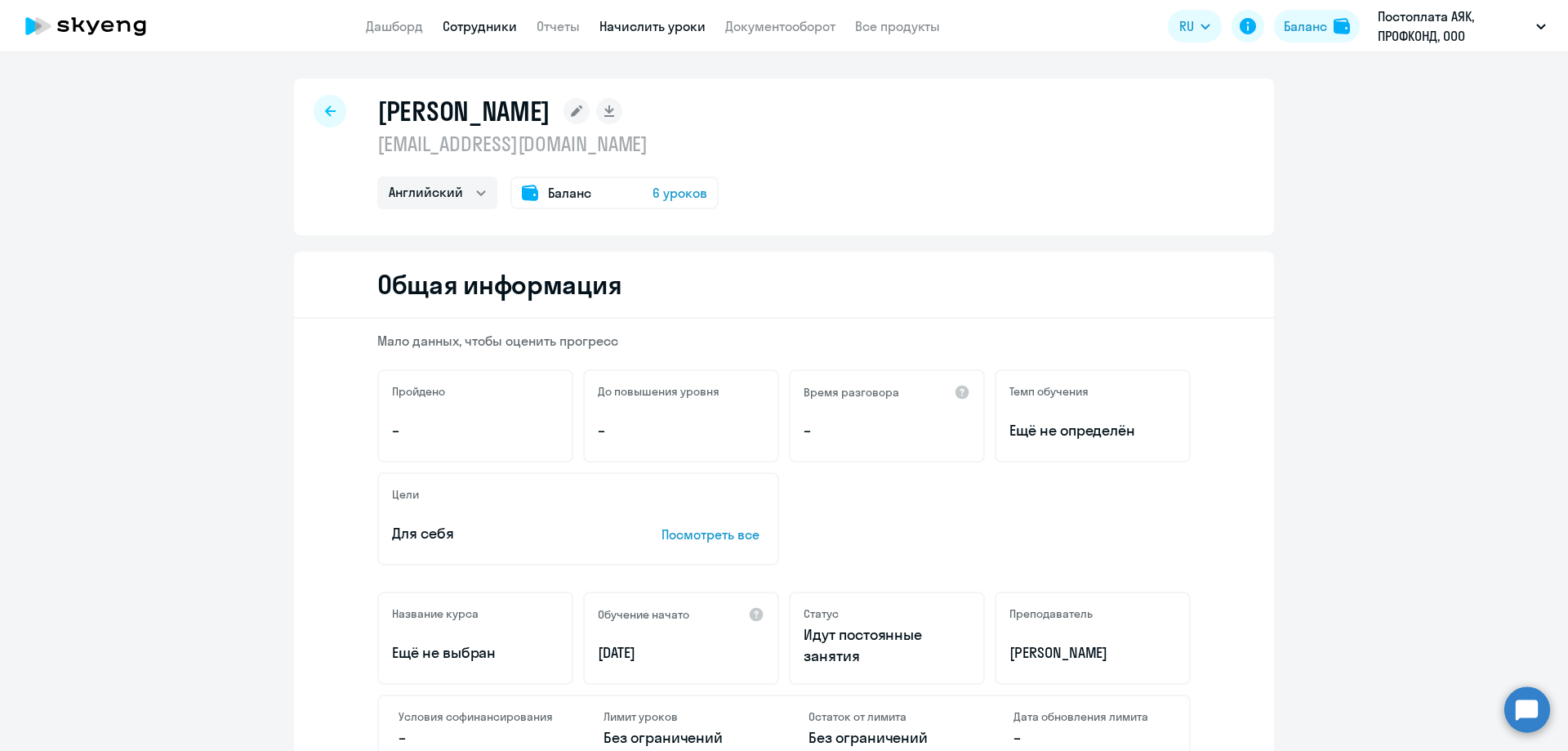
click at [634, 28] on link "Начислить уроки" at bounding box center [653, 26] width 106 height 16
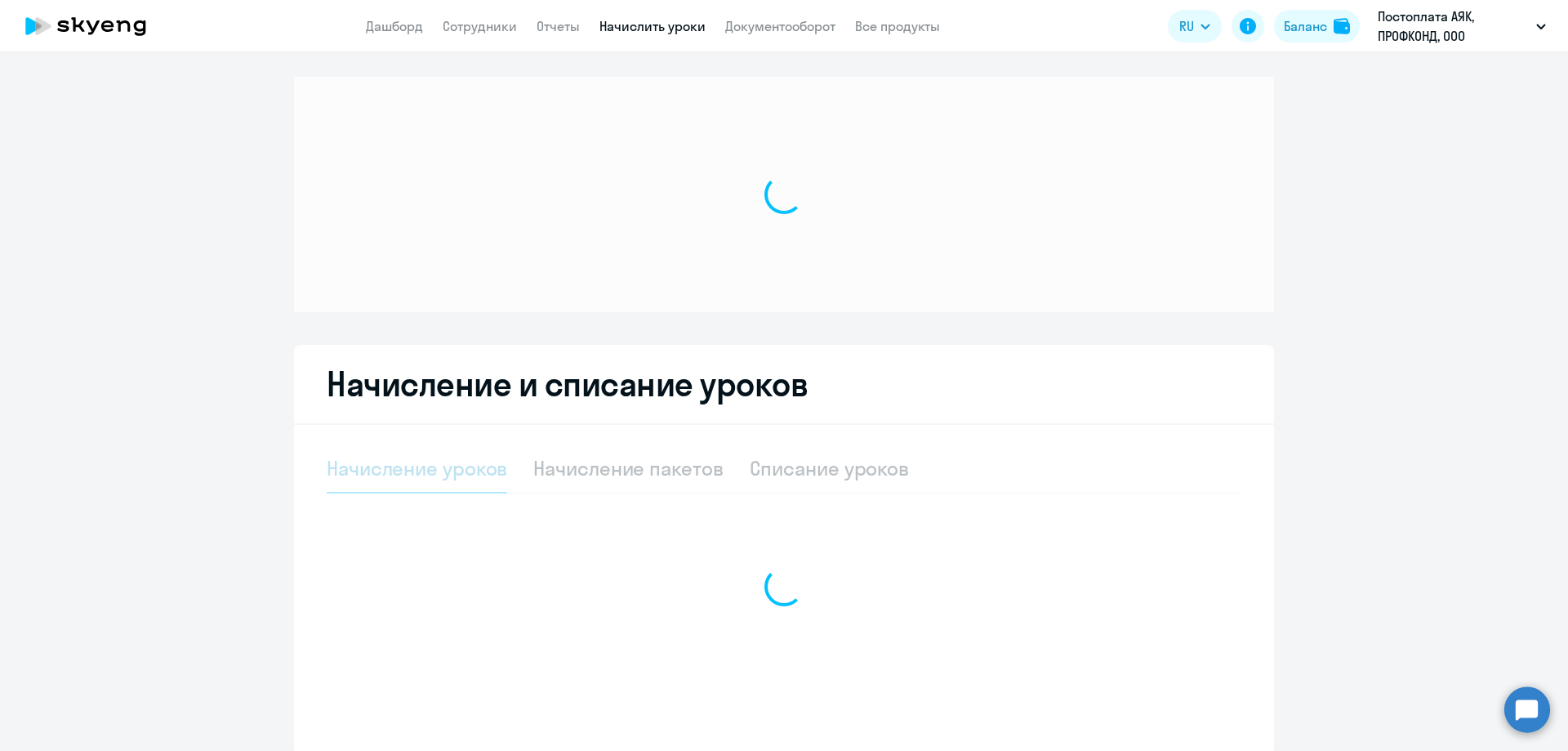
select select "10"
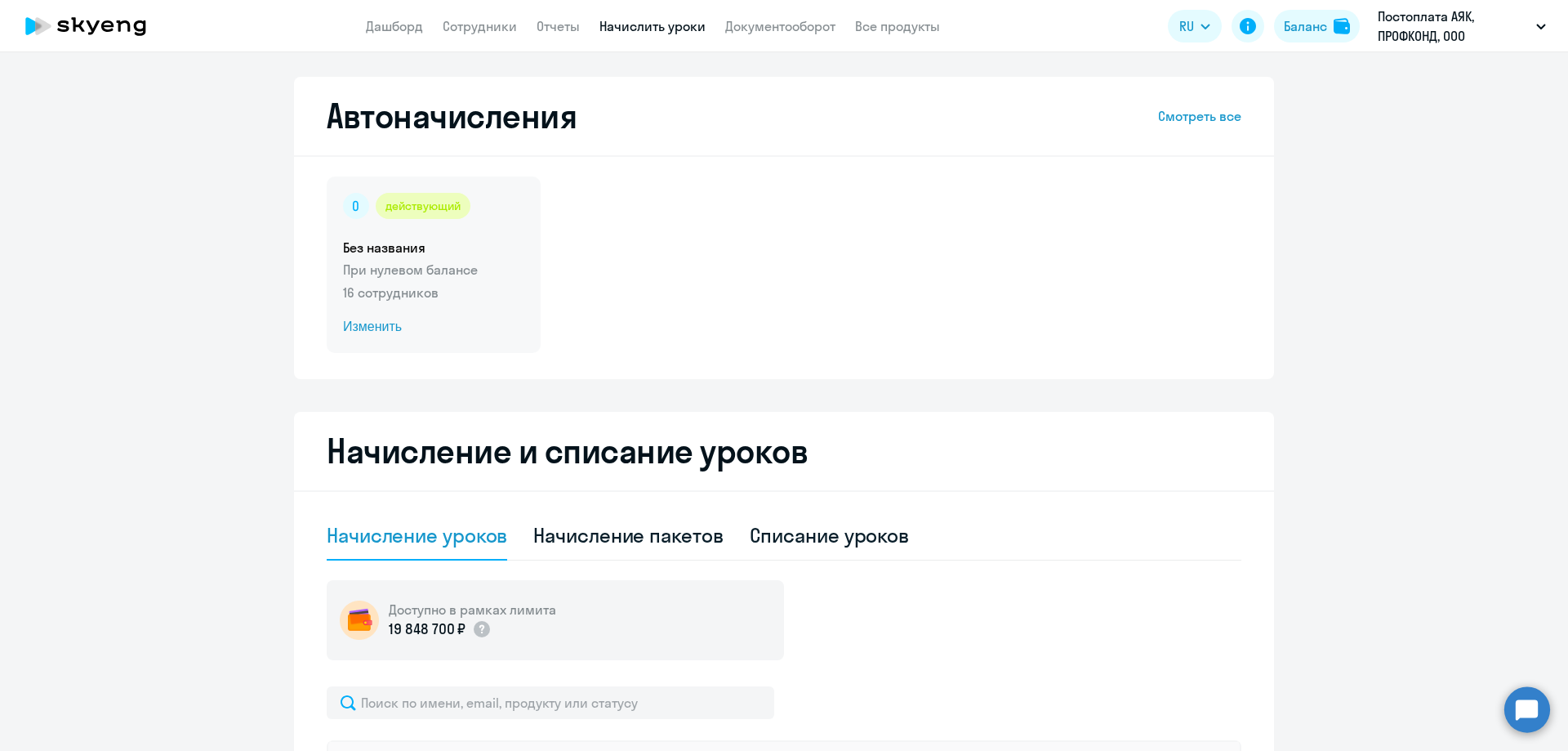
click at [366, 297] on p "16 сотрудников" at bounding box center [434, 293] width 181 height 20
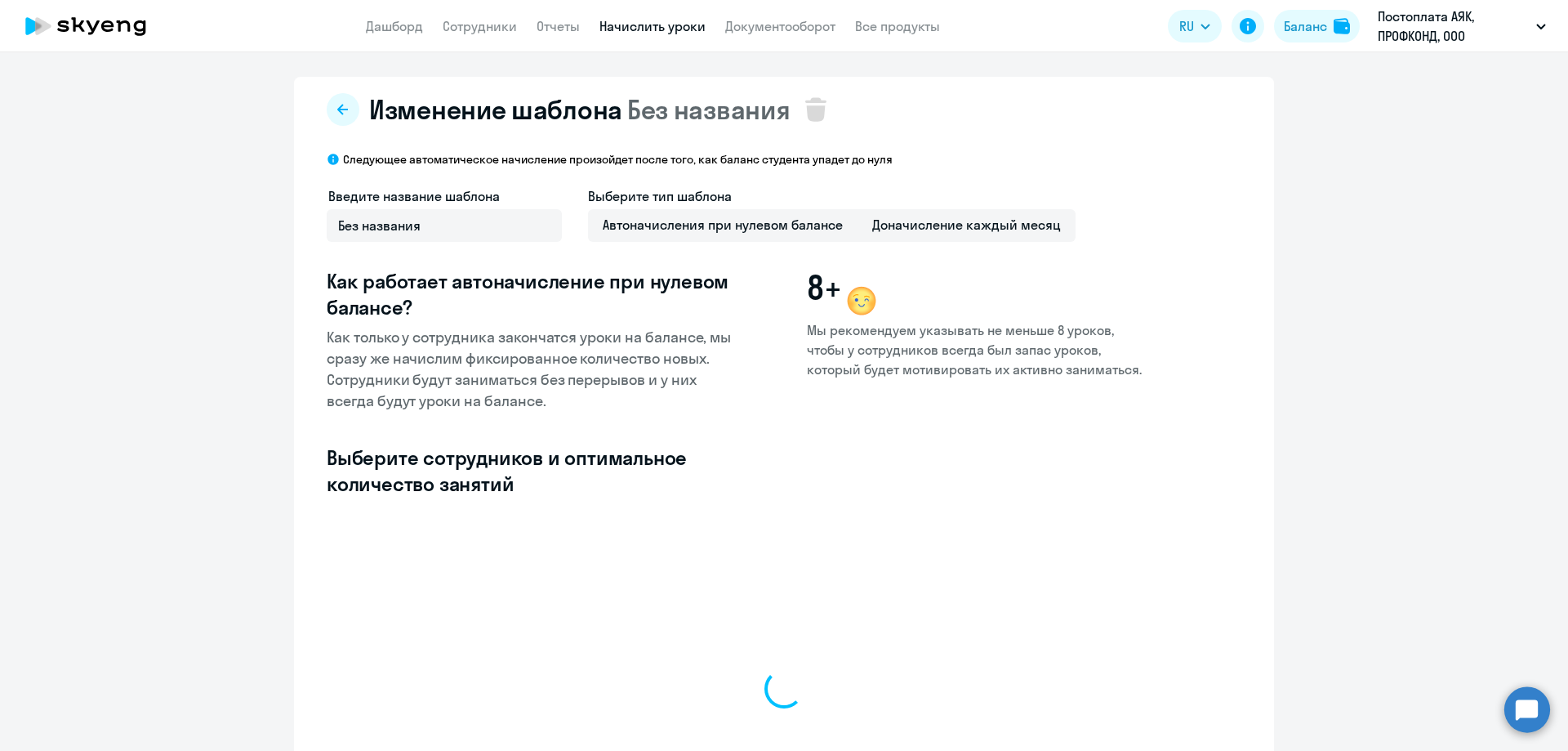
select select "10"
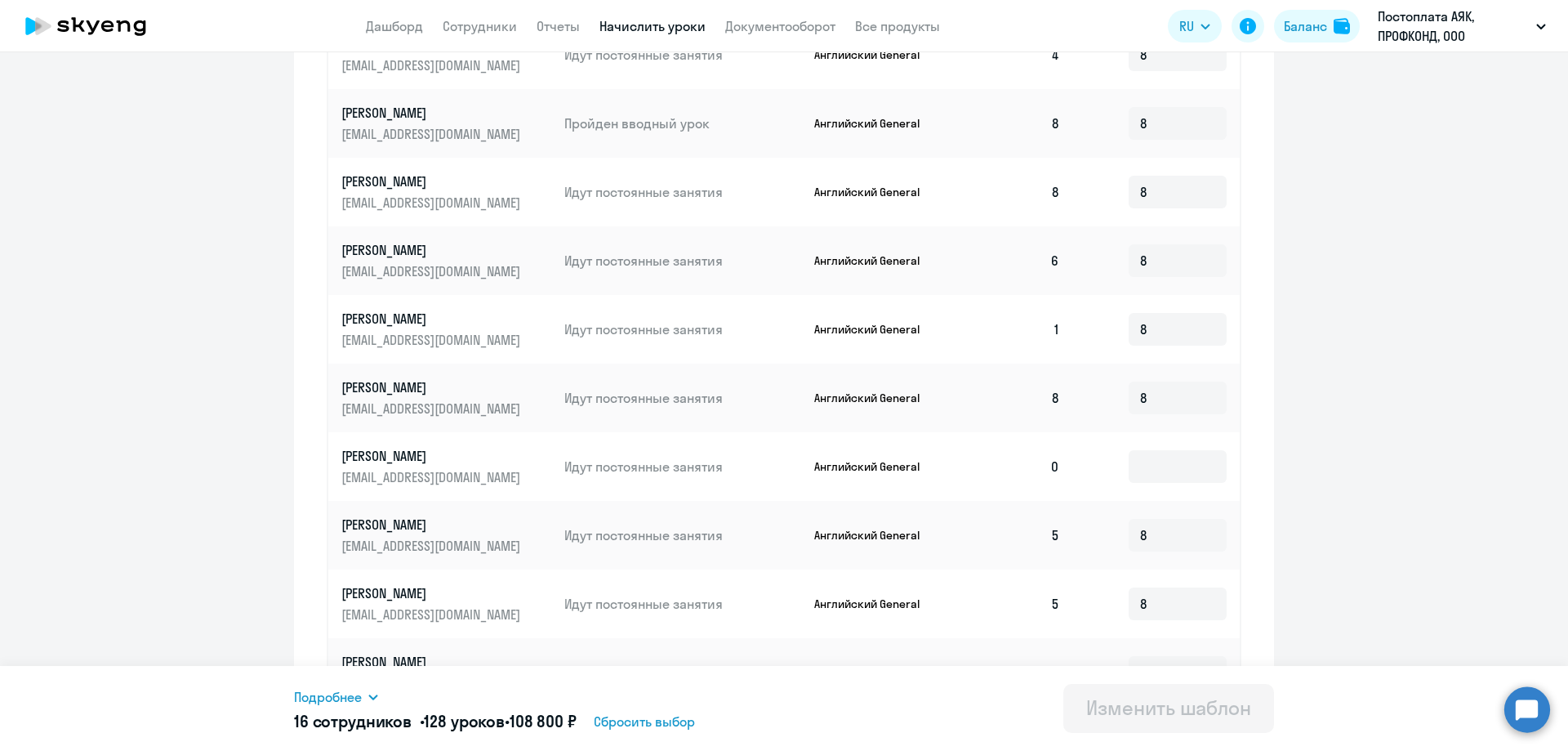
scroll to position [702, 0]
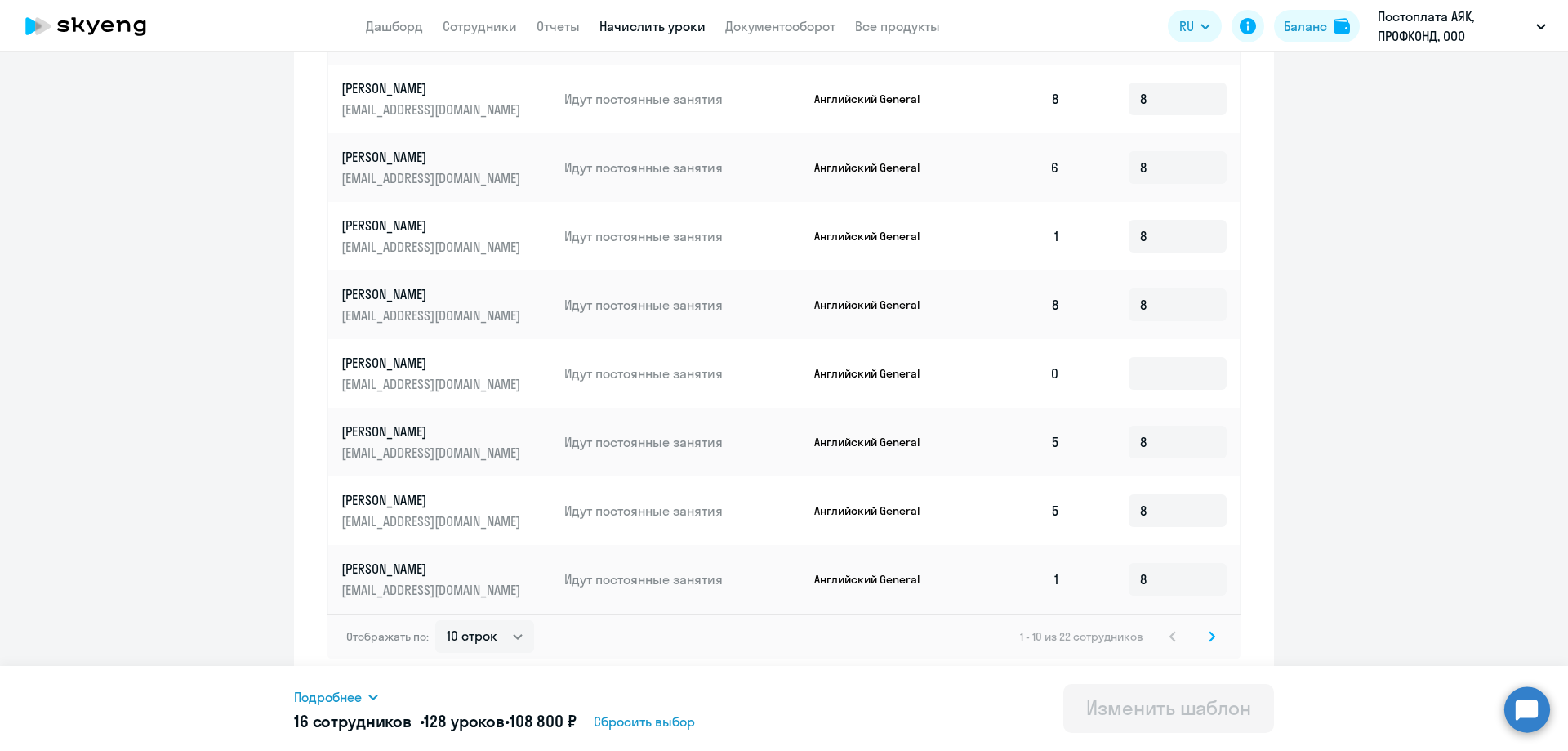
click at [1202, 635] on svg-icon at bounding box center [1212, 637] width 20 height 20
click at [1158, 220] on input at bounding box center [1177, 236] width 98 height 32
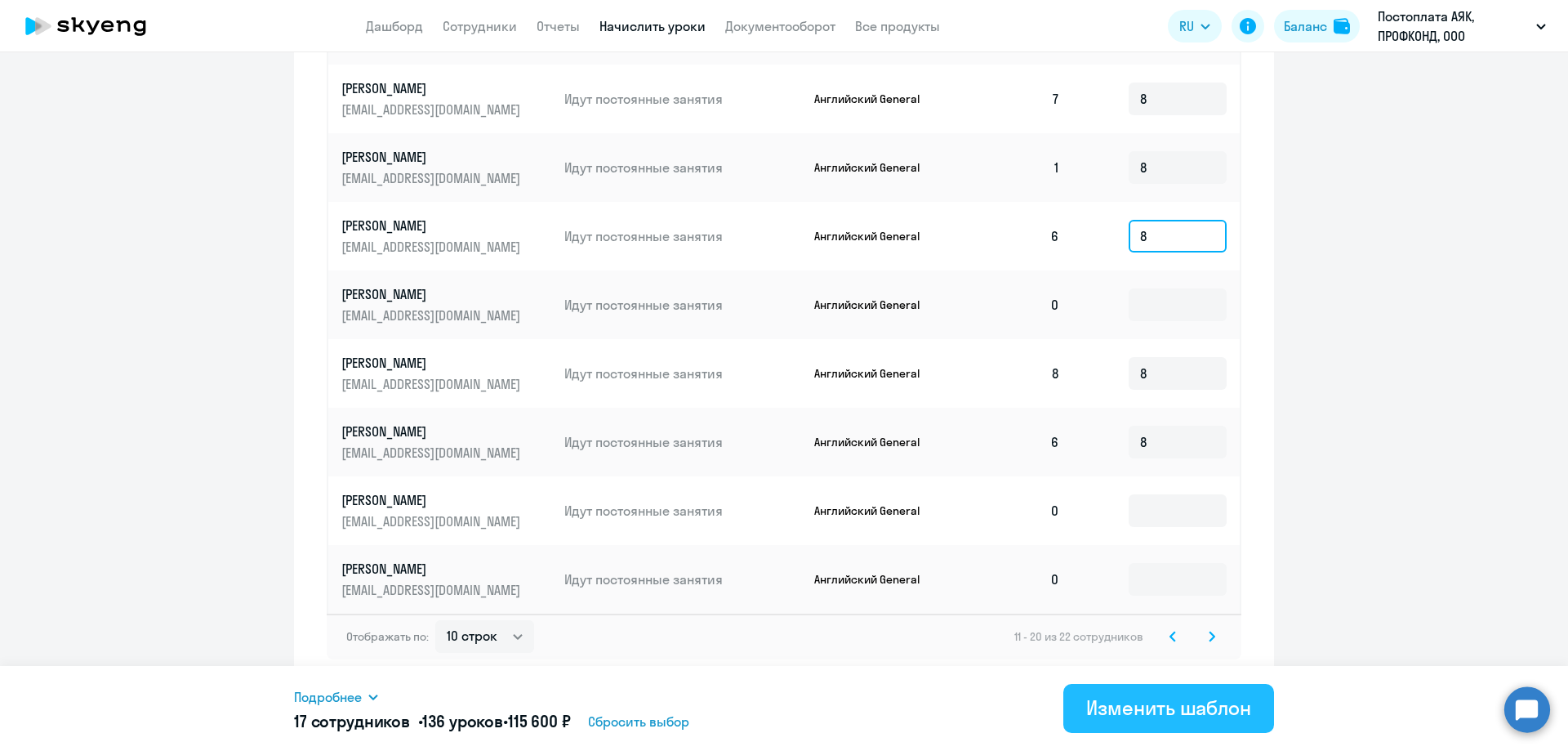
type input "8"
click at [1153, 713] on div "Изменить шаблон" at bounding box center [1169, 707] width 165 height 26
